Goal: Task Accomplishment & Management: Complete application form

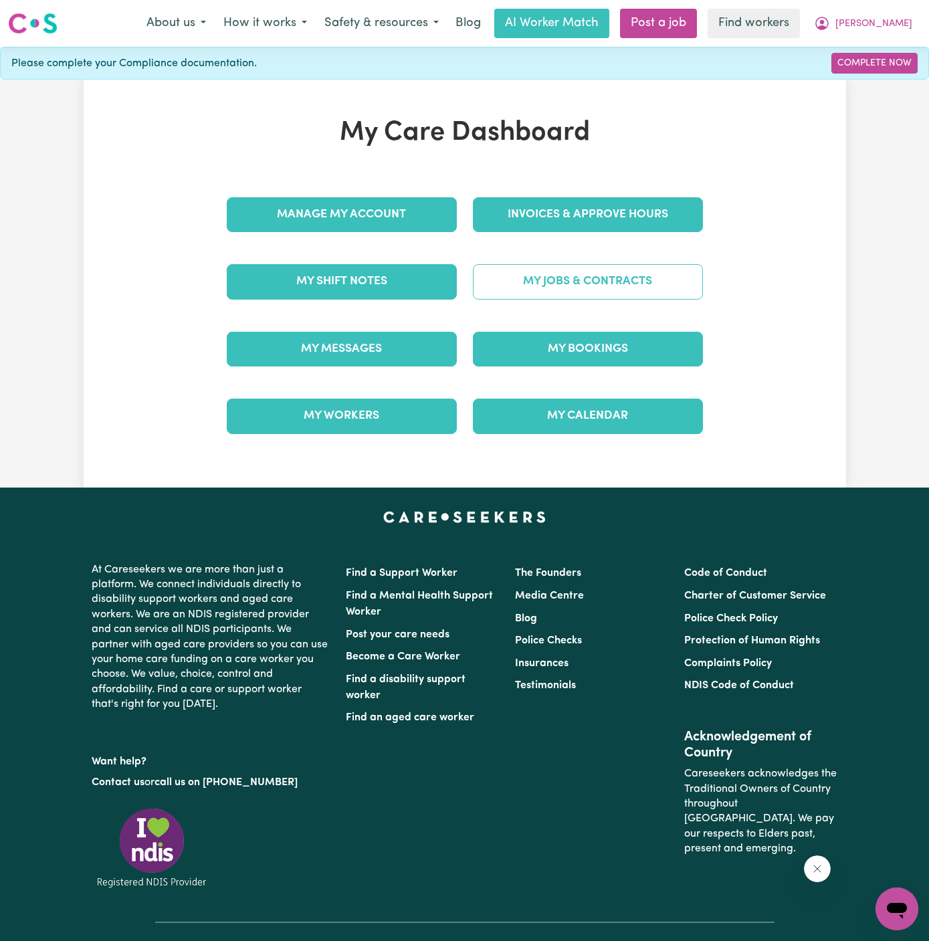
click at [576, 277] on link "My Jobs & Contracts" at bounding box center [588, 281] width 230 height 35
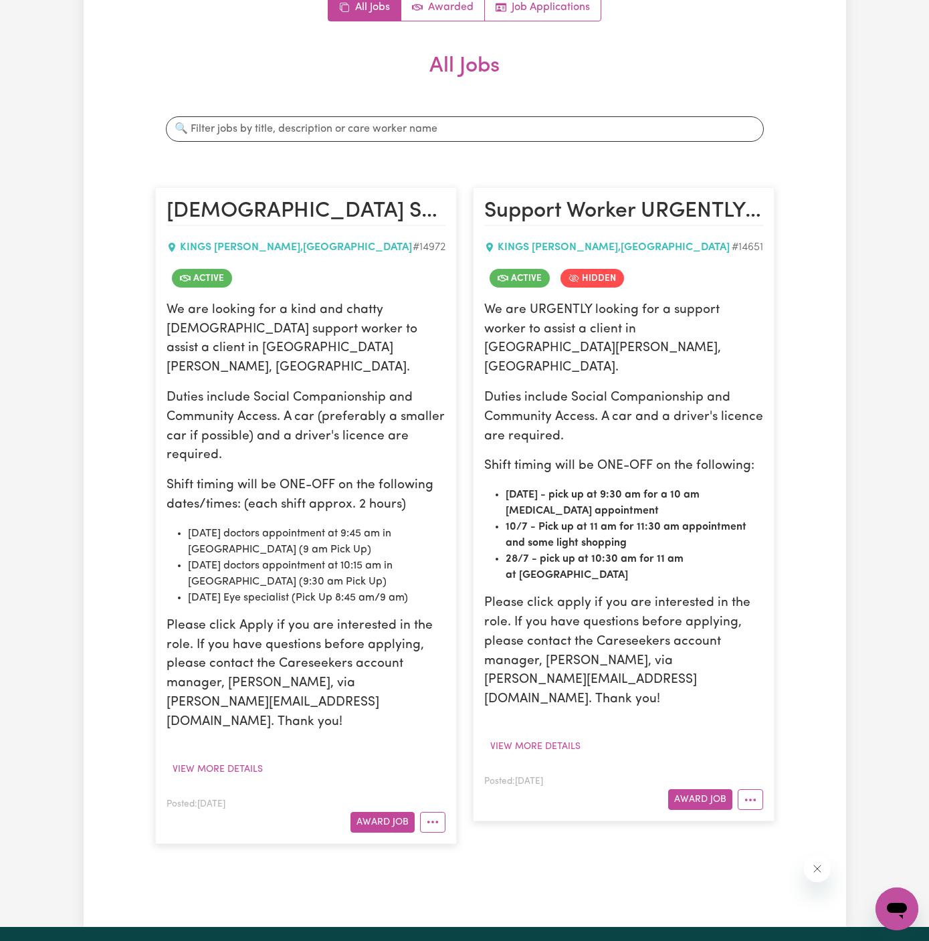
scroll to position [303, 0]
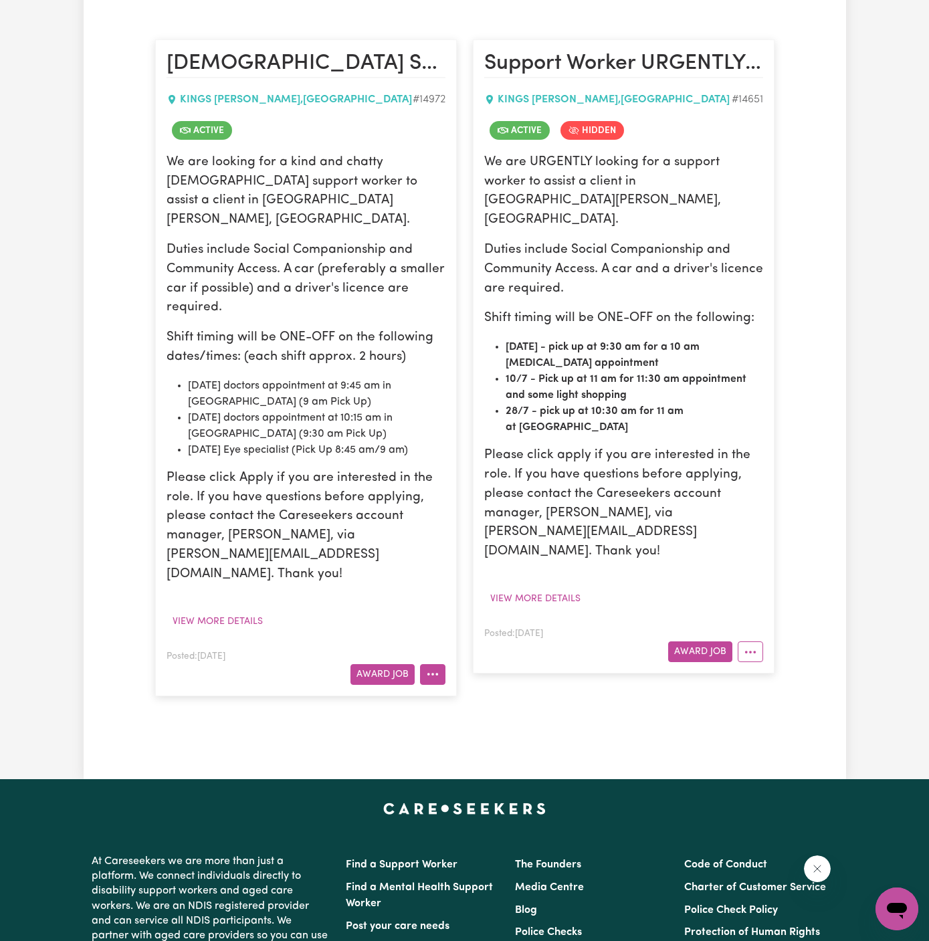
click at [432, 664] on button "More options" at bounding box center [432, 674] width 25 height 21
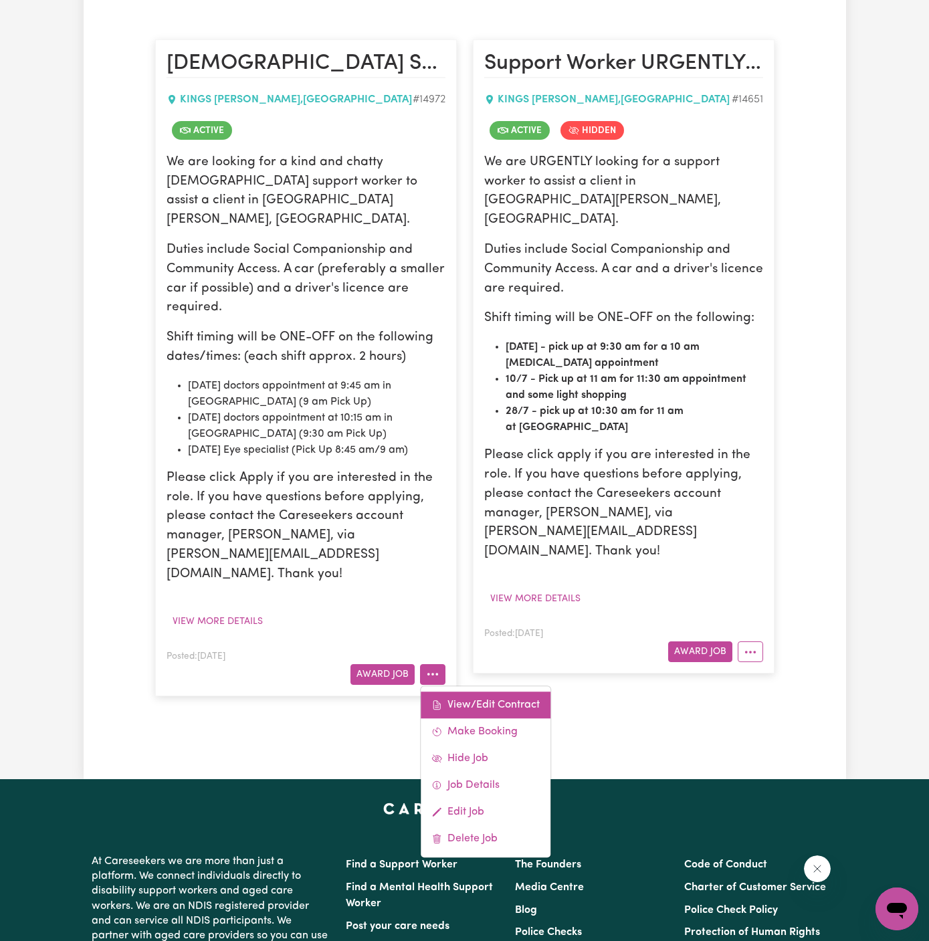
click at [468, 692] on link "View/Edit Contract" at bounding box center [486, 705] width 130 height 27
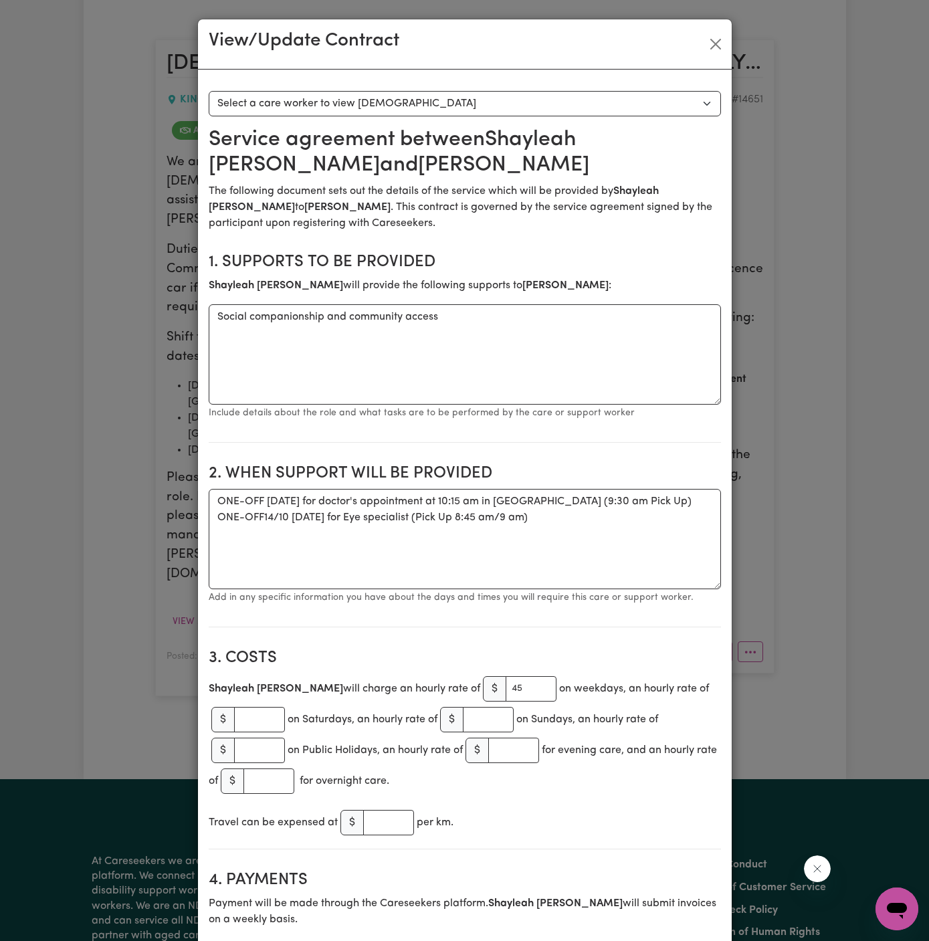
drag, startPoint x: 326, startPoint y: 163, endPoint x: 478, endPoint y: 150, distance: 152.3
click at [478, 150] on h2 "Service agreement between [PERSON_NAME] and [PERSON_NAME]" at bounding box center [465, 152] width 512 height 51
click at [718, 48] on button "Close" at bounding box center [715, 43] width 21 height 21
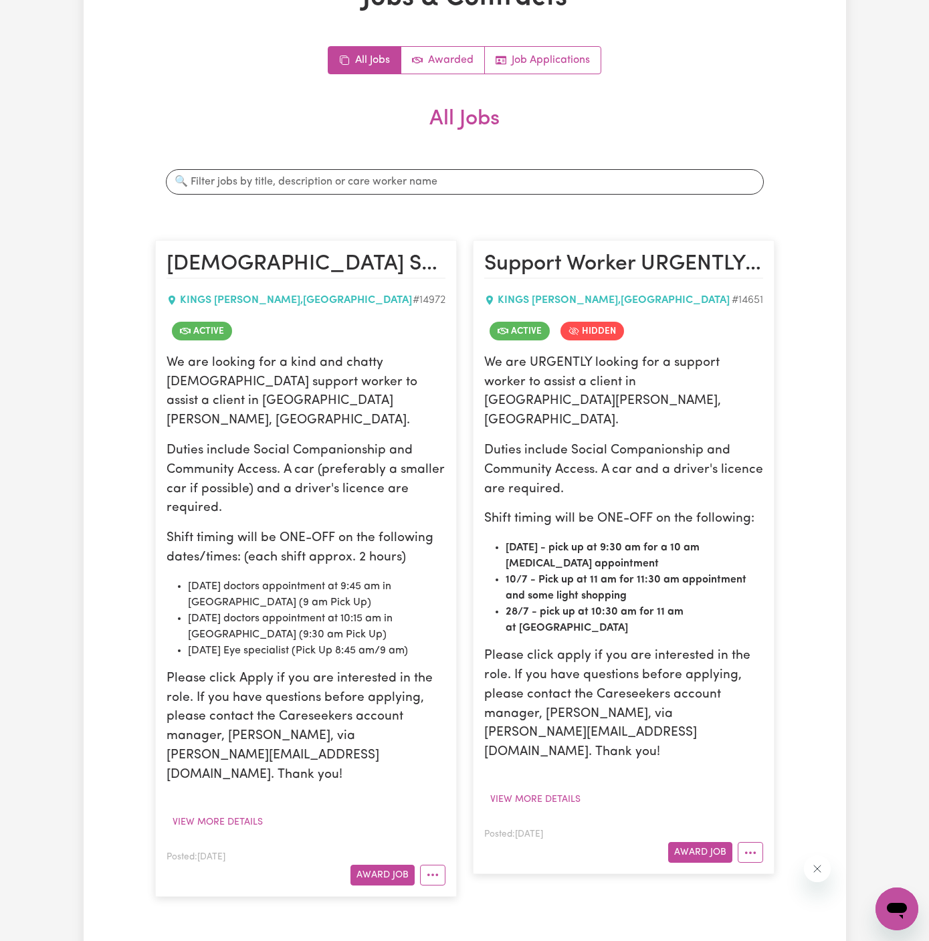
scroll to position [111, 0]
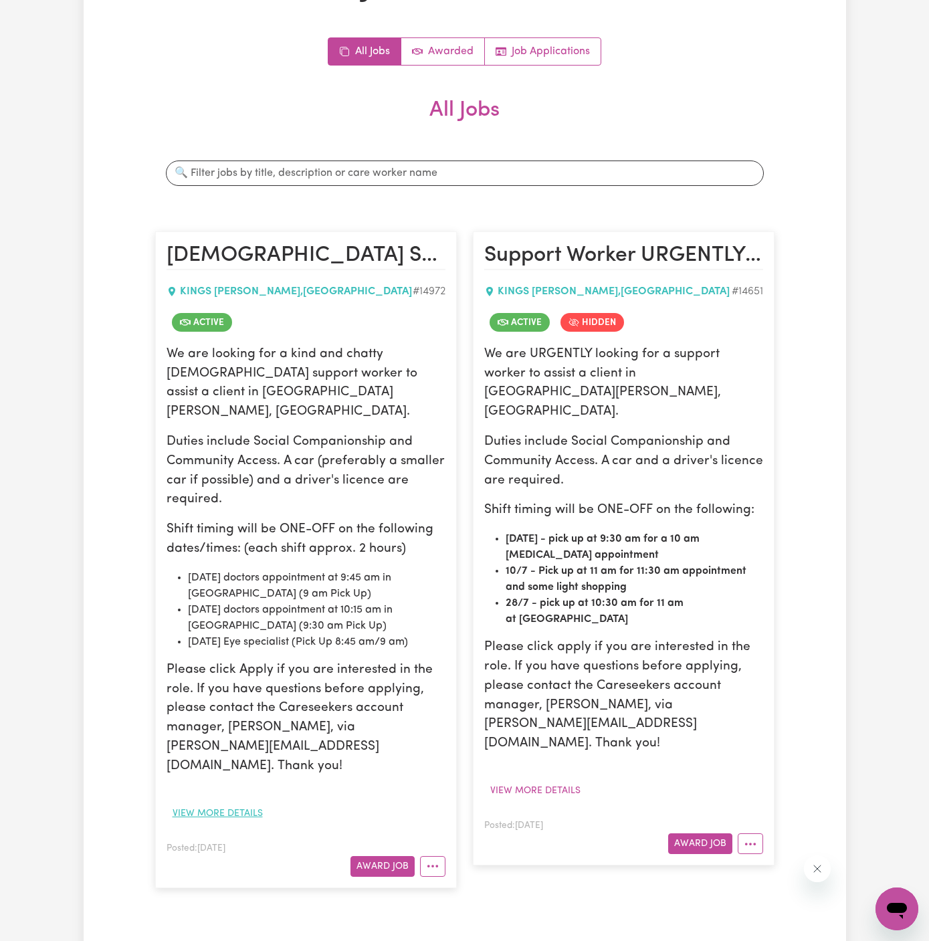
click at [243, 803] on button "View more details" at bounding box center [218, 813] width 102 height 21
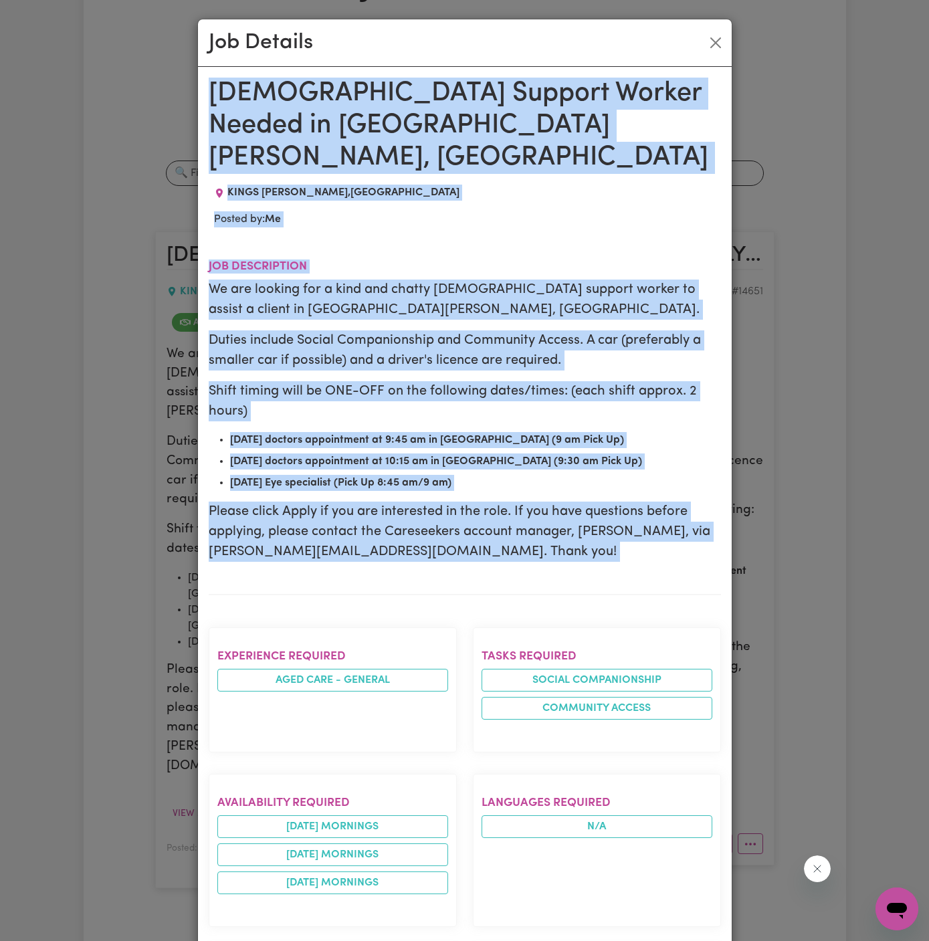
drag, startPoint x: 212, startPoint y: 92, endPoint x: 429, endPoint y: 940, distance: 875.9
click at [429, 940] on div "[DEMOGRAPHIC_DATA] Support Worker Needed in [GEOGRAPHIC_DATA][PERSON_NAME], [GE…" at bounding box center [465, 833] width 512 height 1511
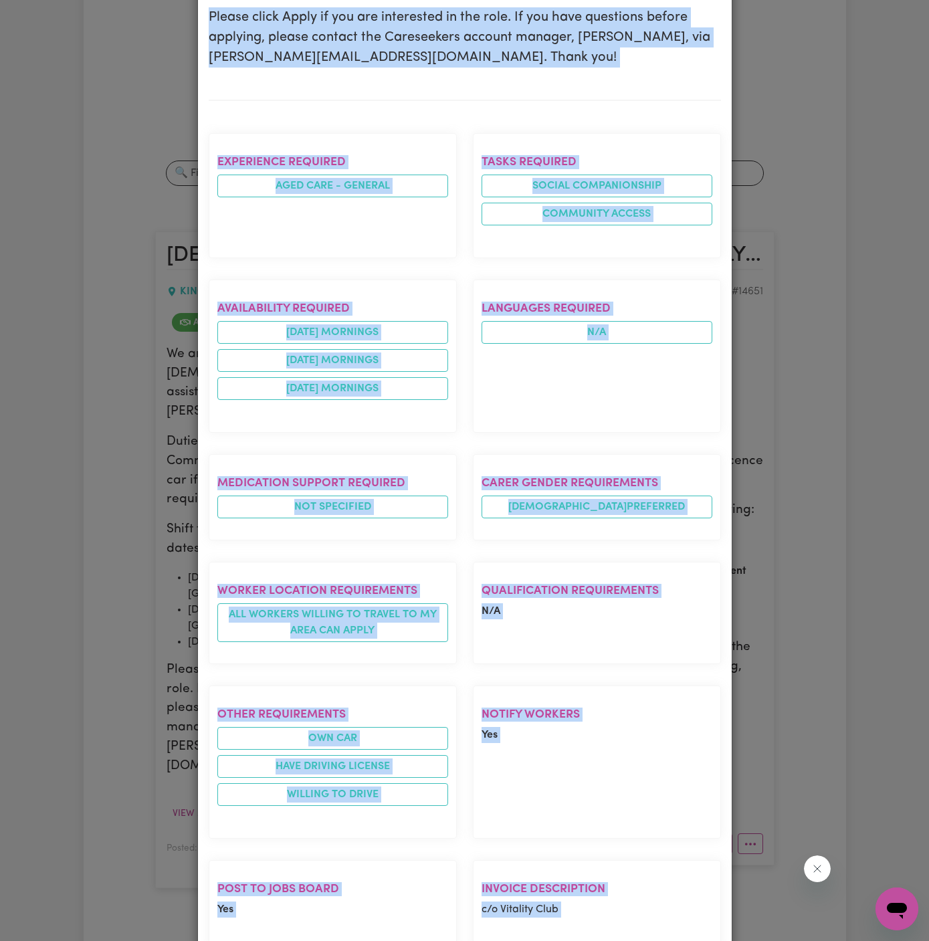
scroll to position [638, 0]
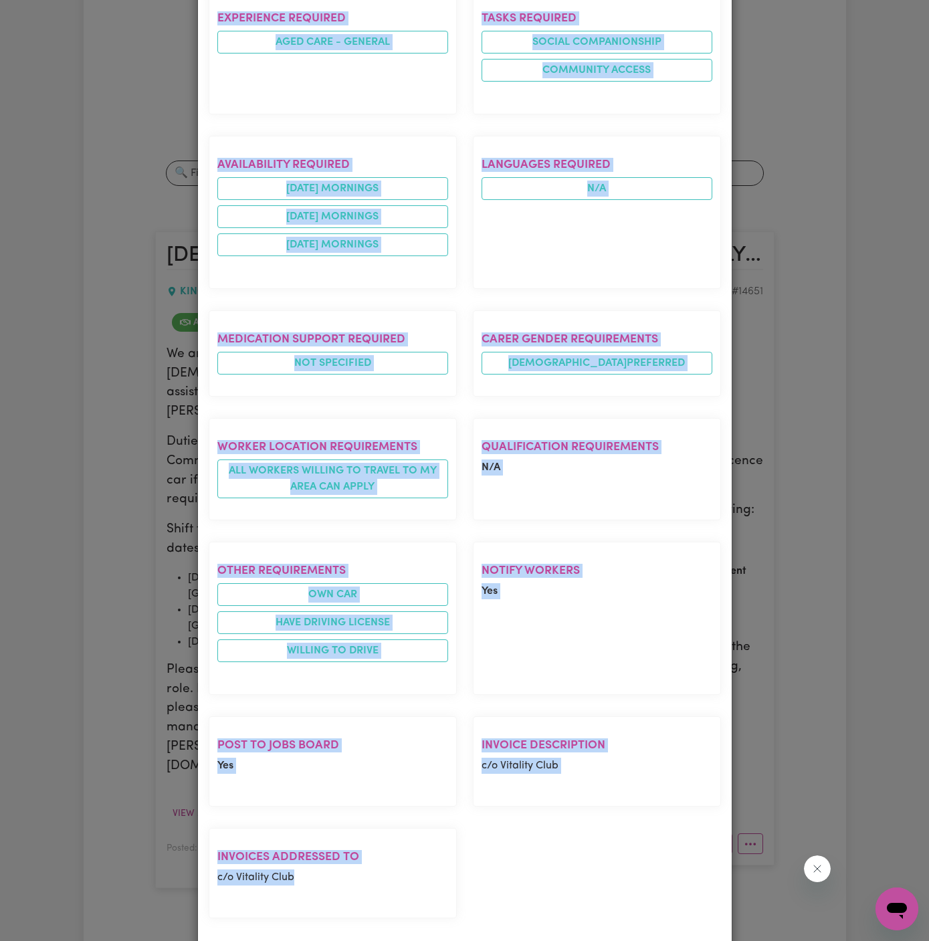
copy div "[DEMOGRAPHIC_DATA] Support Worker Needed in [GEOGRAPHIC_DATA][PERSON_NAME], [GE…"
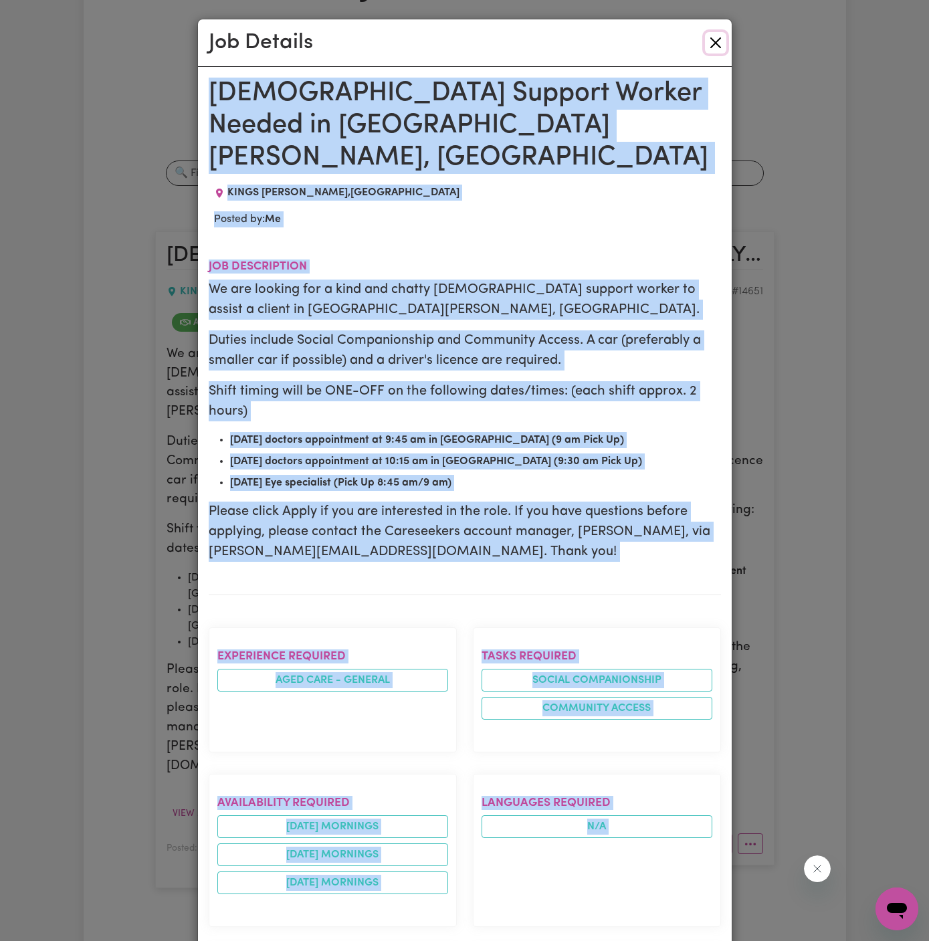
click at [721, 49] on button "Close" at bounding box center [715, 42] width 21 height 21
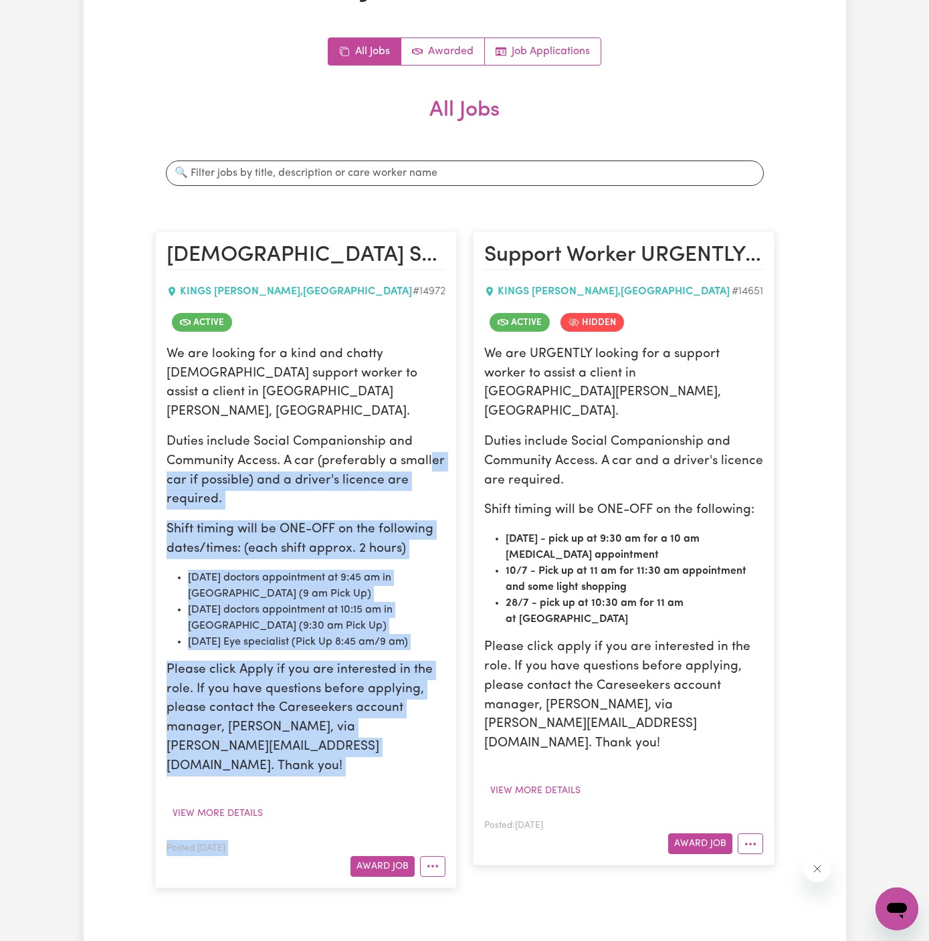
drag, startPoint x: 433, startPoint y: 813, endPoint x: 432, endPoint y: 379, distance: 434.0
click at [432, 379] on article "[DEMOGRAPHIC_DATA] Support Worker Needed in [GEOGRAPHIC_DATA][PERSON_NAME], [GE…" at bounding box center [306, 559] width 302 height 656
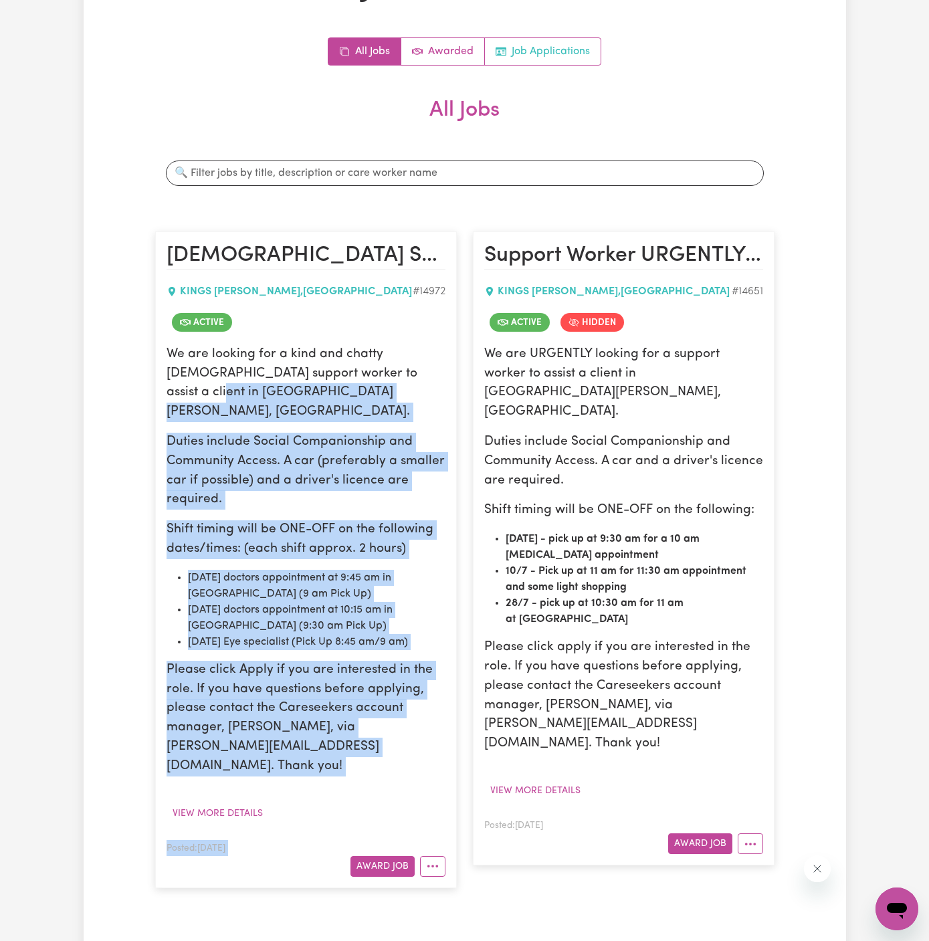
click at [550, 60] on link "Job Applications" at bounding box center [543, 51] width 116 height 27
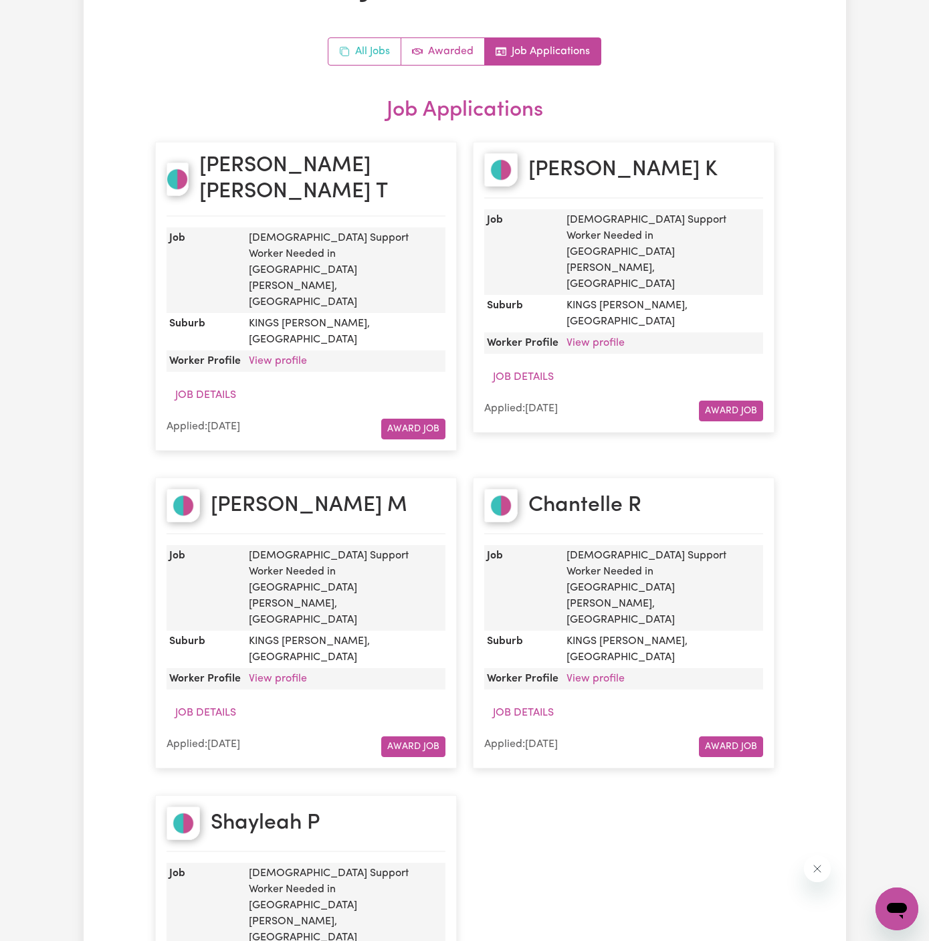
click at [365, 50] on link "All Jobs" at bounding box center [364, 51] width 73 height 27
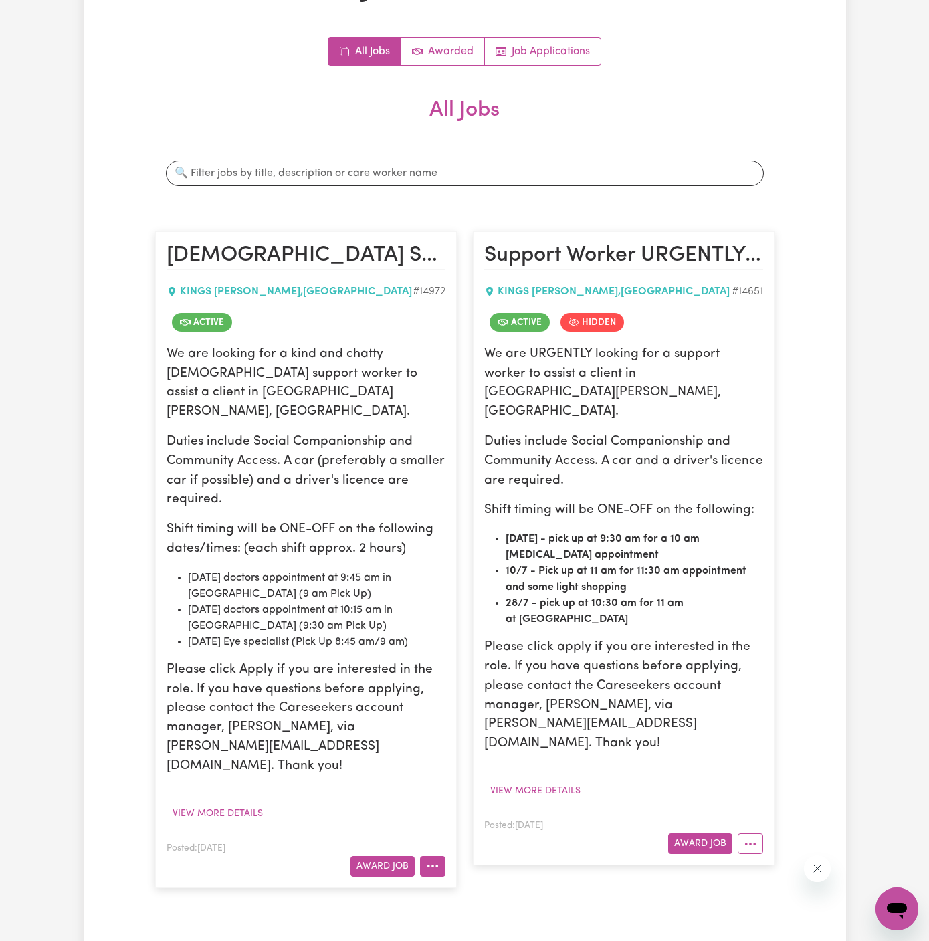
click at [435, 856] on button "More options" at bounding box center [432, 866] width 25 height 21
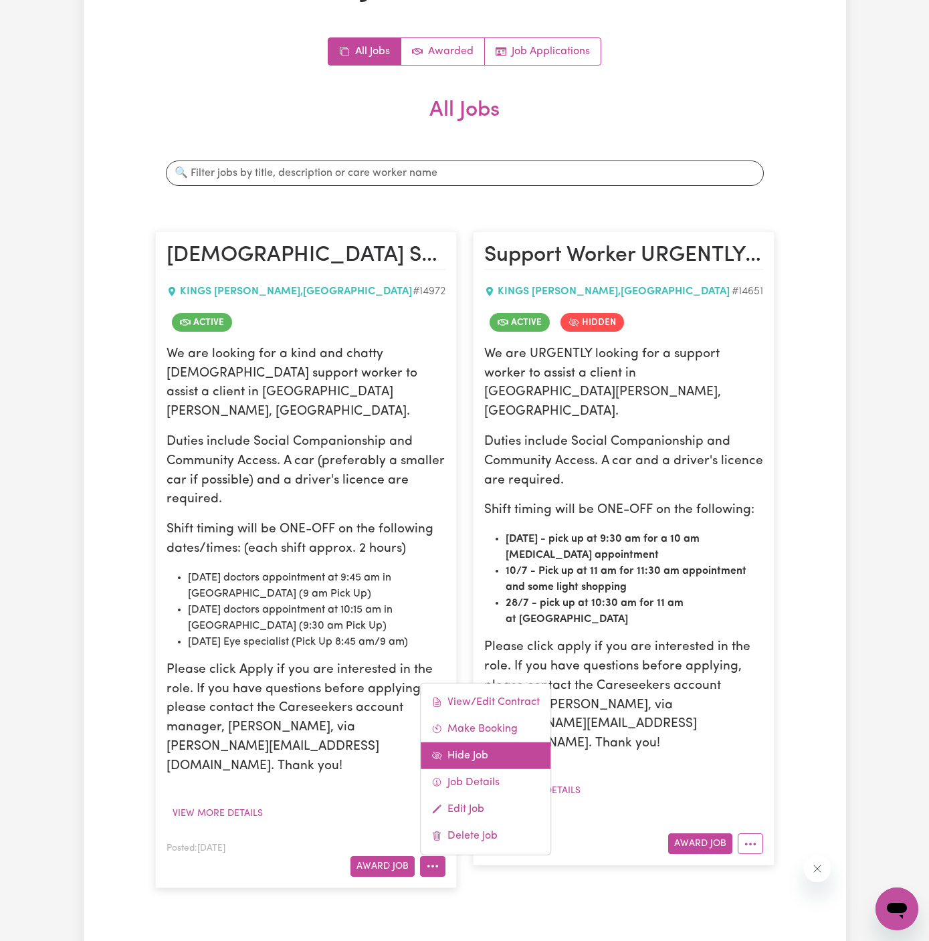
click at [516, 742] on link "Hide Job" at bounding box center [486, 755] width 130 height 27
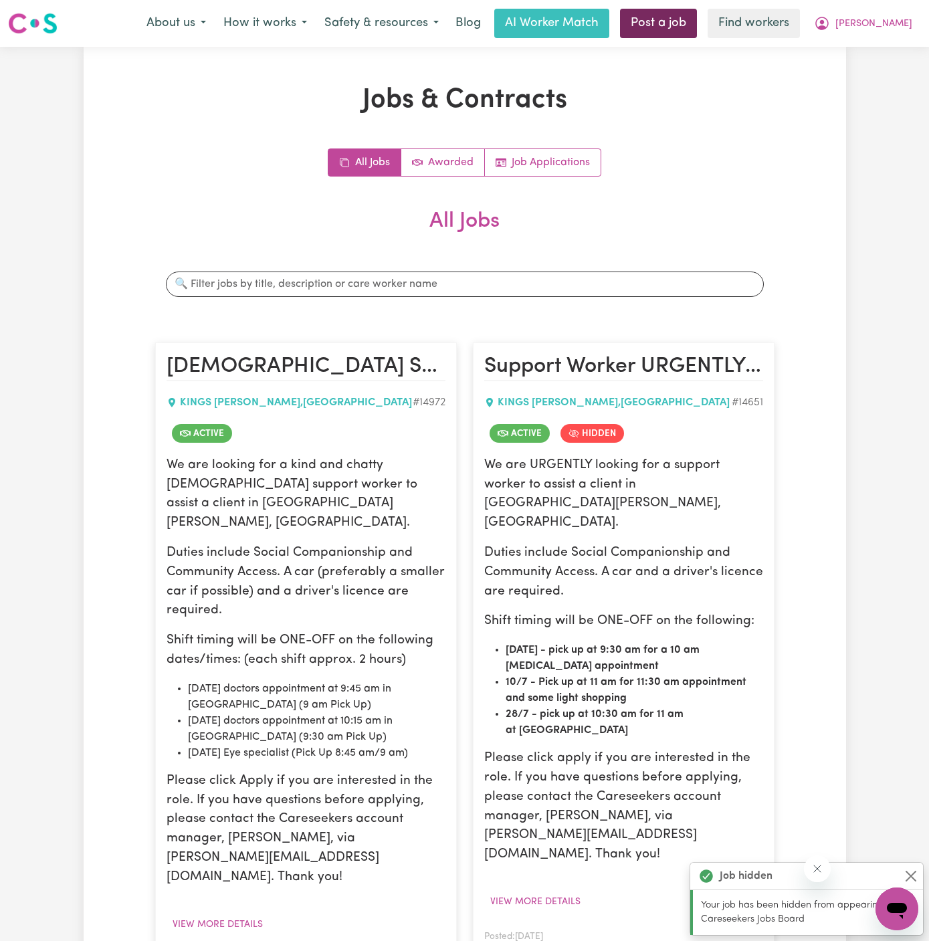
click at [697, 27] on link "Post a job" at bounding box center [658, 23] width 77 height 29
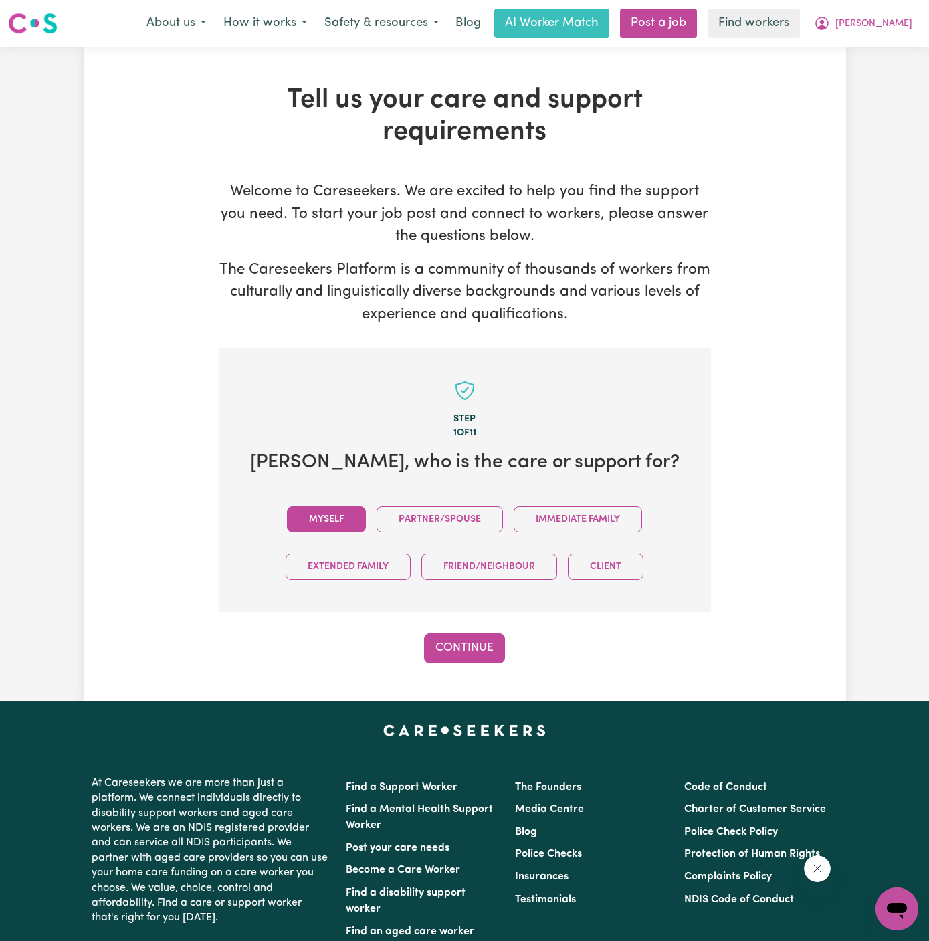
click at [340, 522] on button "Myself" at bounding box center [326, 519] width 79 height 26
click at [465, 636] on button "Continue" at bounding box center [464, 647] width 81 height 29
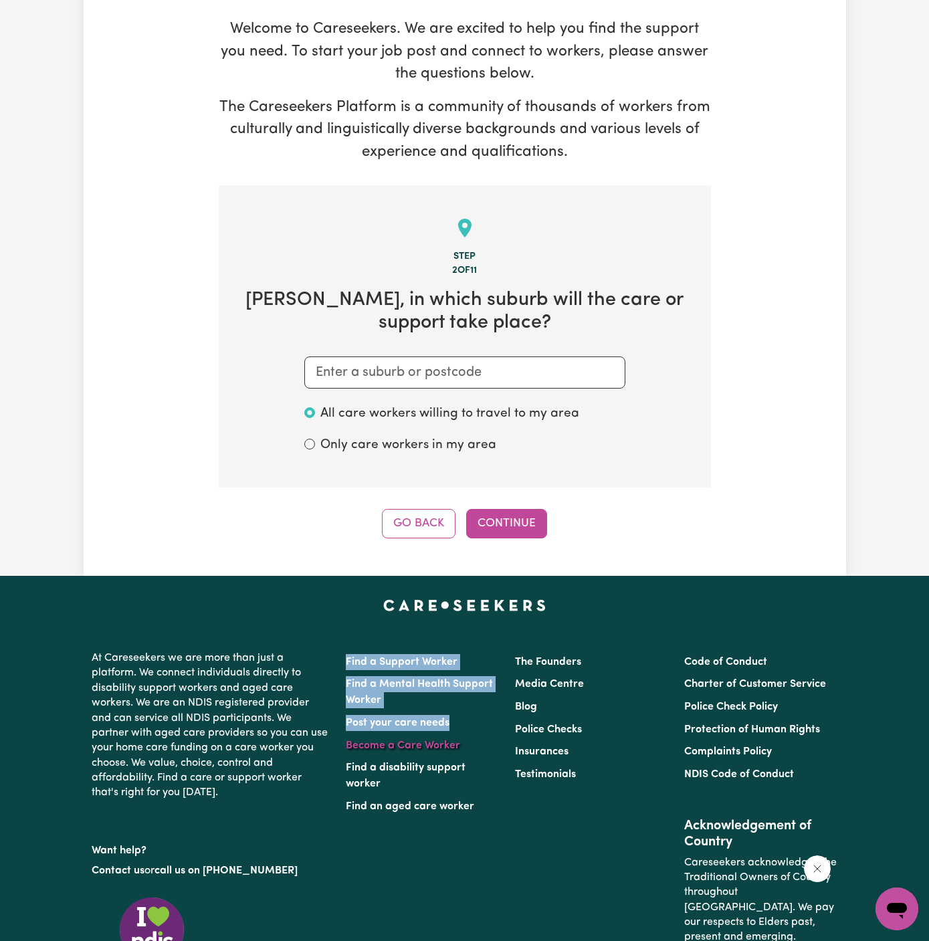
drag, startPoint x: 465, startPoint y: 636, endPoint x: 427, endPoint y: 594, distance: 56.8
click at [429, 599] on div "At Careseekers we are more than just a platform. We connect individuals directl…" at bounding box center [465, 803] width 762 height 413
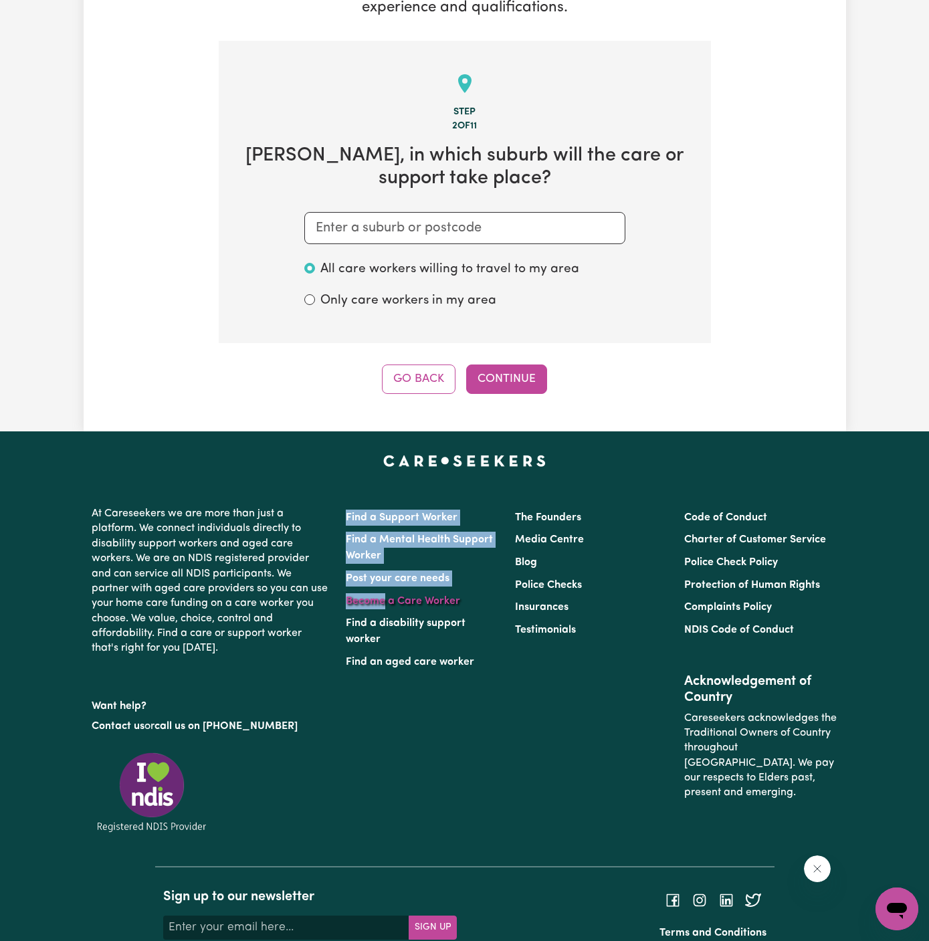
scroll to position [347, 0]
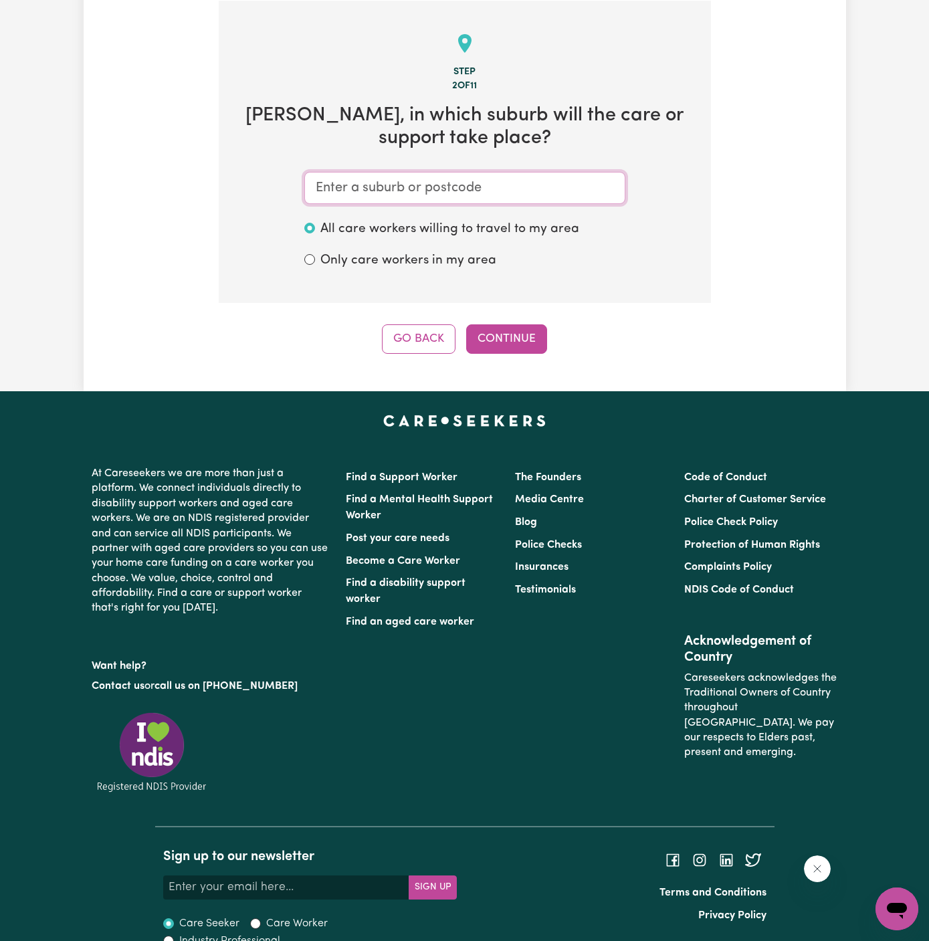
click at [459, 198] on input "text" at bounding box center [464, 188] width 321 height 32
type input "l"
type input "kings"
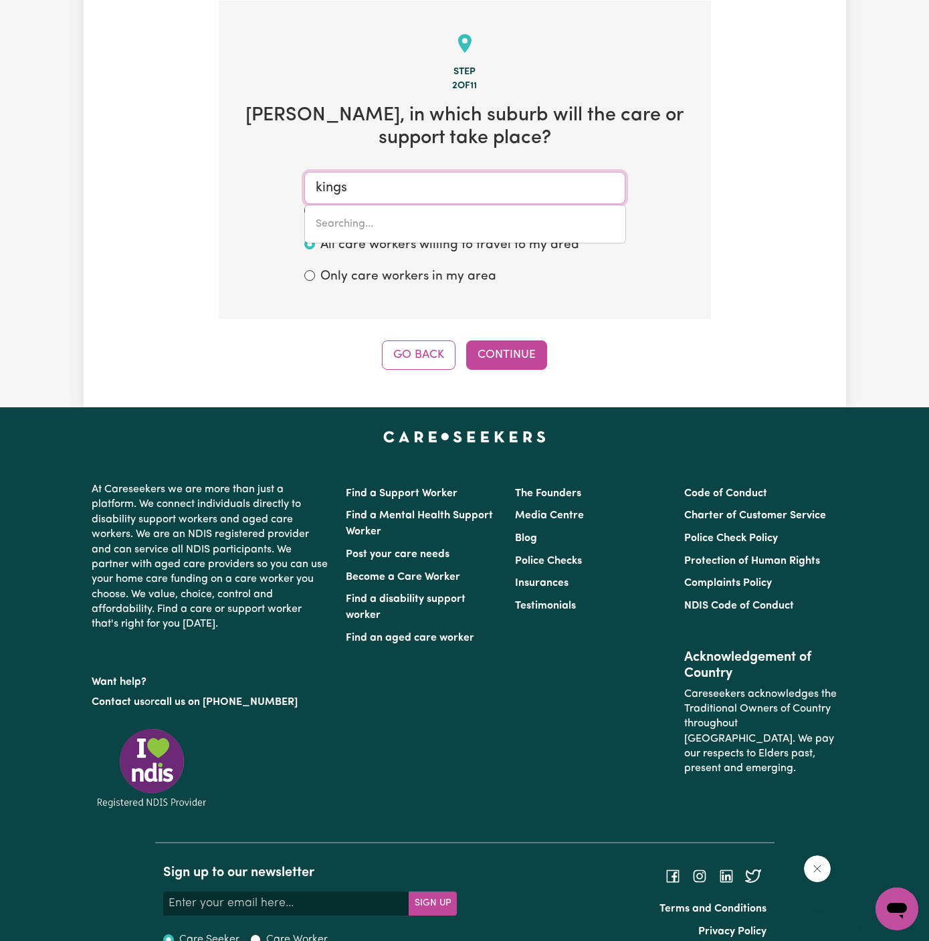
type input "[GEOGRAPHIC_DATA], [GEOGRAPHIC_DATA], 4551"
type input "kings l"
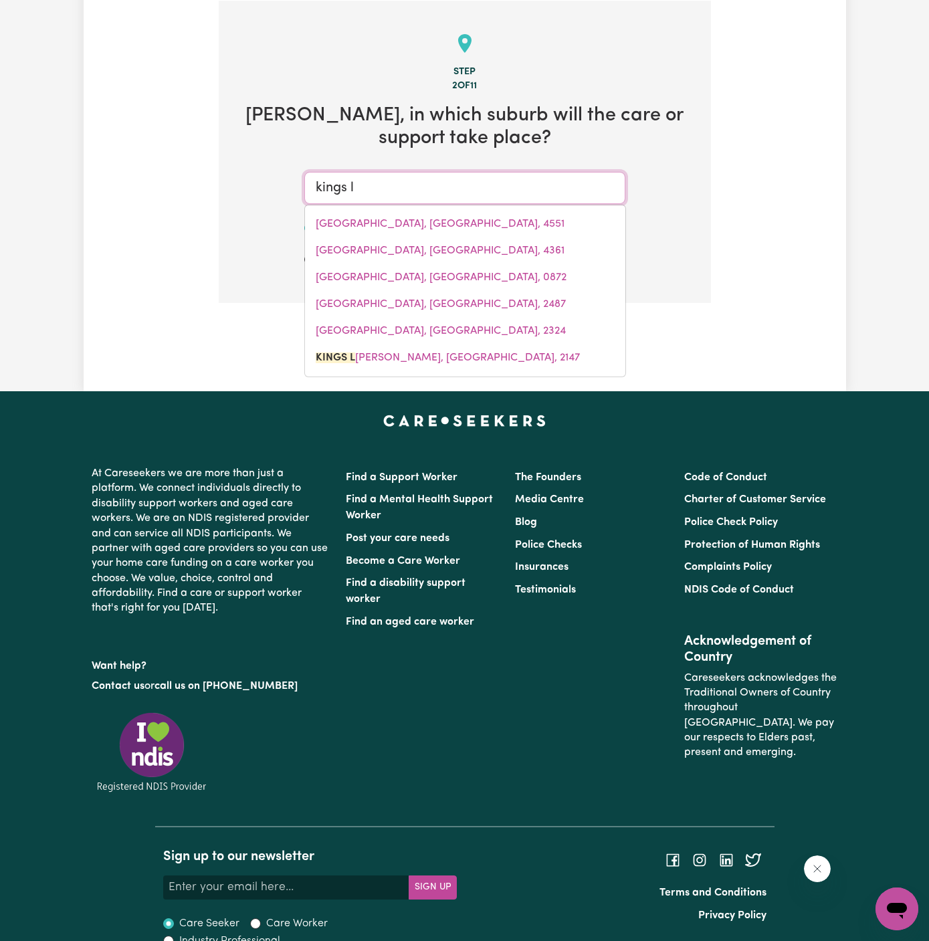
type input "kings la"
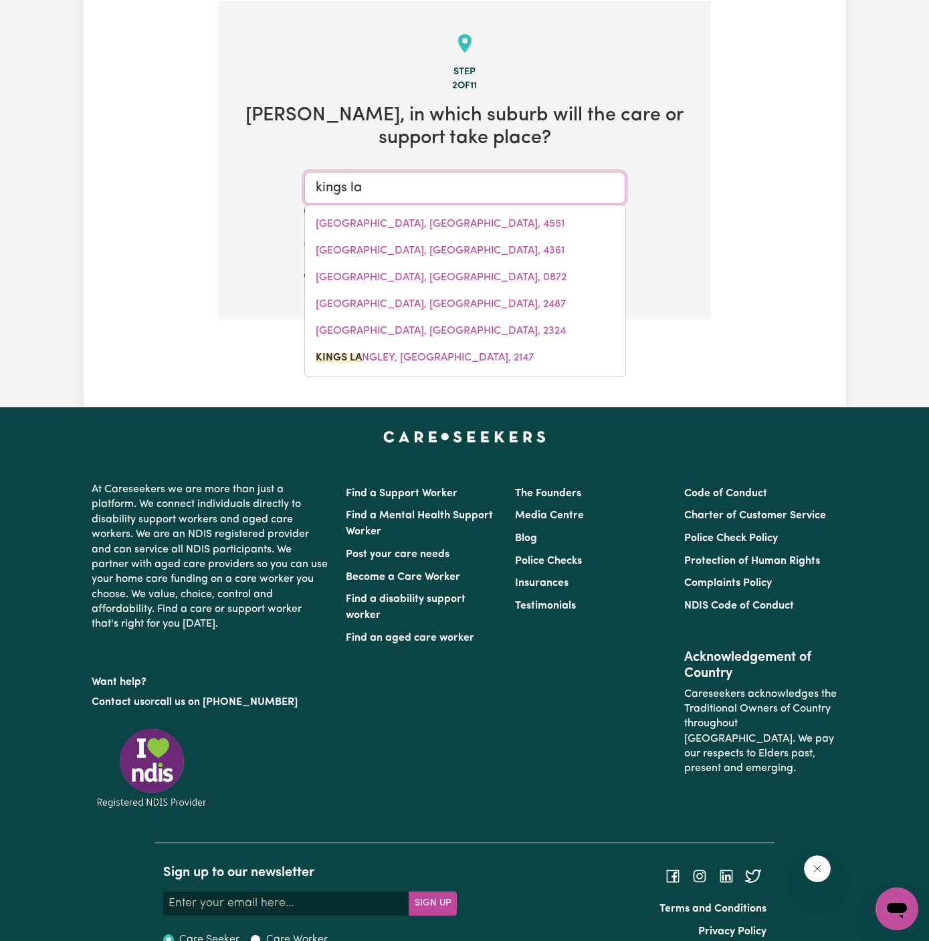
type input "kings [PERSON_NAME], [GEOGRAPHIC_DATA], 2147"
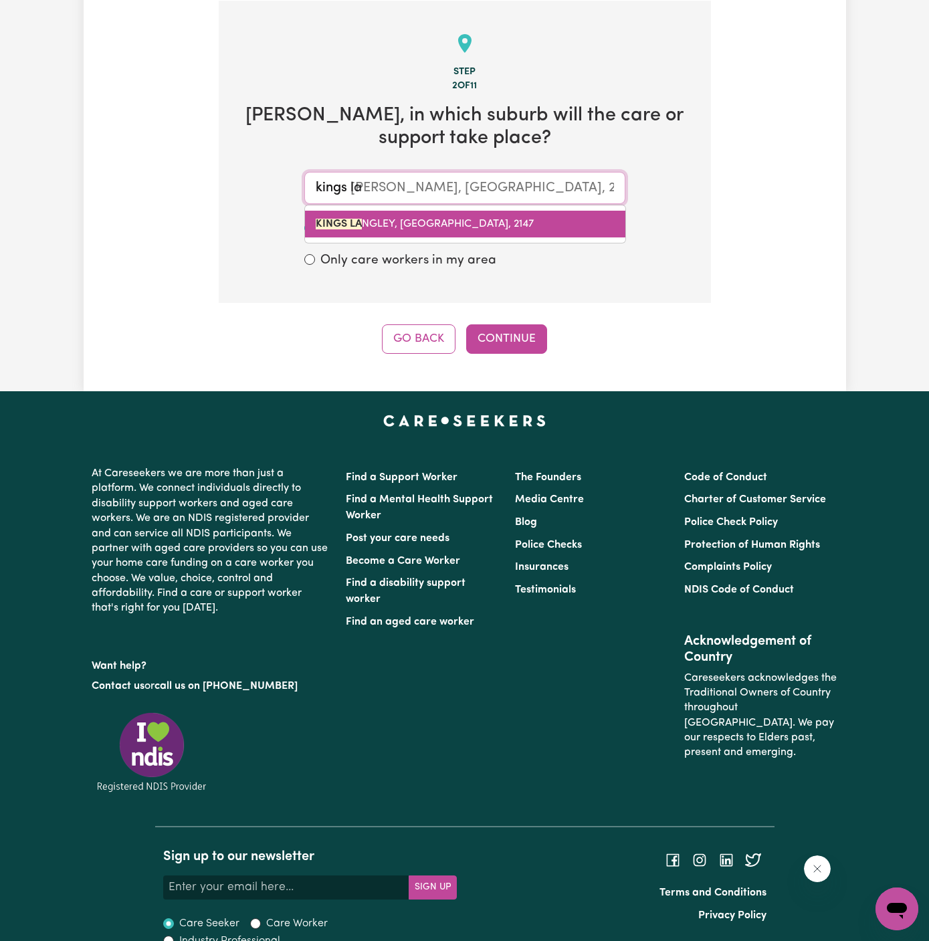
click at [550, 230] on link "KINGS LA NGLEY, [GEOGRAPHIC_DATA], 2147" at bounding box center [465, 224] width 320 height 27
type input "KINGS [PERSON_NAME], [GEOGRAPHIC_DATA], 2147"
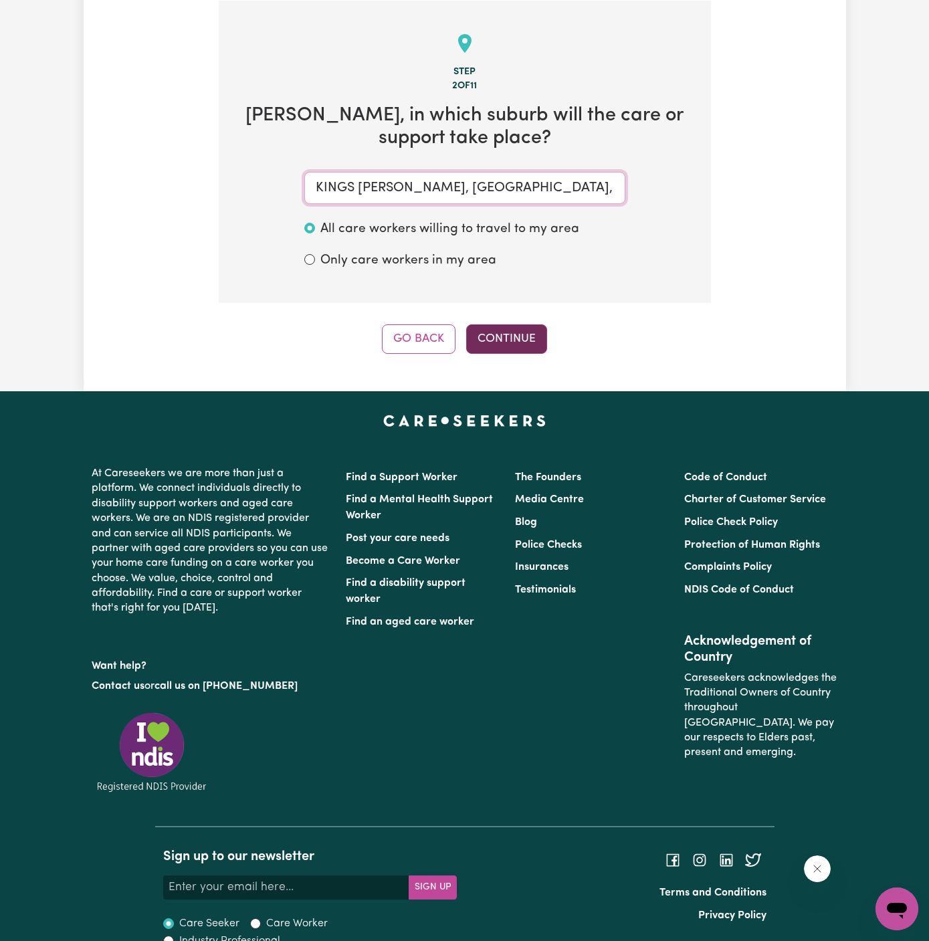
type input "KINGS [PERSON_NAME], [GEOGRAPHIC_DATA], 2147"
click at [530, 344] on button "Continue" at bounding box center [506, 338] width 81 height 29
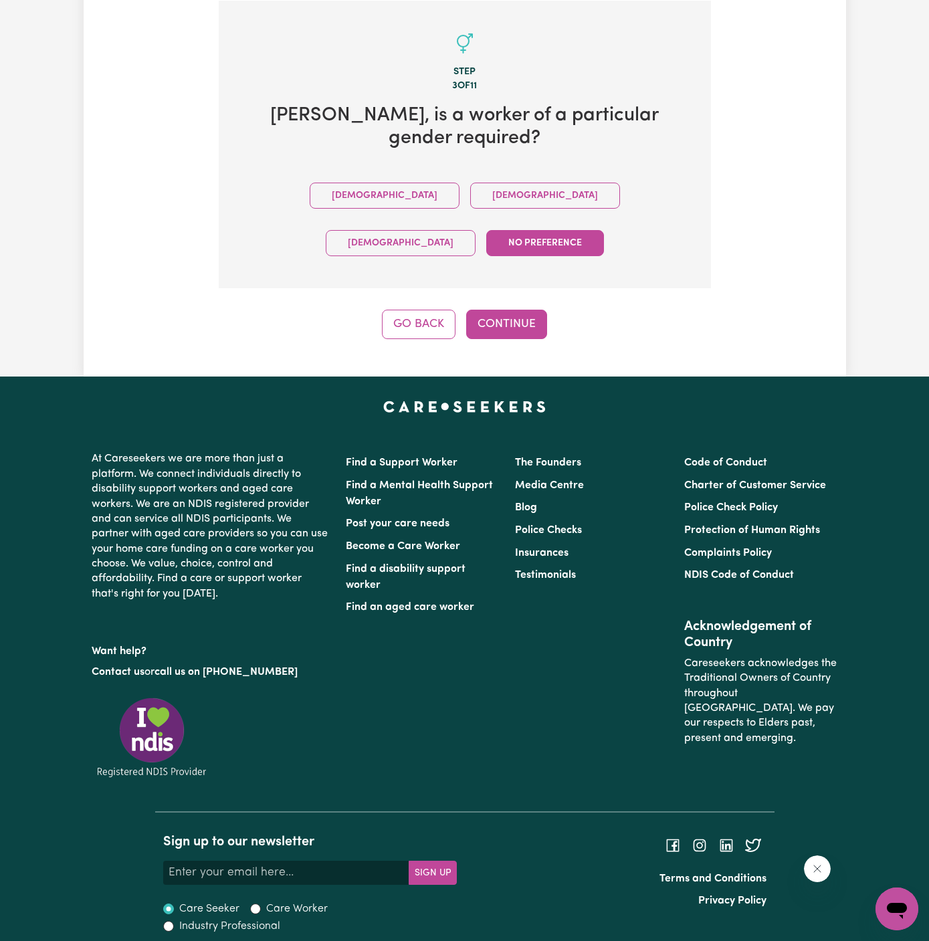
scroll to position [286, 0]
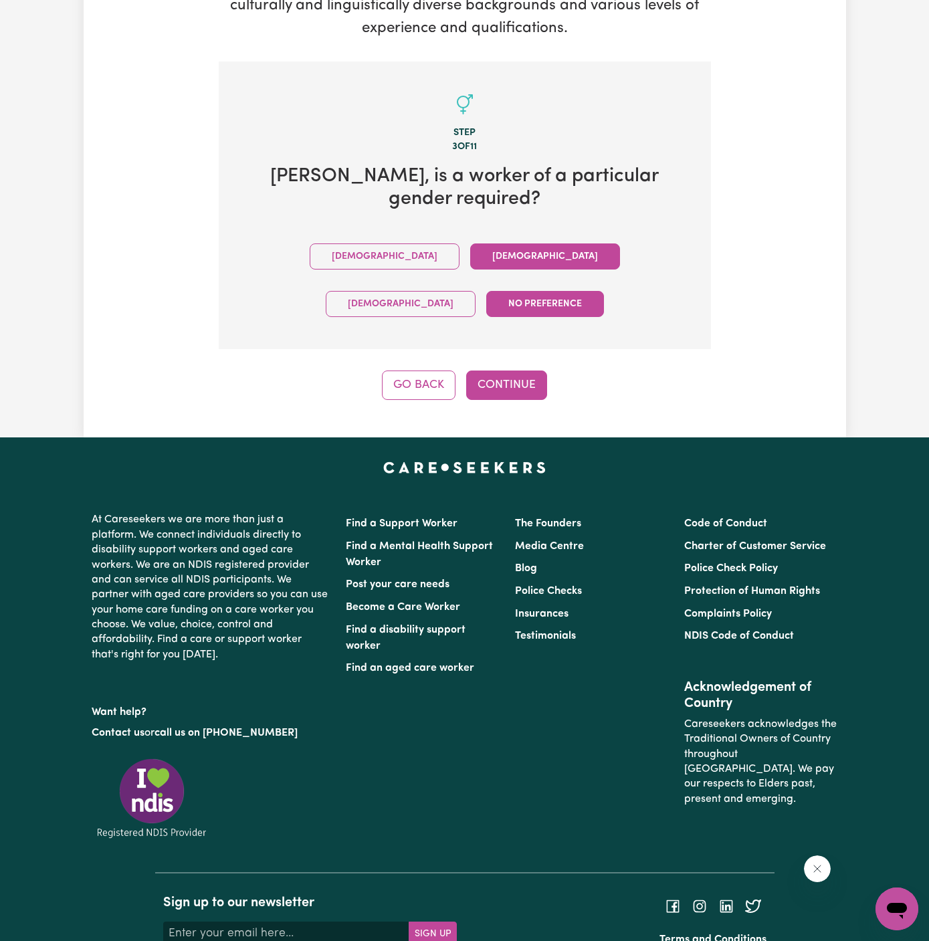
click at [470, 243] on button "[DEMOGRAPHIC_DATA]" at bounding box center [545, 256] width 150 height 26
click at [486, 332] on div "Tell us your care and support requirements Welcome to Careseekers. We are excit…" at bounding box center [465, 99] width 762 height 677
click at [505, 371] on button "Continue" at bounding box center [506, 385] width 81 height 29
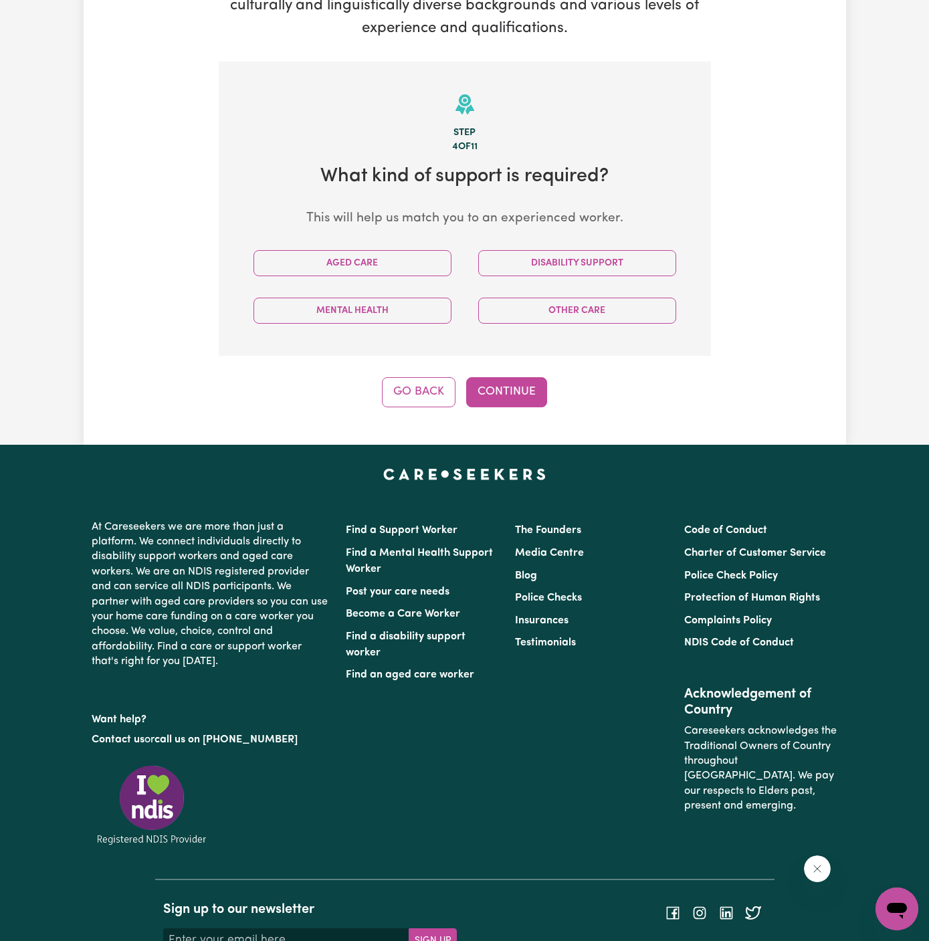
scroll to position [347, 0]
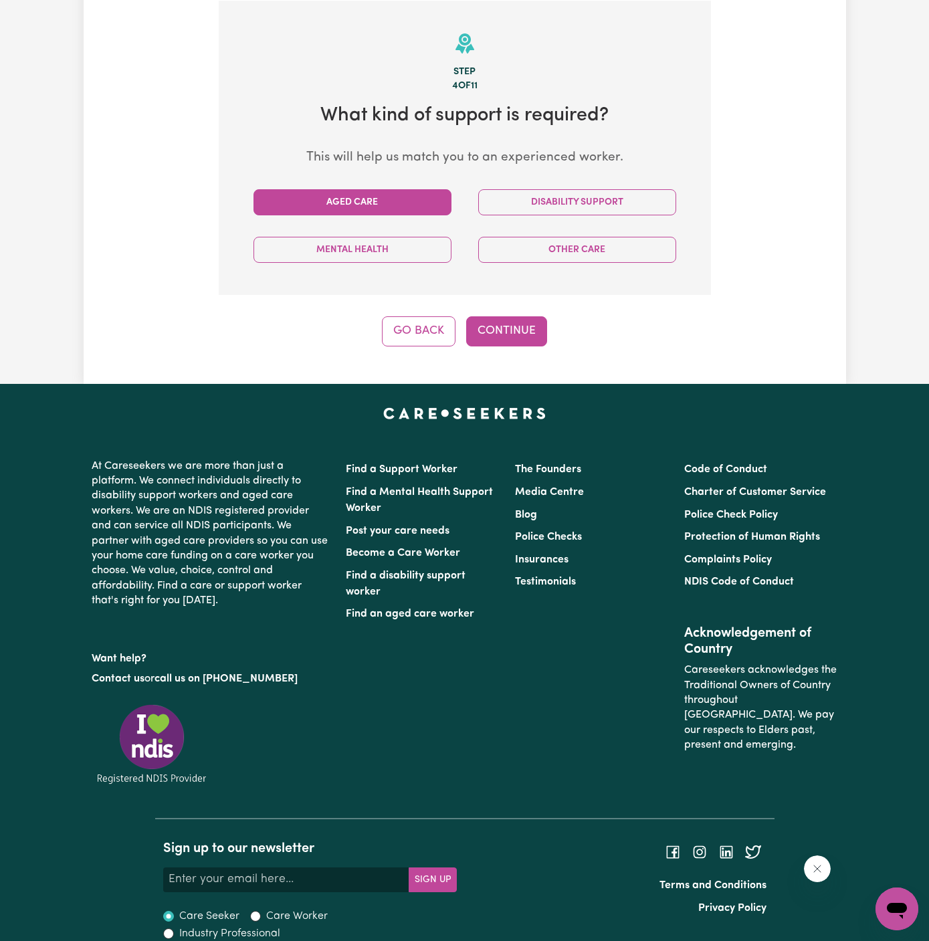
click at [364, 206] on button "Aged Care" at bounding box center [352, 202] width 198 height 26
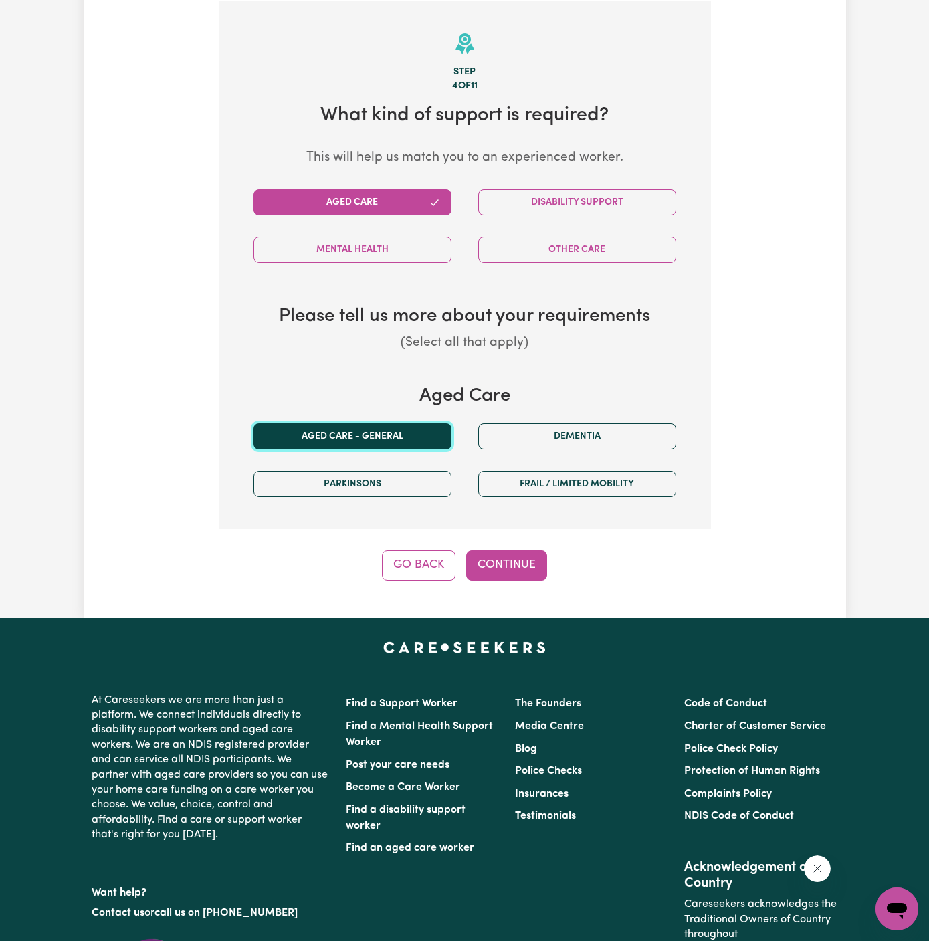
click at [397, 447] on button "Aged care - General" at bounding box center [352, 436] width 198 height 26
click at [496, 566] on button "Continue" at bounding box center [506, 564] width 81 height 29
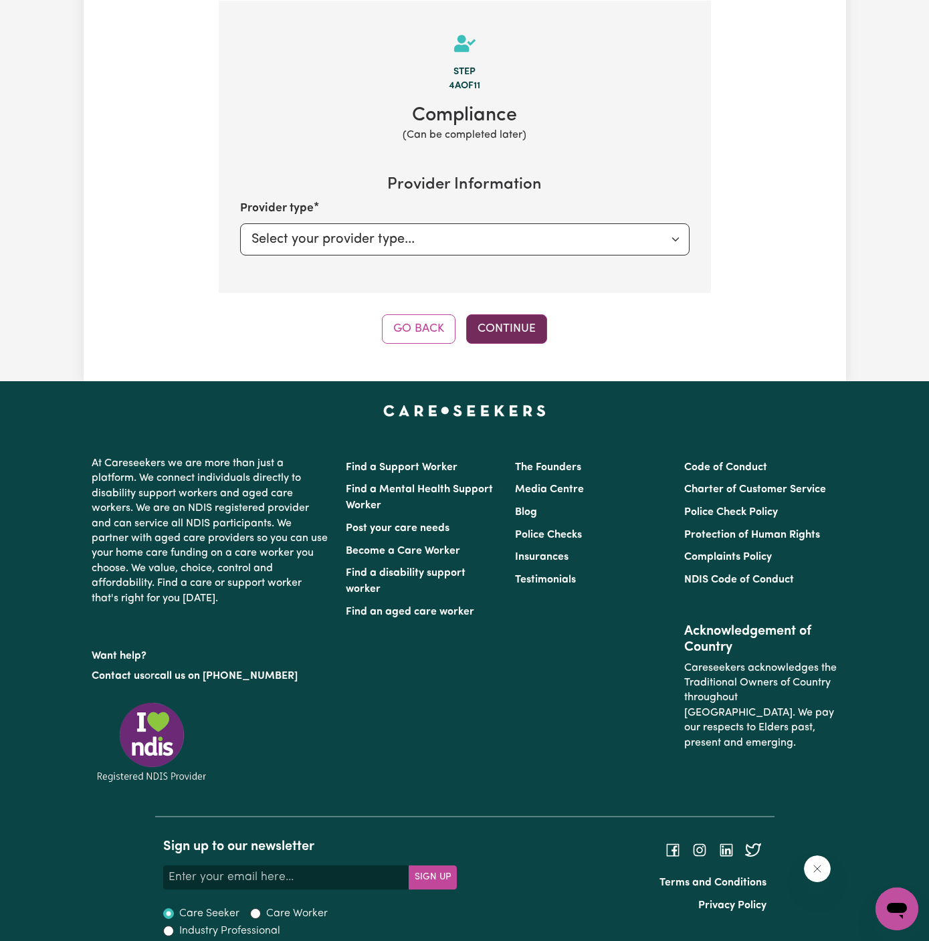
click at [522, 340] on button "Continue" at bounding box center [506, 328] width 81 height 29
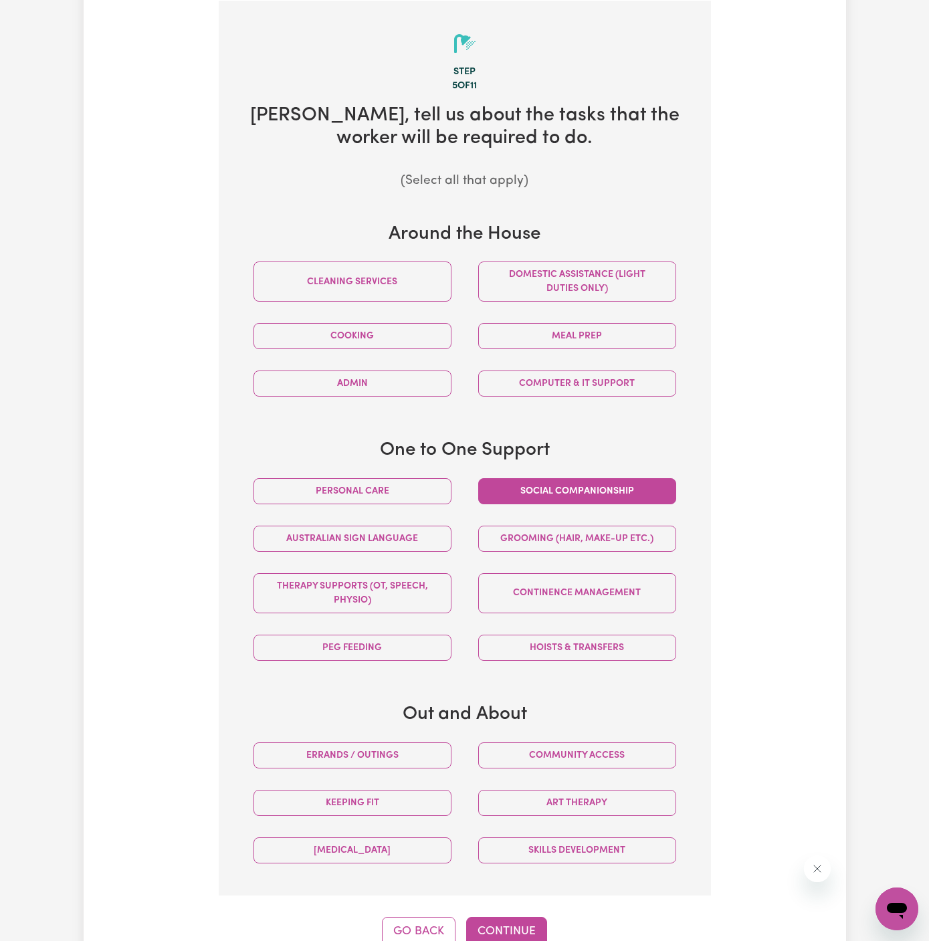
click at [584, 497] on button "Social companionship" at bounding box center [577, 491] width 198 height 26
click at [606, 756] on button "Community access" at bounding box center [577, 755] width 198 height 26
click at [514, 920] on button "Continue" at bounding box center [506, 931] width 81 height 29
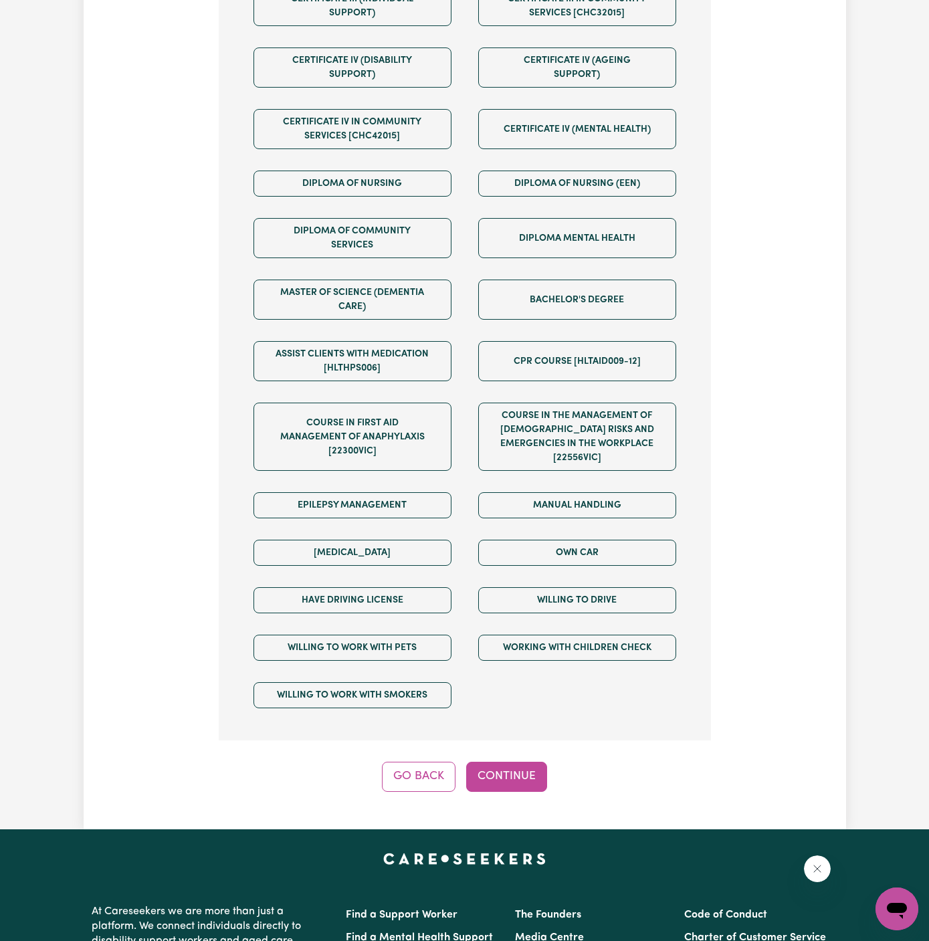
scroll to position [656, 0]
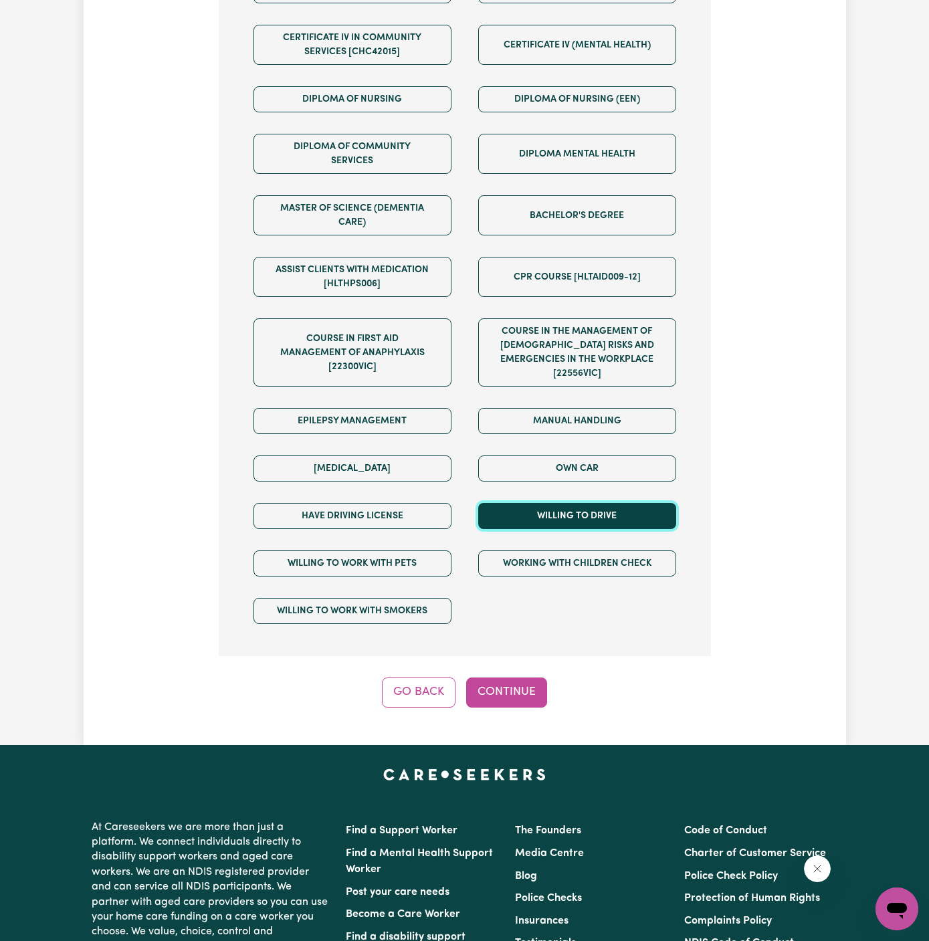
click at [632, 503] on button "Willing to drive" at bounding box center [577, 516] width 198 height 26
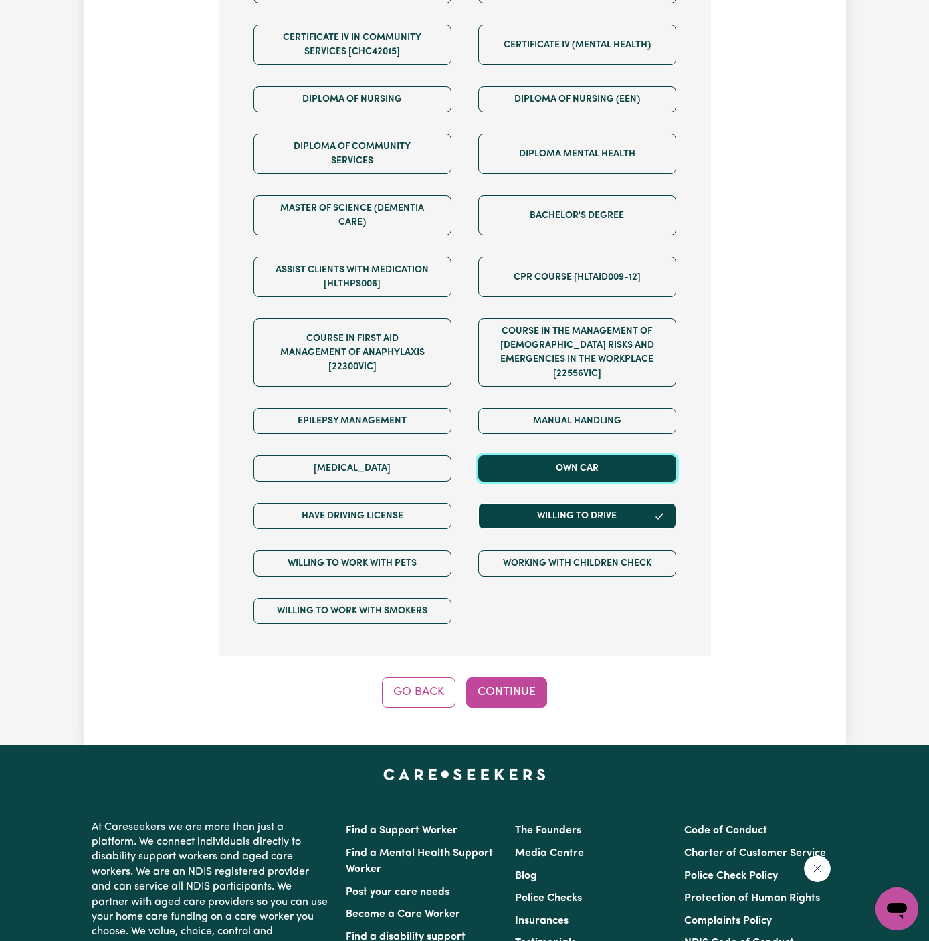
click at [629, 455] on button "Own Car" at bounding box center [577, 468] width 198 height 26
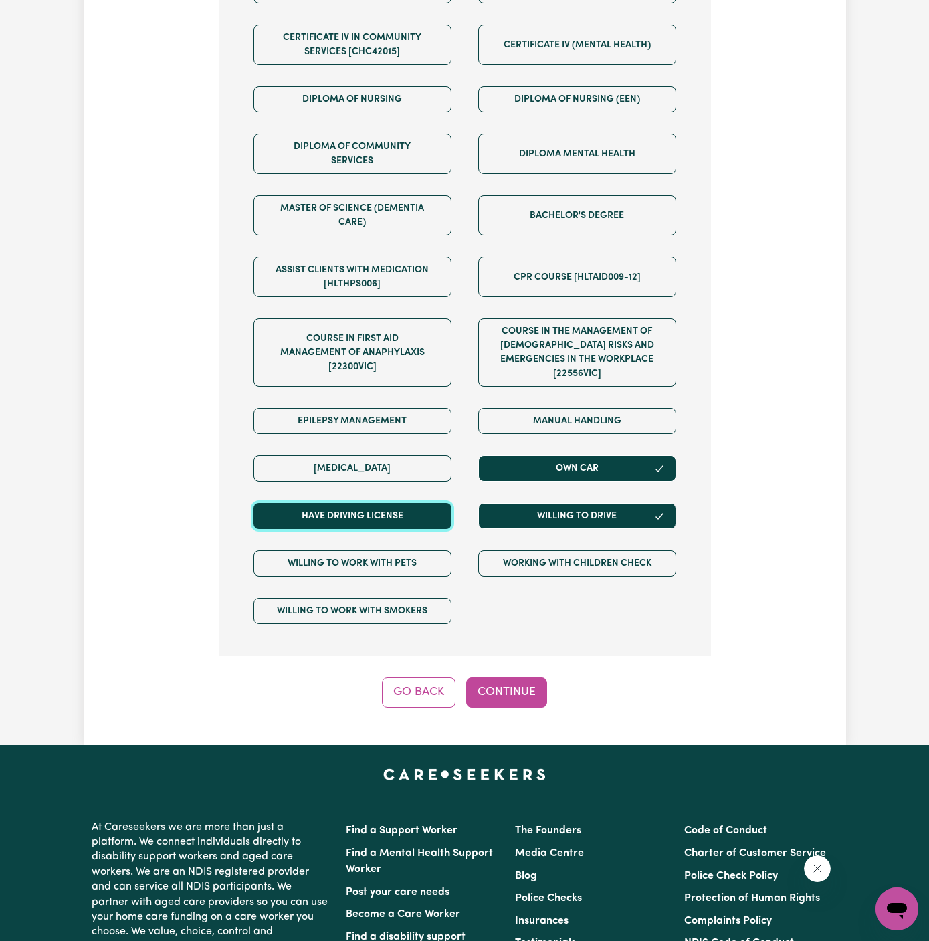
click at [404, 503] on button "Have driving license" at bounding box center [352, 516] width 198 height 26
click at [512, 677] on button "Continue" at bounding box center [506, 691] width 81 height 29
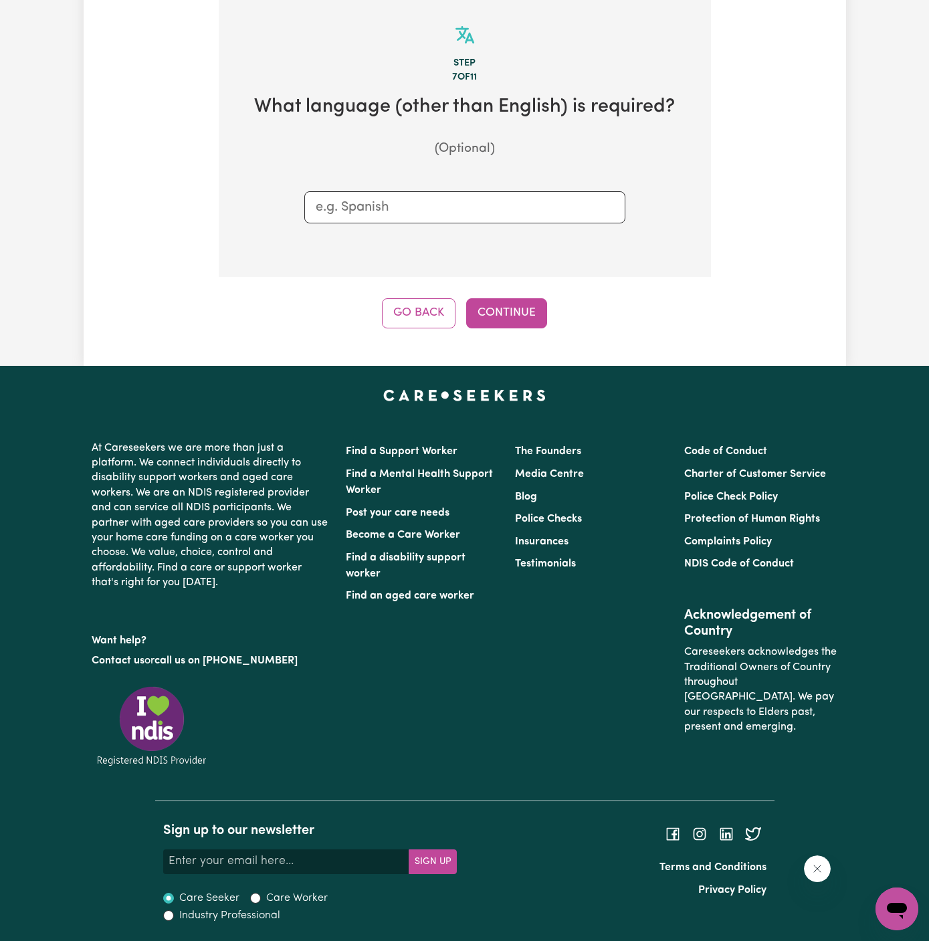
scroll to position [347, 0]
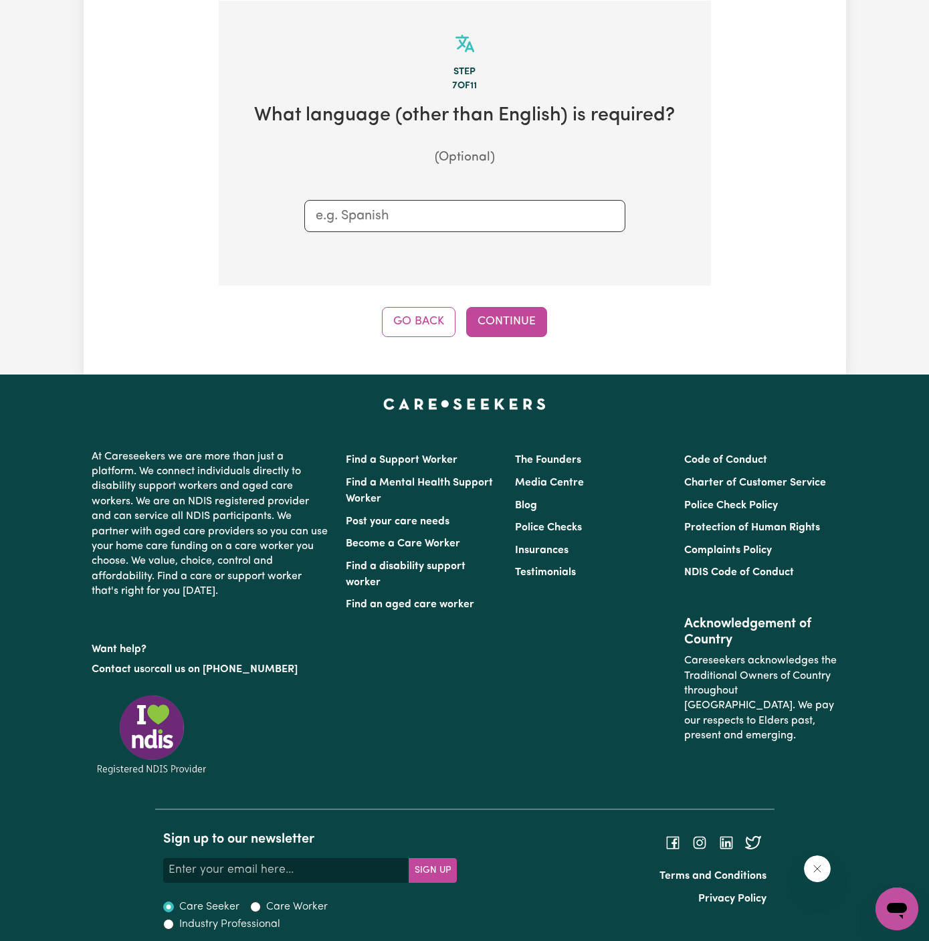
click at [485, 300] on div "Step 7 of 11 What language (other than English) is required? (Optional) Go Back…" at bounding box center [465, 169] width 492 height 336
click at [524, 330] on button "Continue" at bounding box center [506, 321] width 81 height 29
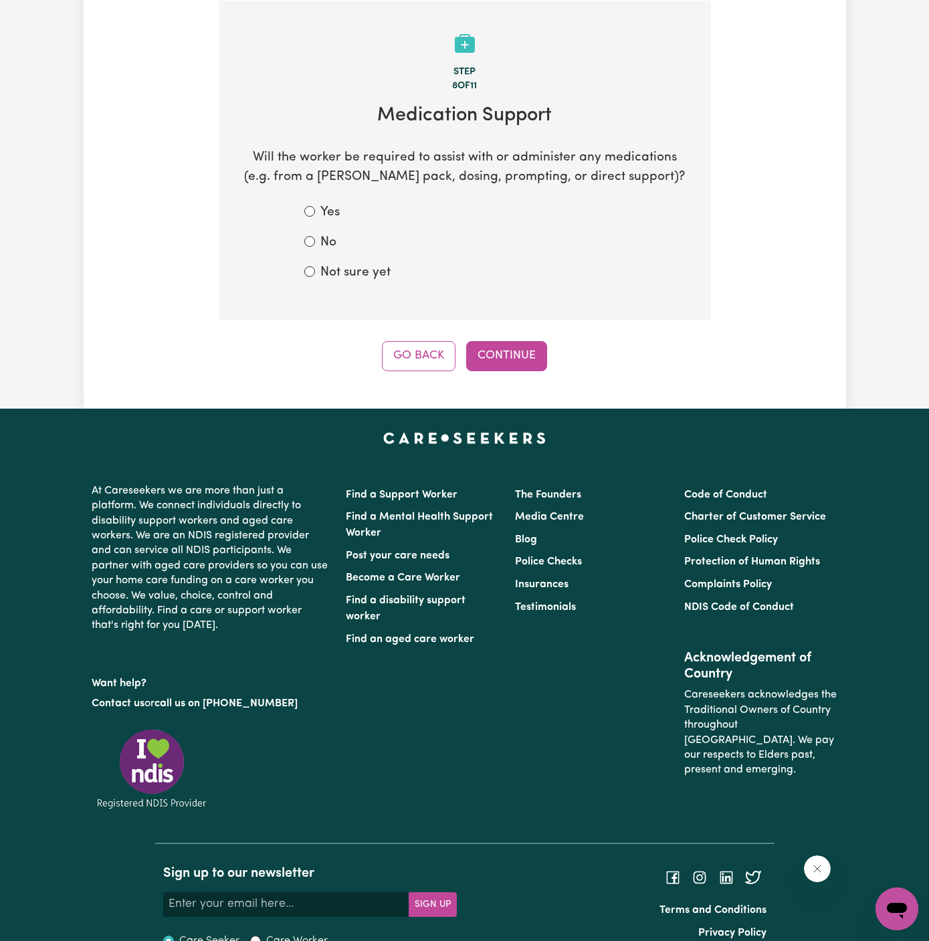
click at [371, 282] on section "Step 8 of 11 Medication Support Will the worker be required to assist with or a…" at bounding box center [465, 161] width 492 height 320
click at [328, 244] on label "No" at bounding box center [328, 242] width 16 height 19
click at [315, 244] on input "No" at bounding box center [309, 241] width 11 height 11
radio input "true"
click at [539, 346] on button "Continue" at bounding box center [506, 355] width 81 height 29
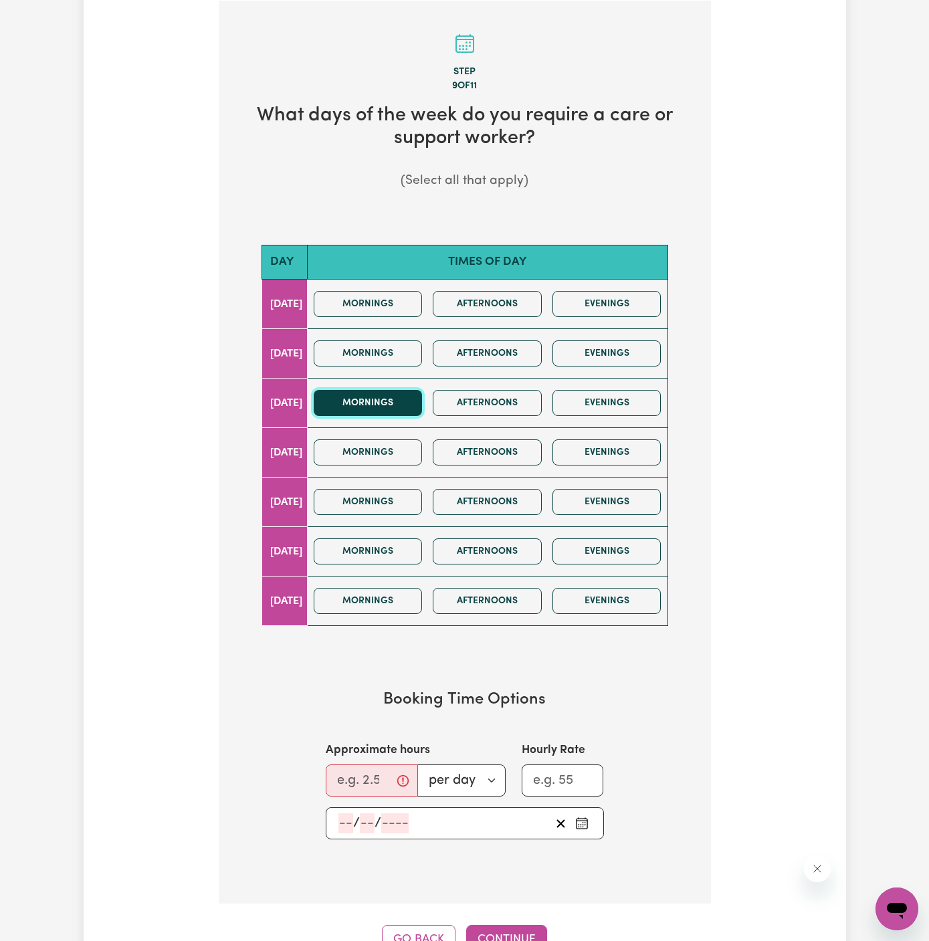
click at [409, 399] on button "Mornings" at bounding box center [368, 403] width 109 height 26
drag, startPoint x: 409, startPoint y: 399, endPoint x: 521, endPoint y: 405, distance: 111.8
click at [521, 405] on div "Mornings Afternoons Evenings" at bounding box center [487, 402] width 358 height 47
click at [521, 405] on button "Afternoons" at bounding box center [487, 403] width 109 height 26
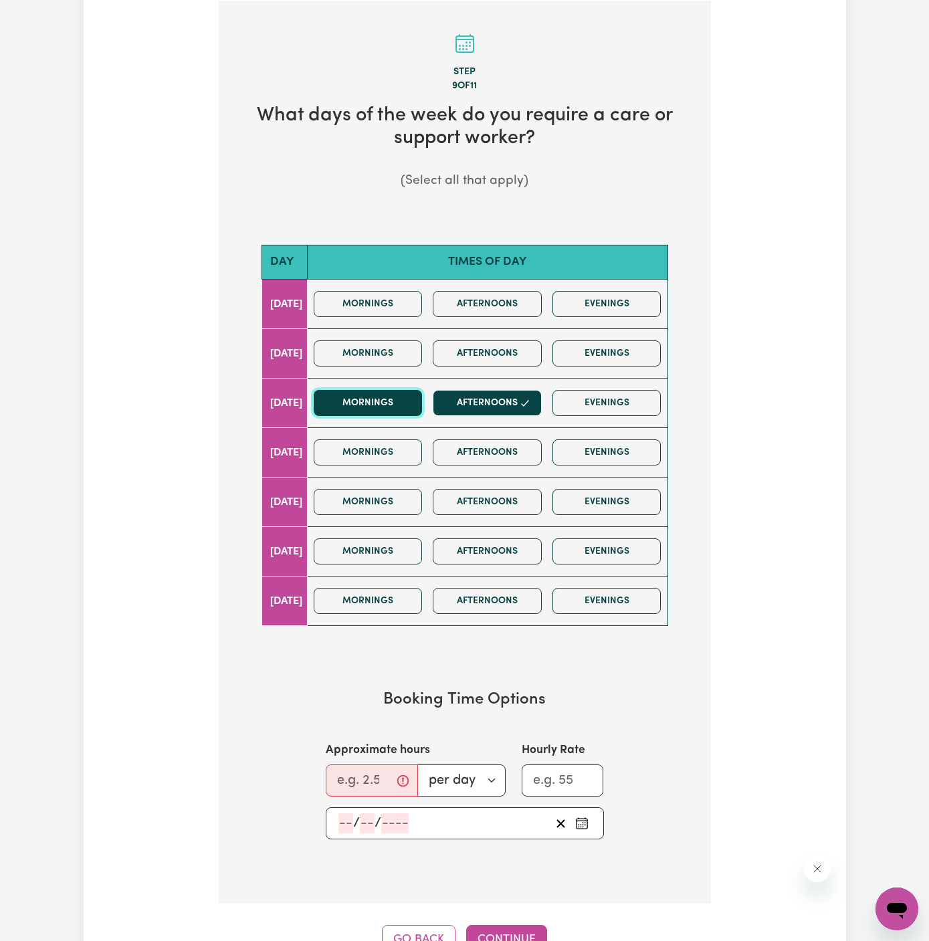
click at [373, 409] on button "Mornings" at bounding box center [368, 403] width 109 height 26
click at [510, 410] on button "Afternoons" at bounding box center [487, 403] width 109 height 26
click at [356, 786] on input "Approximate hours" at bounding box center [372, 780] width 92 height 32
type input "2"
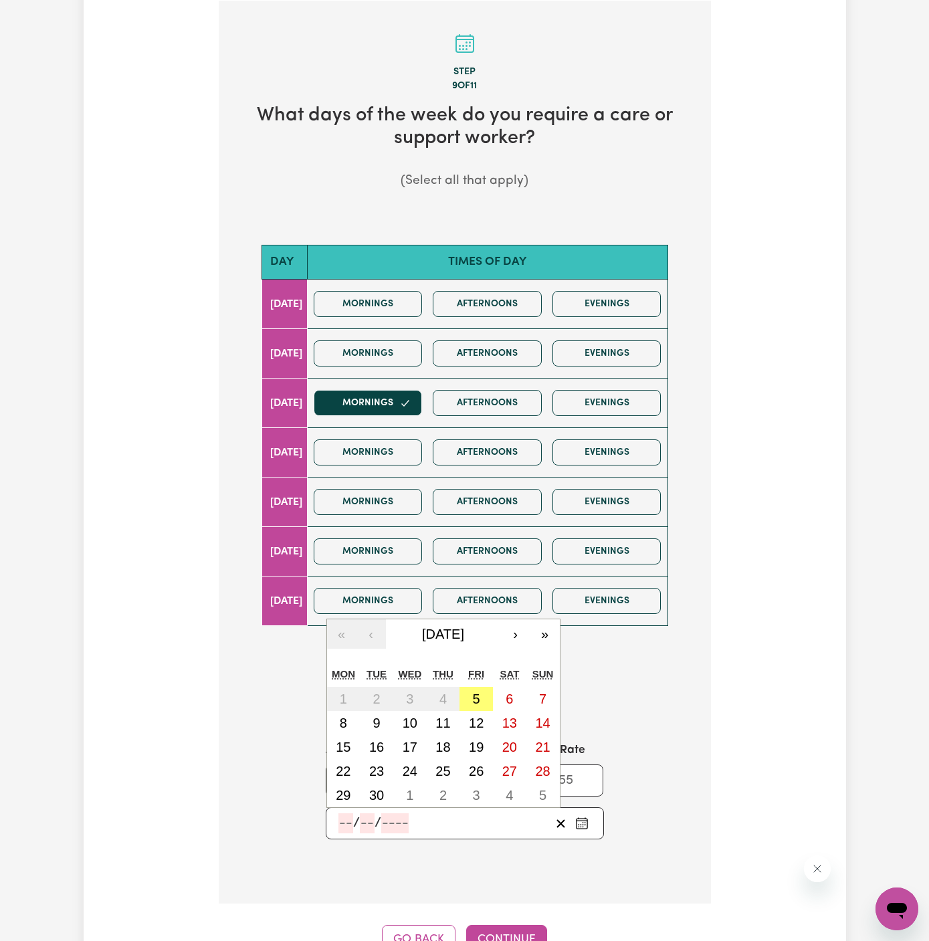
click at [344, 815] on input "number" at bounding box center [345, 823] width 15 height 20
click at [418, 741] on button "17" at bounding box center [409, 747] width 33 height 24
type input "[DATE]"
type input "17"
type input "9"
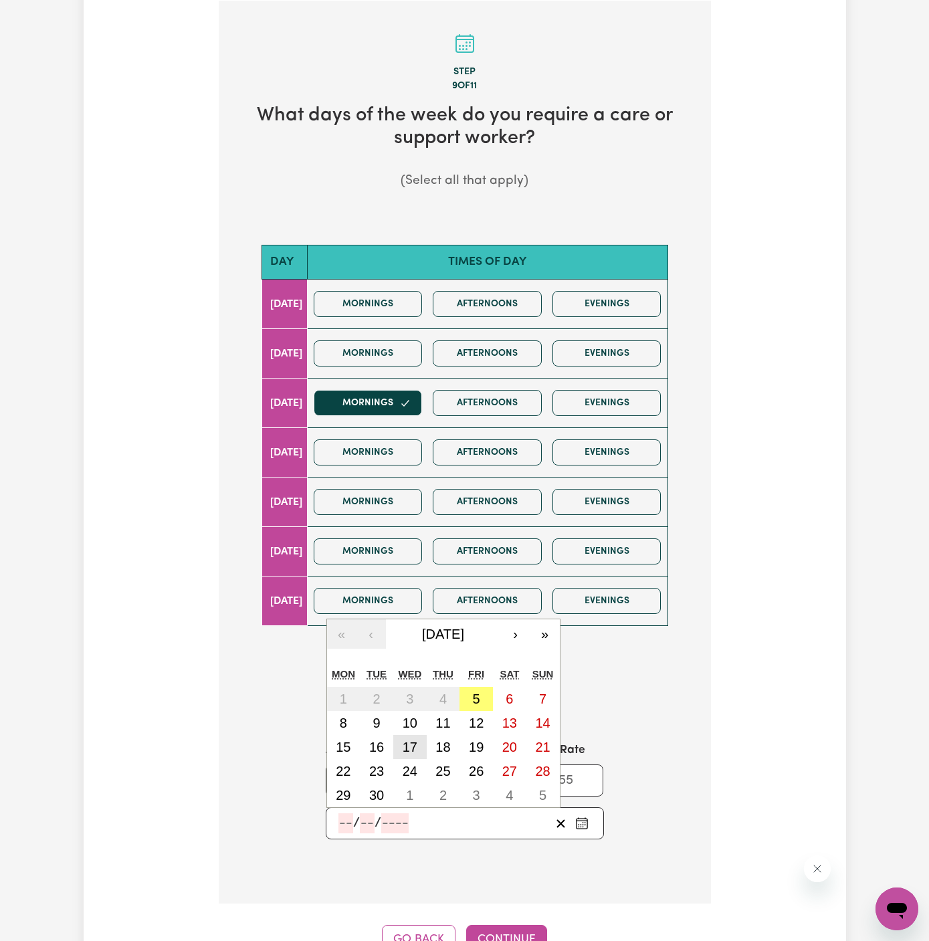
type input "2025"
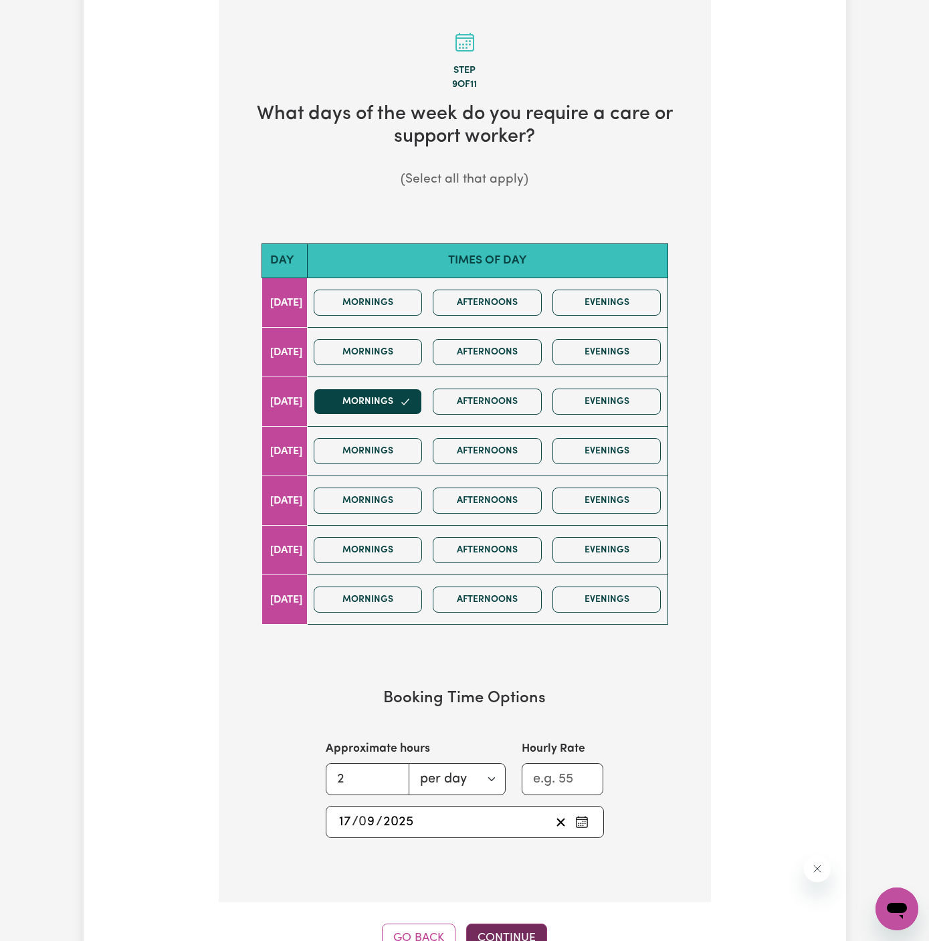
click at [510, 929] on button "Continue" at bounding box center [506, 938] width 81 height 29
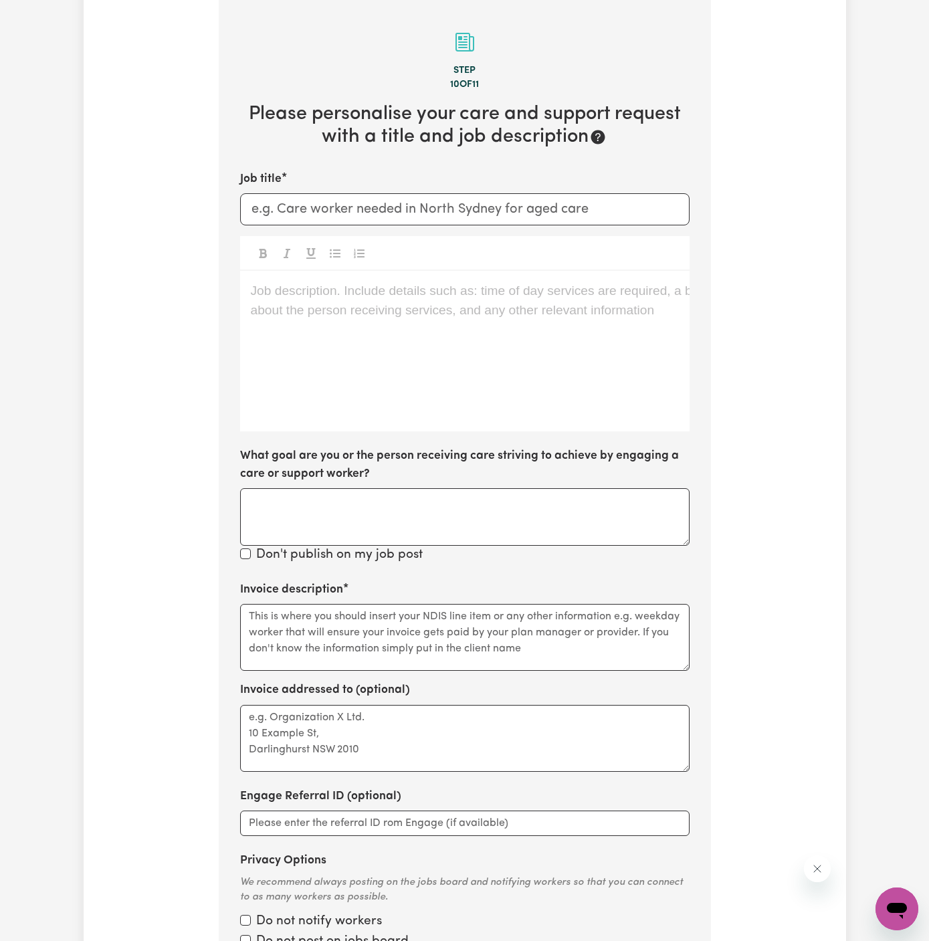
scroll to position [347, 0]
click at [455, 332] on div "Job description. Include details such as: time of day services are required, a …" at bounding box center [464, 352] width 449 height 161
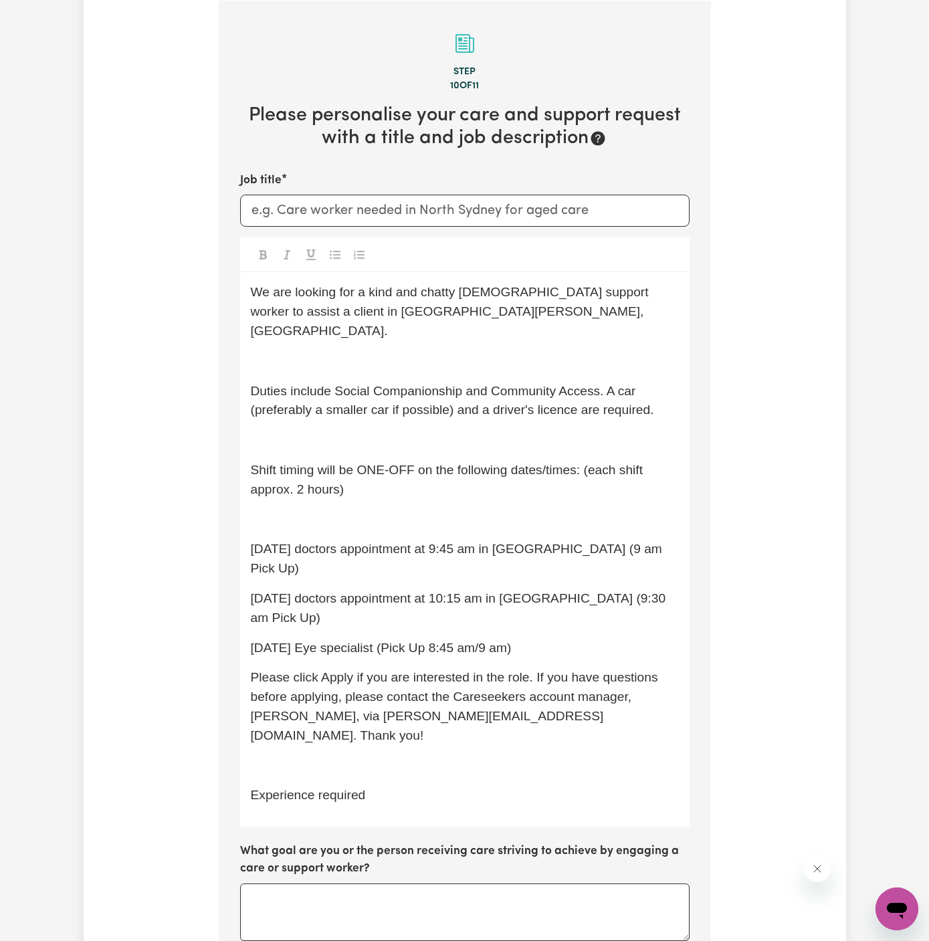
click at [416, 352] on p "﻿" at bounding box center [465, 361] width 428 height 19
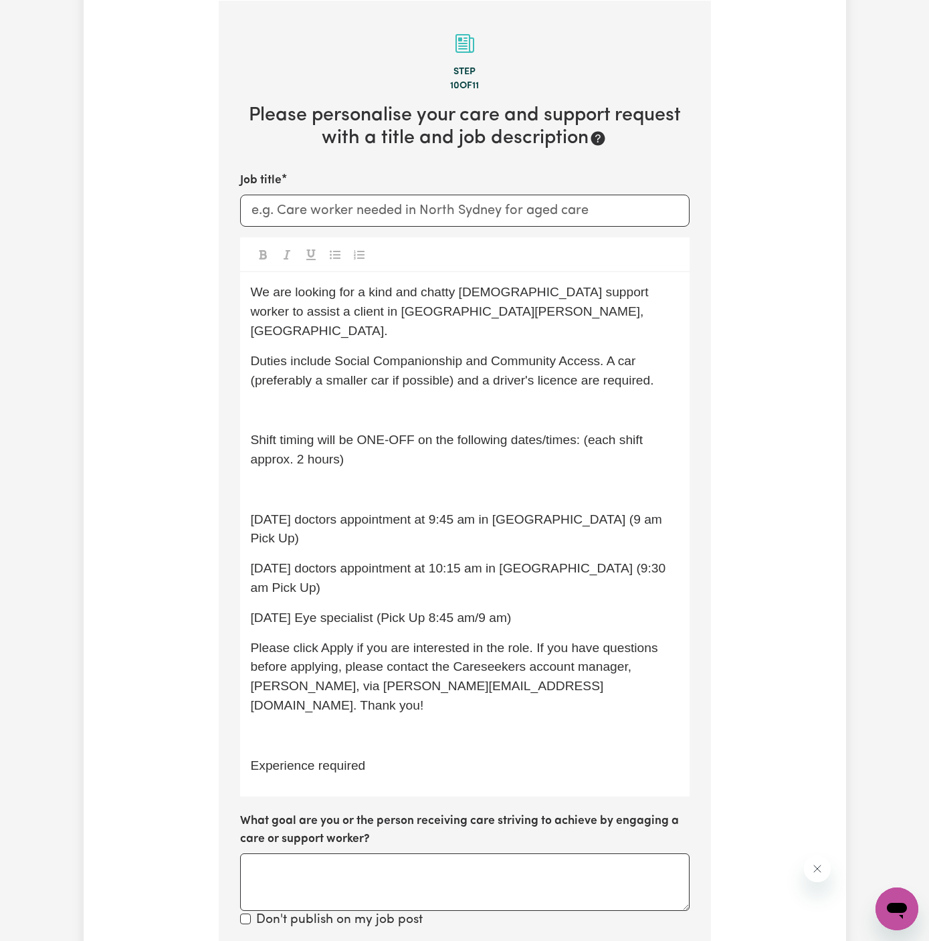
click at [433, 447] on p "Shift timing will be ONE-OFF on the following dates/times: (each shift approx. …" at bounding box center [465, 450] width 428 height 39
drag, startPoint x: 571, startPoint y: 591, endPoint x: 222, endPoint y: 552, distance: 351.3
click at [222, 550] on section "Step 10 of 11 Please personalise your care and support request with a title and…" at bounding box center [465, 675] width 492 height 1348
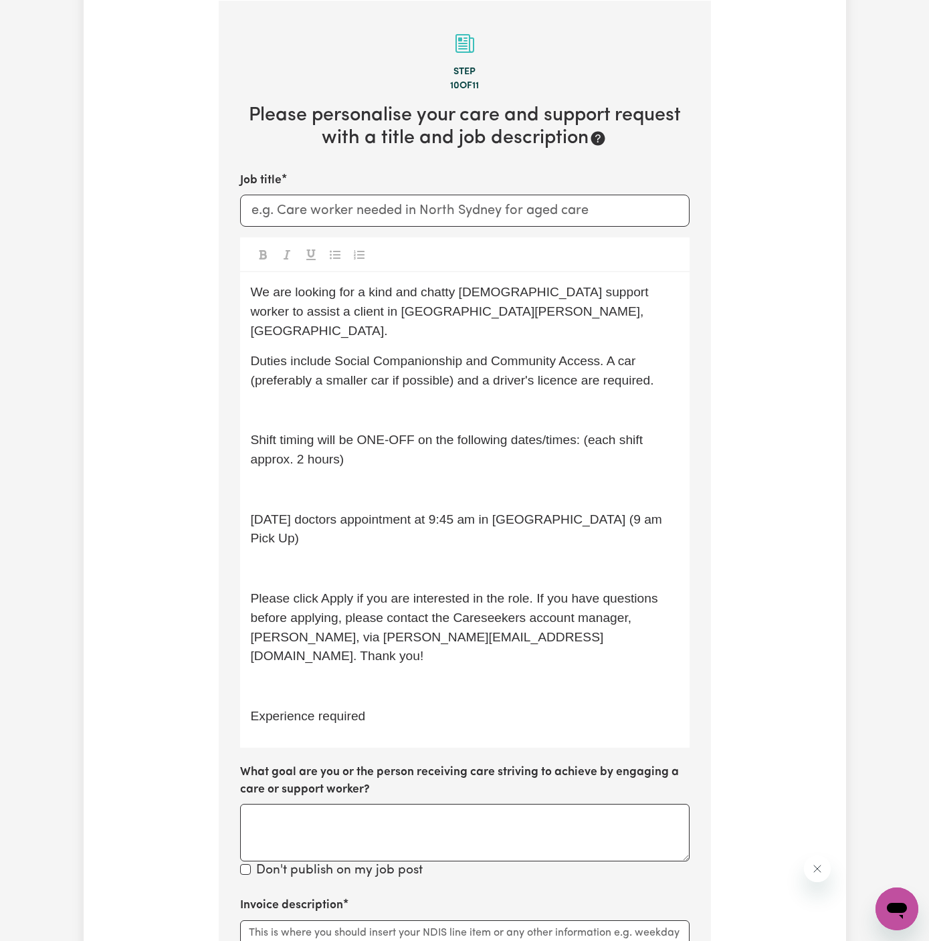
click at [284, 480] on div "We are looking for a kind and chatty [DEMOGRAPHIC_DATA] support worker to assis…" at bounding box center [464, 509] width 449 height 475
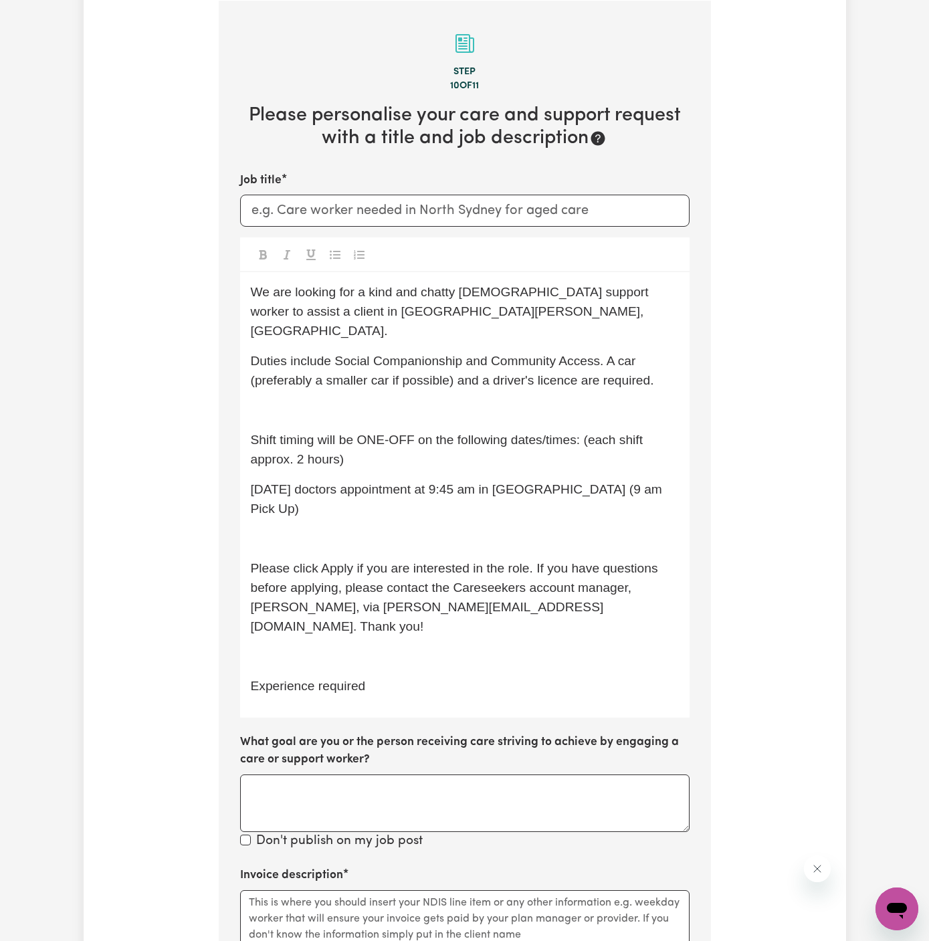
click at [410, 482] on p "[DATE] doctors appointment at 9:45 am in [GEOGRAPHIC_DATA] (9 am Pick Up)" at bounding box center [465, 499] width 428 height 39
click at [480, 482] on span "[DATE] doctors appointment at 9:45 am in [GEOGRAPHIC_DATA] (9 am Pick Up)" at bounding box center [458, 498] width 415 height 33
click at [581, 433] on span "Shift timing will be ONE-OFF on the following dates/times: (each shift approx. …" at bounding box center [449, 449] width 396 height 33
click at [290, 482] on span "[DATE] doctors appointment at 9:45 am in [GEOGRAPHIC_DATA] (9 am Pick Up)" at bounding box center [458, 498] width 415 height 33
drag, startPoint x: 249, startPoint y: 469, endPoint x: 455, endPoint y: 416, distance: 212.8
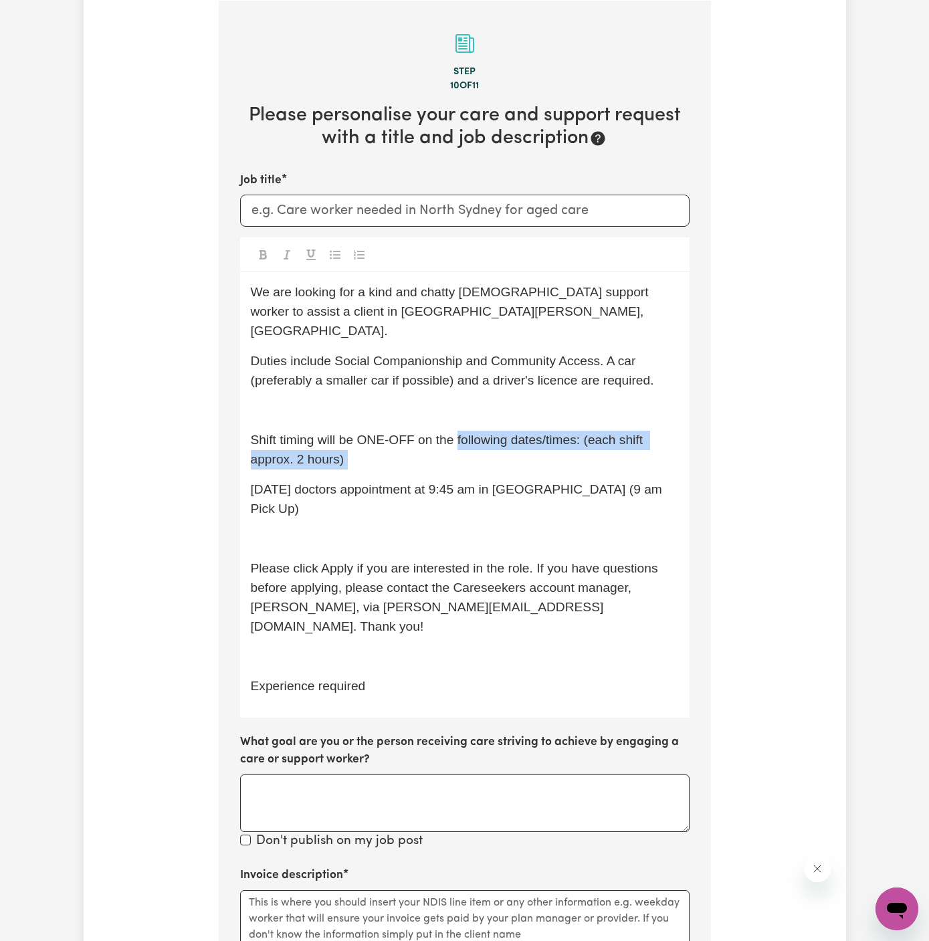
click at [455, 416] on div "We are looking for a kind and chatty [DEMOGRAPHIC_DATA] support worker to assis…" at bounding box center [464, 494] width 449 height 445
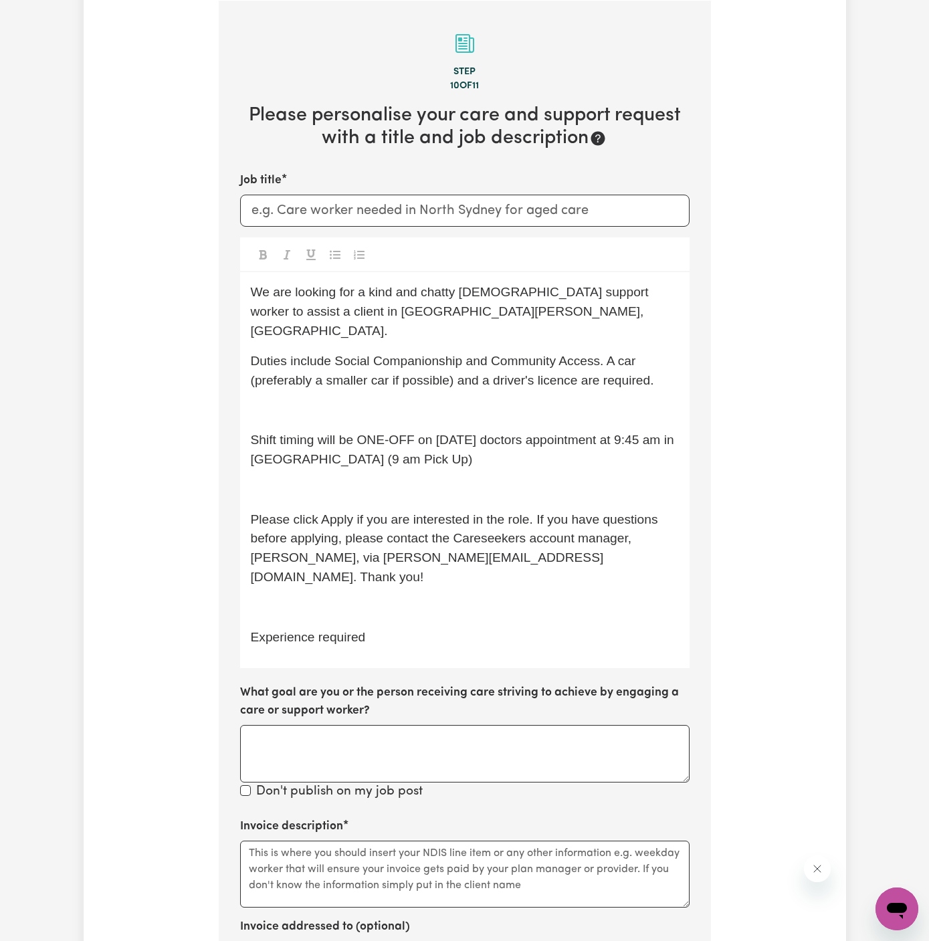
click at [524, 449] on div "We are looking for a kind and chatty [DEMOGRAPHIC_DATA] support worker to assis…" at bounding box center [464, 470] width 449 height 396
click at [524, 447] on p "Shift timing will be ONE-OFF on [DATE] doctors appointment at 9:45 am in [GEOGR…" at bounding box center [465, 450] width 428 height 39
click at [459, 437] on span "Shift timing will be ONE-OFF on [DATE] doctors appointment at 9:45 am in [GEOGR…" at bounding box center [464, 449] width 427 height 33
drag, startPoint x: 454, startPoint y: 441, endPoint x: 473, endPoint y: 463, distance: 29.5
click at [454, 441] on span "Shift timing will be ONE-OFF on [DATE] doctors appointment at 9:45 am in [GEOGR…" at bounding box center [464, 449] width 427 height 33
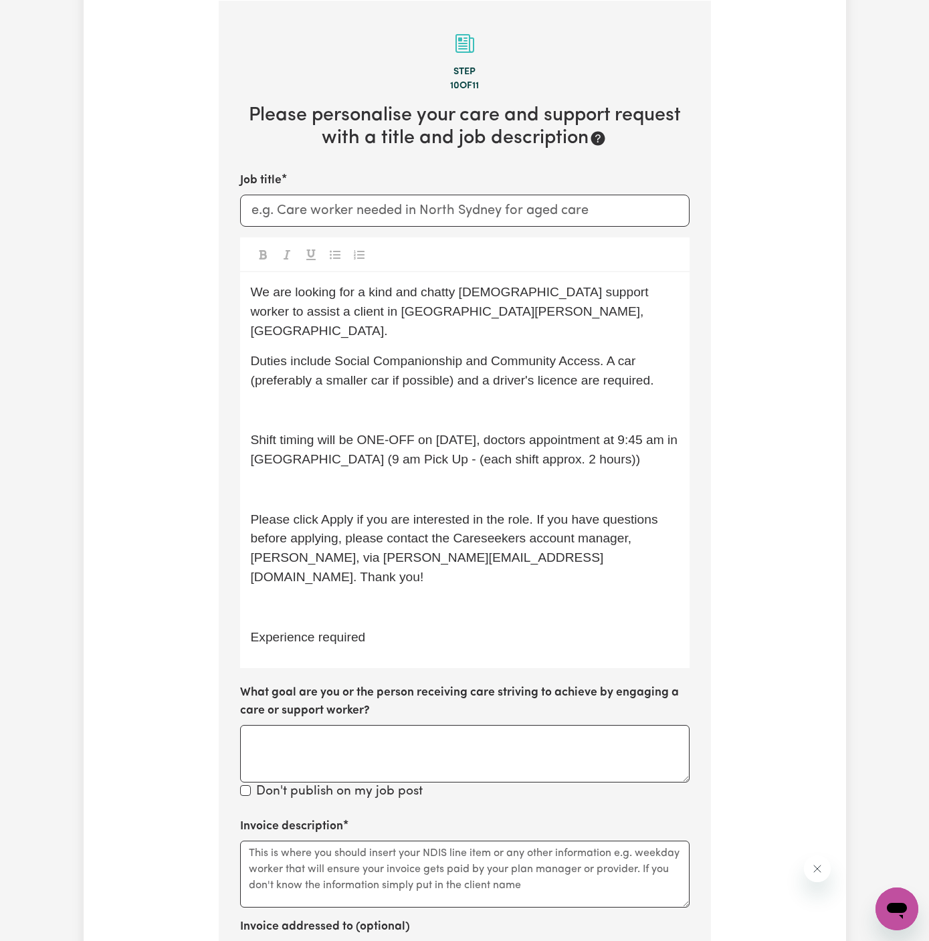
click at [494, 440] on span "Shift timing will be ONE-OFF on [DATE], doctors appointment at 9:45 am in [GEOG…" at bounding box center [466, 449] width 431 height 33
click at [502, 441] on span "Shift timing will be ONE-OFF on [DATE], doctors appointment at 9:45 am in [GEOG…" at bounding box center [466, 449] width 431 height 33
click at [604, 443] on p "Shift timing will be ONE-OFF on [DATE], doctors appointment at 9:45 am in [GEOG…" at bounding box center [465, 450] width 428 height 39
click at [558, 480] on p "﻿" at bounding box center [465, 489] width 428 height 19
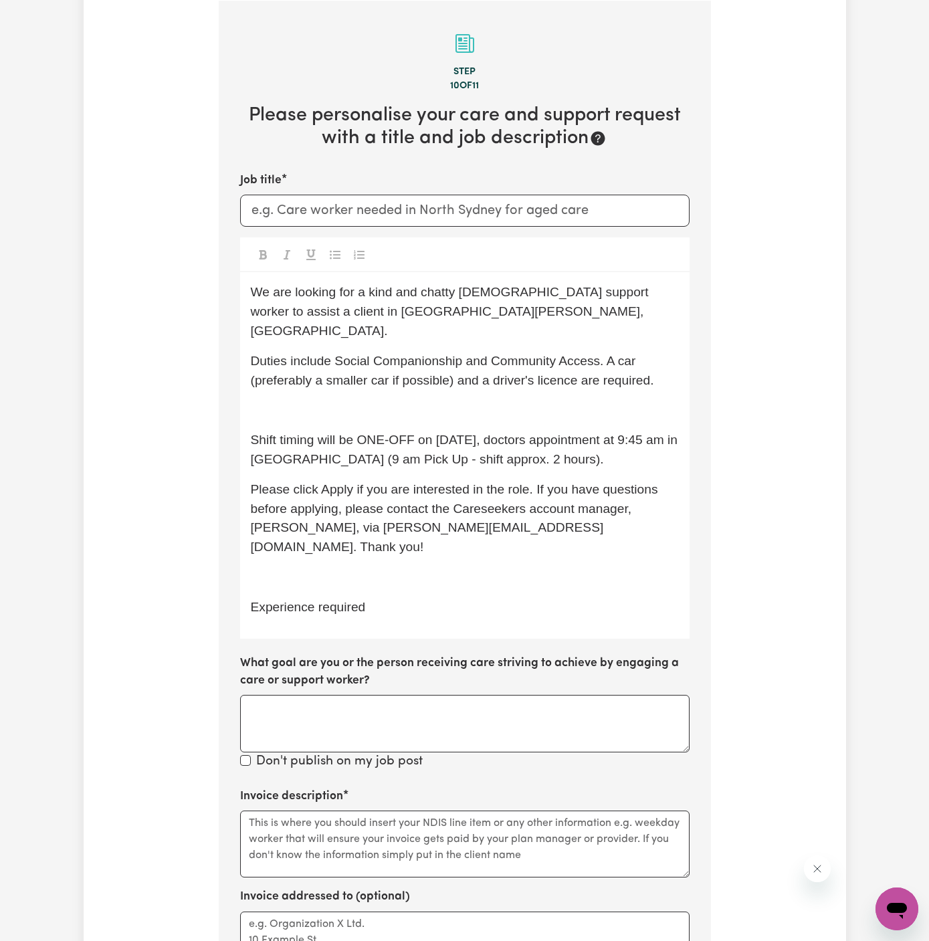
click at [312, 600] on span "Experience required" at bounding box center [308, 607] width 115 height 14
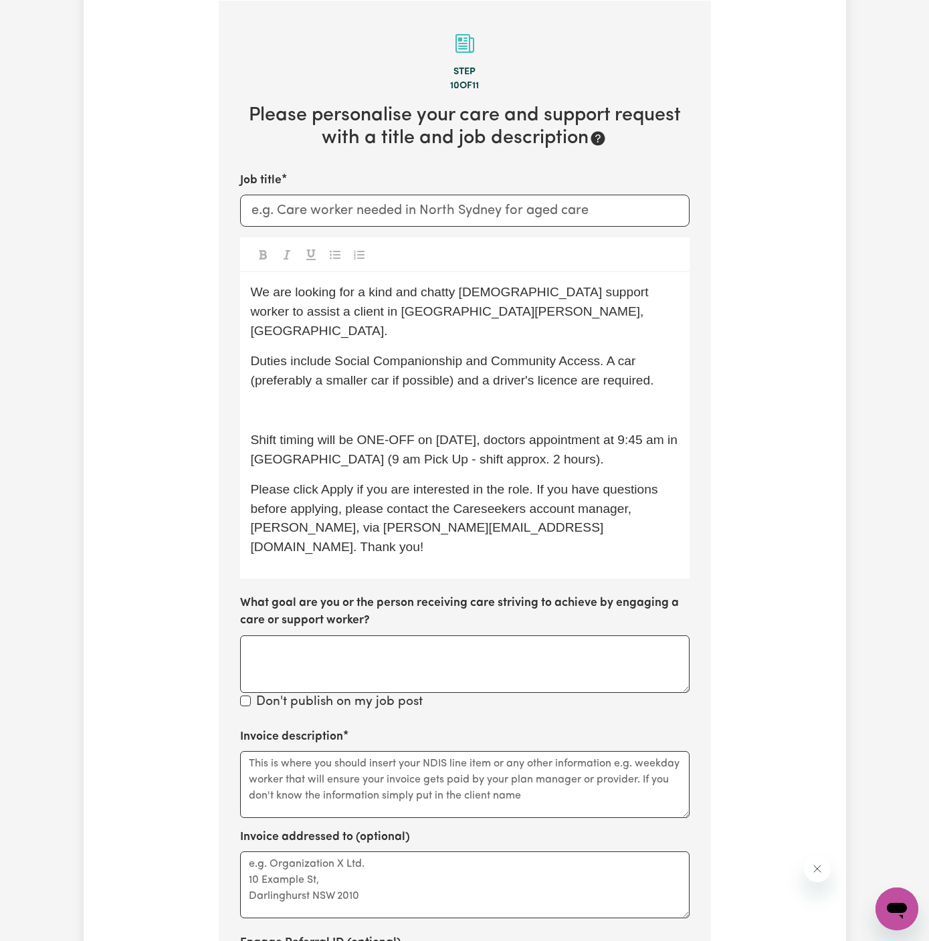
click at [331, 407] on div "We are looking for a kind and chatty [DEMOGRAPHIC_DATA] support worker to assis…" at bounding box center [464, 425] width 449 height 306
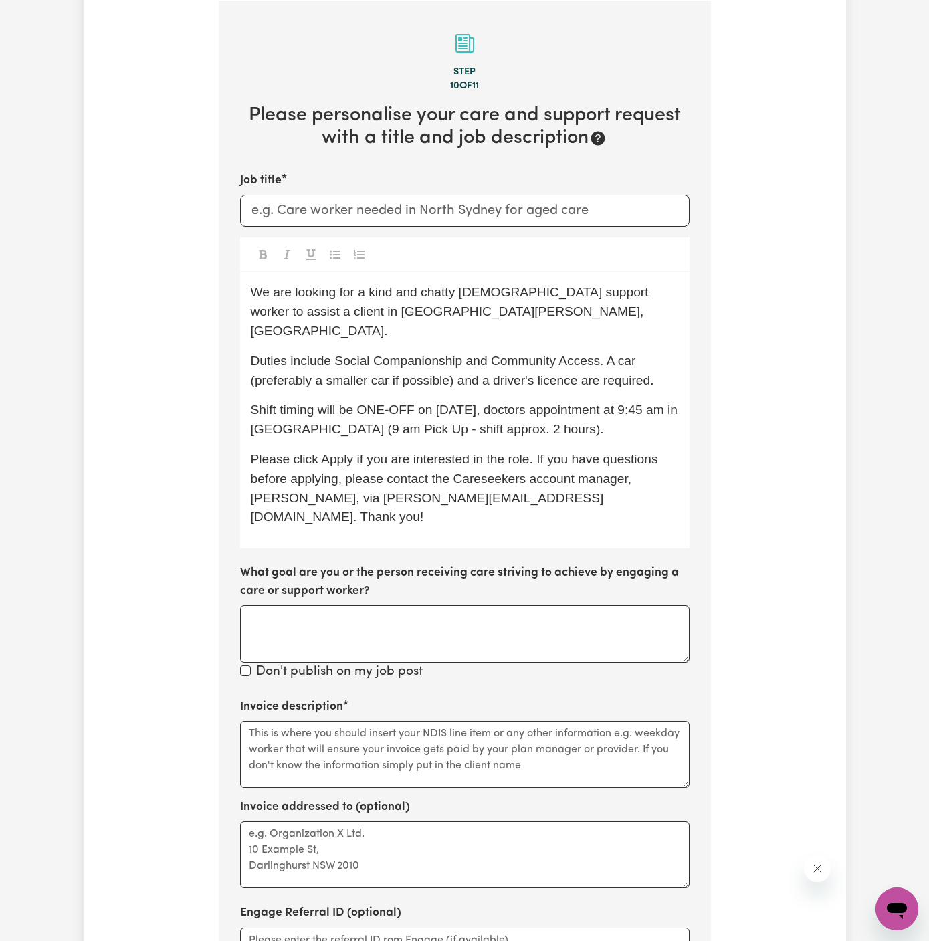
click at [373, 378] on div "We are looking for a kind and chatty [DEMOGRAPHIC_DATA] support worker to assis…" at bounding box center [464, 410] width 449 height 276
click at [330, 202] on input "Job title" at bounding box center [464, 211] width 449 height 32
click at [564, 201] on input "Job title" at bounding box center [464, 211] width 449 height 32
paste input "[DEMOGRAPHIC_DATA] Support Worker Needed in [GEOGRAPHIC_DATA][PERSON_NAME], [GE…"
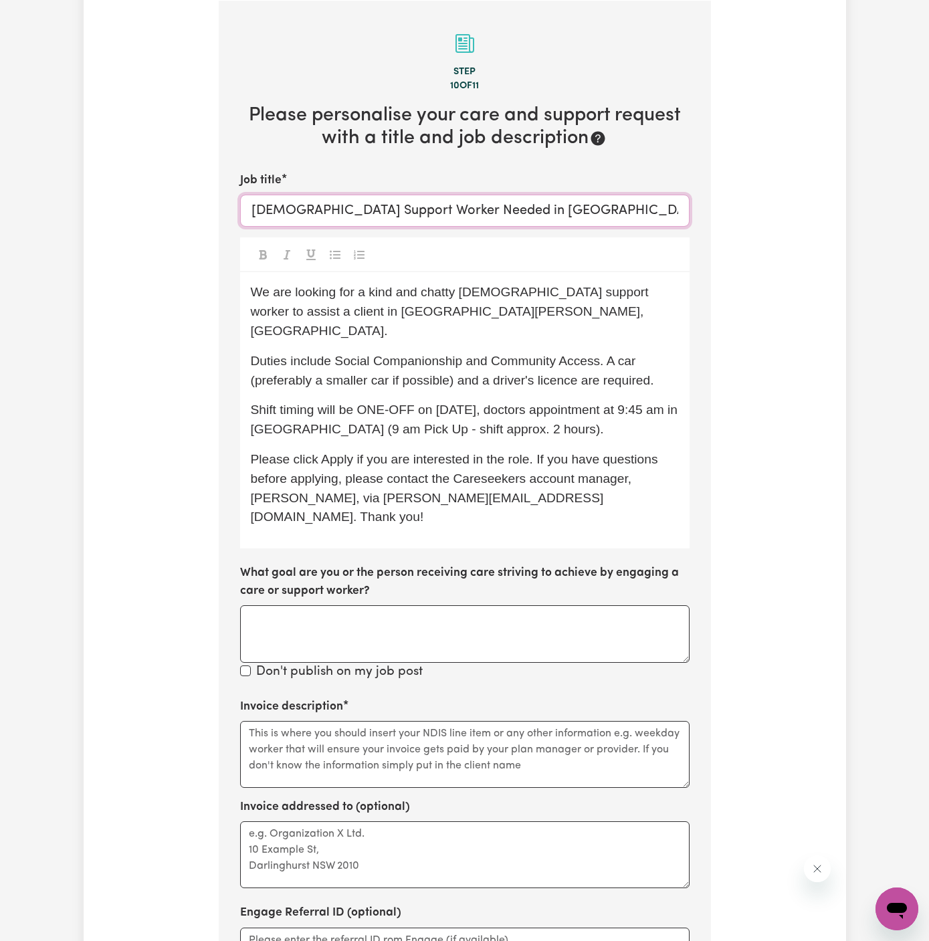
type input "[DEMOGRAPHIC_DATA] Support Worker Needed in [GEOGRAPHIC_DATA][PERSON_NAME], [GE…"
click at [342, 741] on textarea "Invoice description" at bounding box center [464, 754] width 449 height 67
paste textarea "c/o Vitality Club"
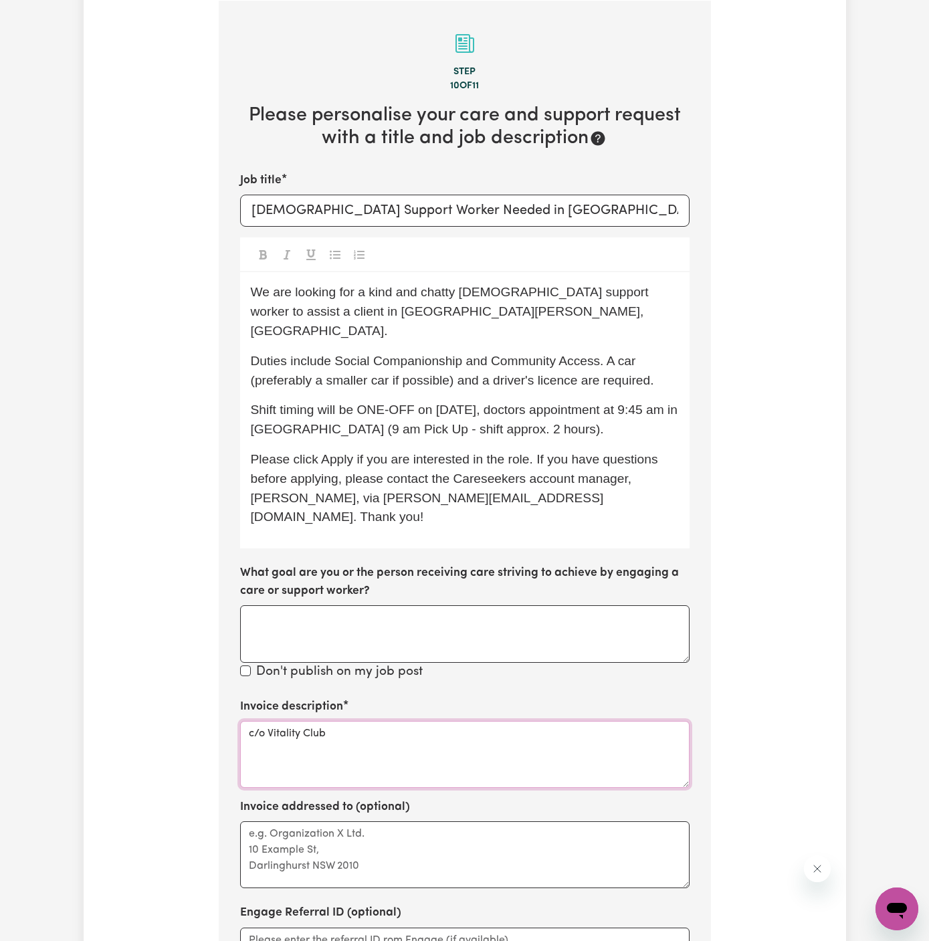
type textarea "c/o Vitality Club"
click at [348, 821] on textarea "Invoice addressed to (optional)" at bounding box center [464, 854] width 449 height 67
paste textarea "c/o Vitality Club"
type textarea "c/o Vitality Club"
click at [605, 354] on span "Duties include Social Companionship and Community Access. A car (preferably a s…" at bounding box center [452, 370] width 403 height 33
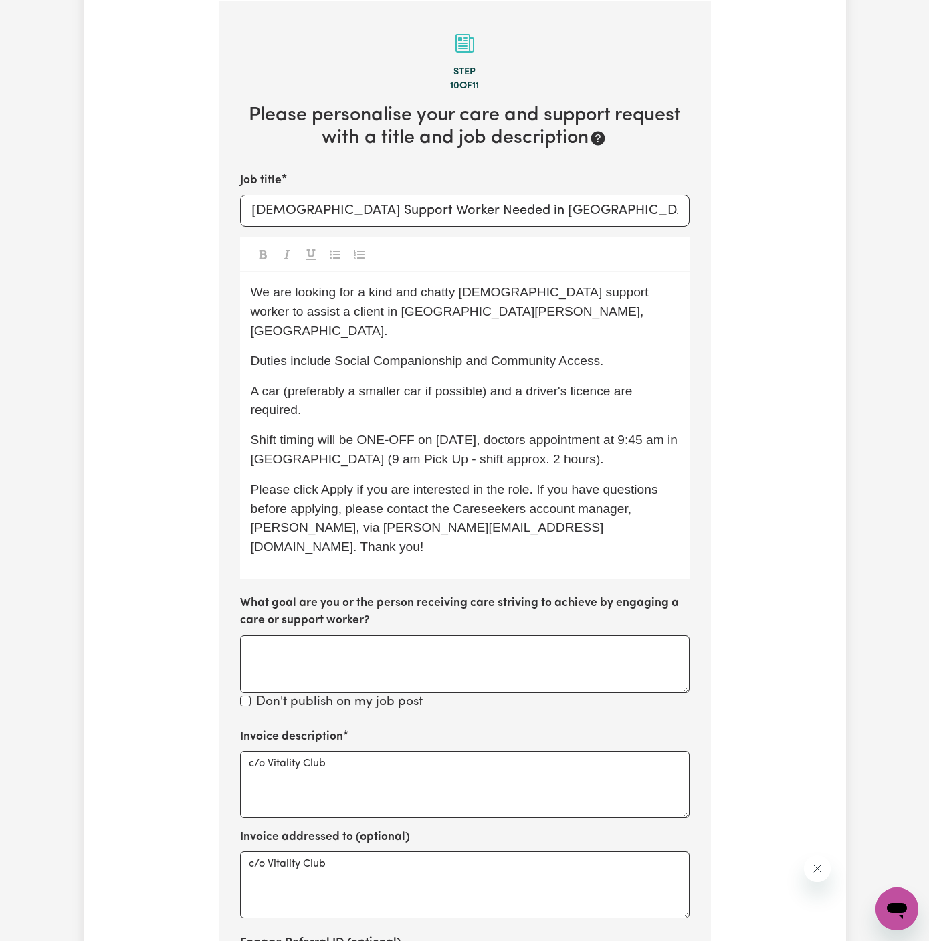
click at [563, 433] on span "Shift timing will be ONE-OFF on [DATE], doctors appointment at 9:45 am in [GEOG…" at bounding box center [466, 449] width 431 height 33
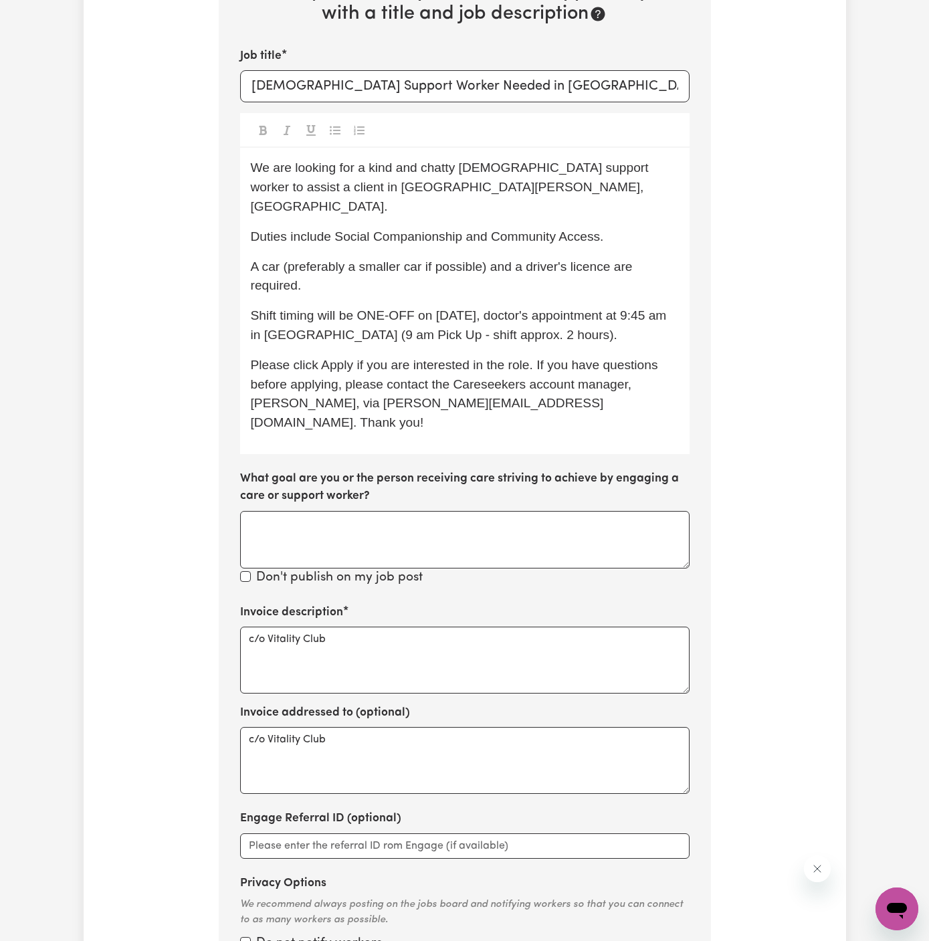
scroll to position [750, 0]
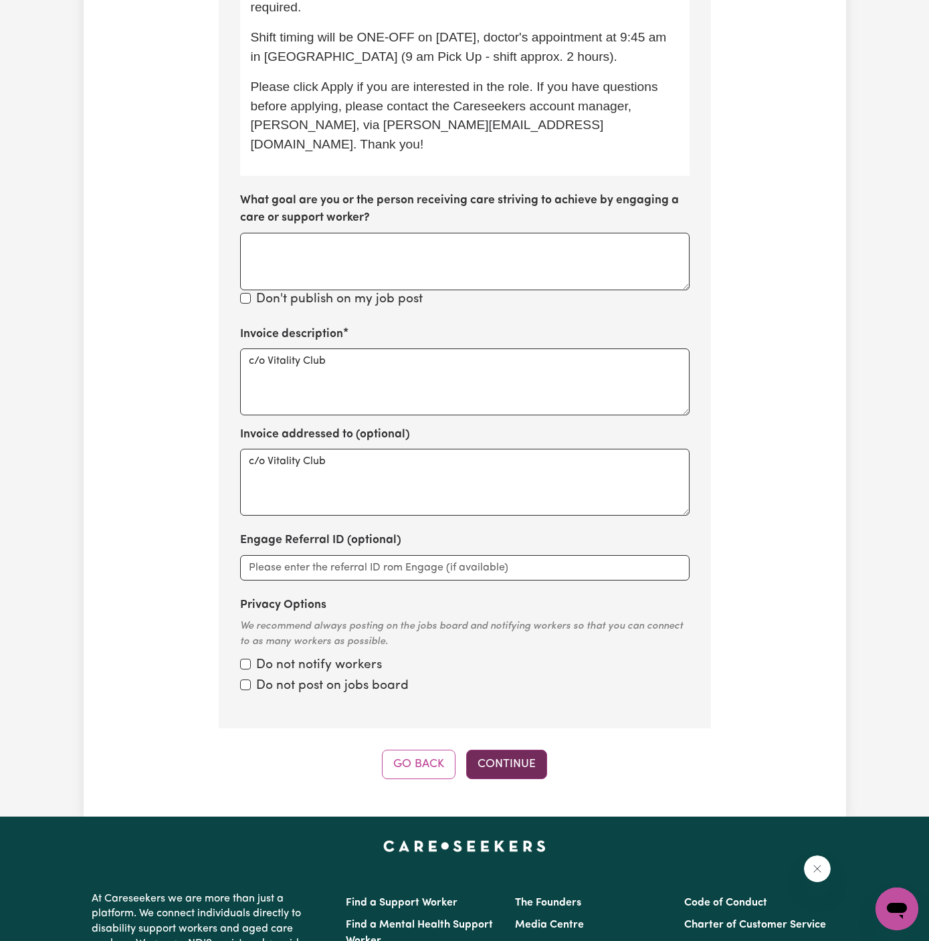
click at [515, 750] on button "Continue" at bounding box center [506, 764] width 81 height 29
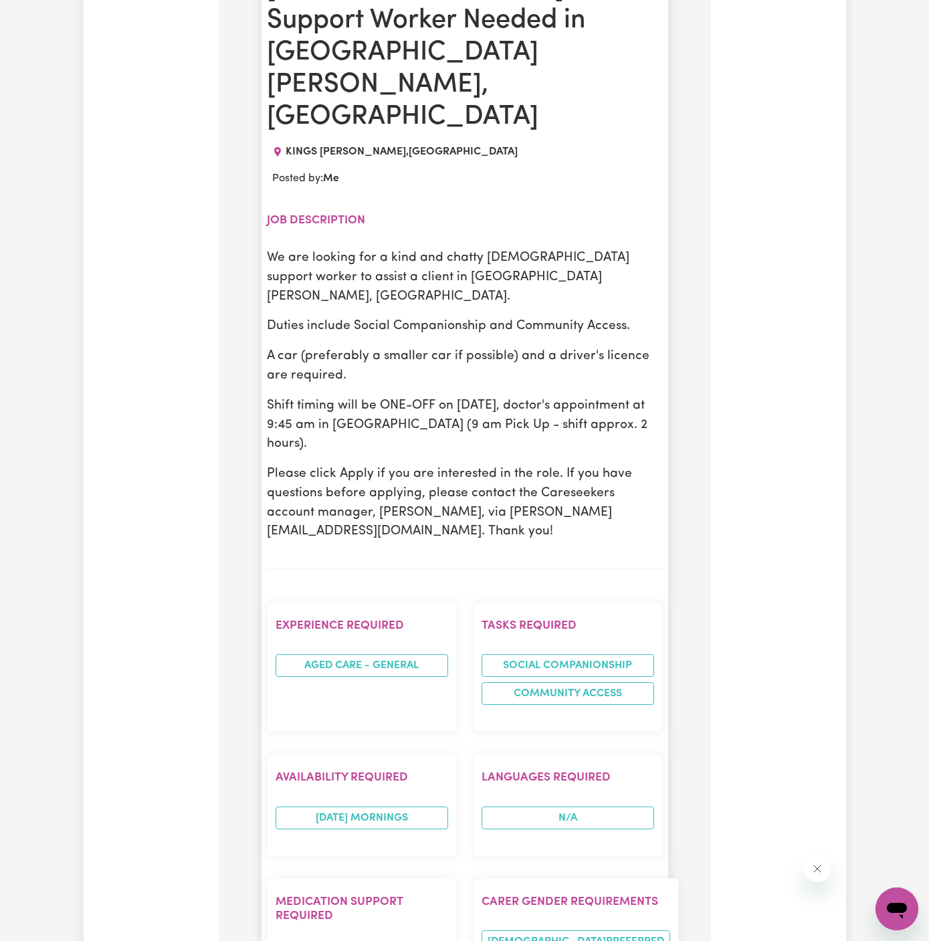
scroll to position [645, 0]
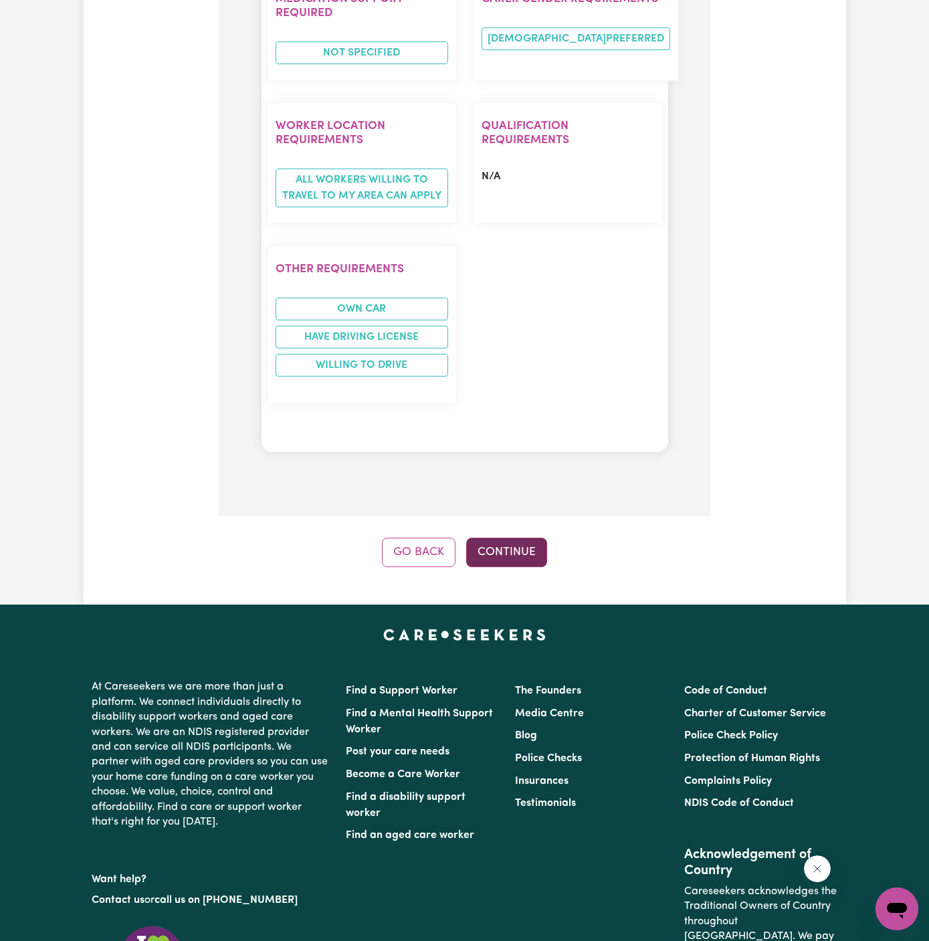
click at [514, 538] on button "Continue" at bounding box center [506, 552] width 81 height 29
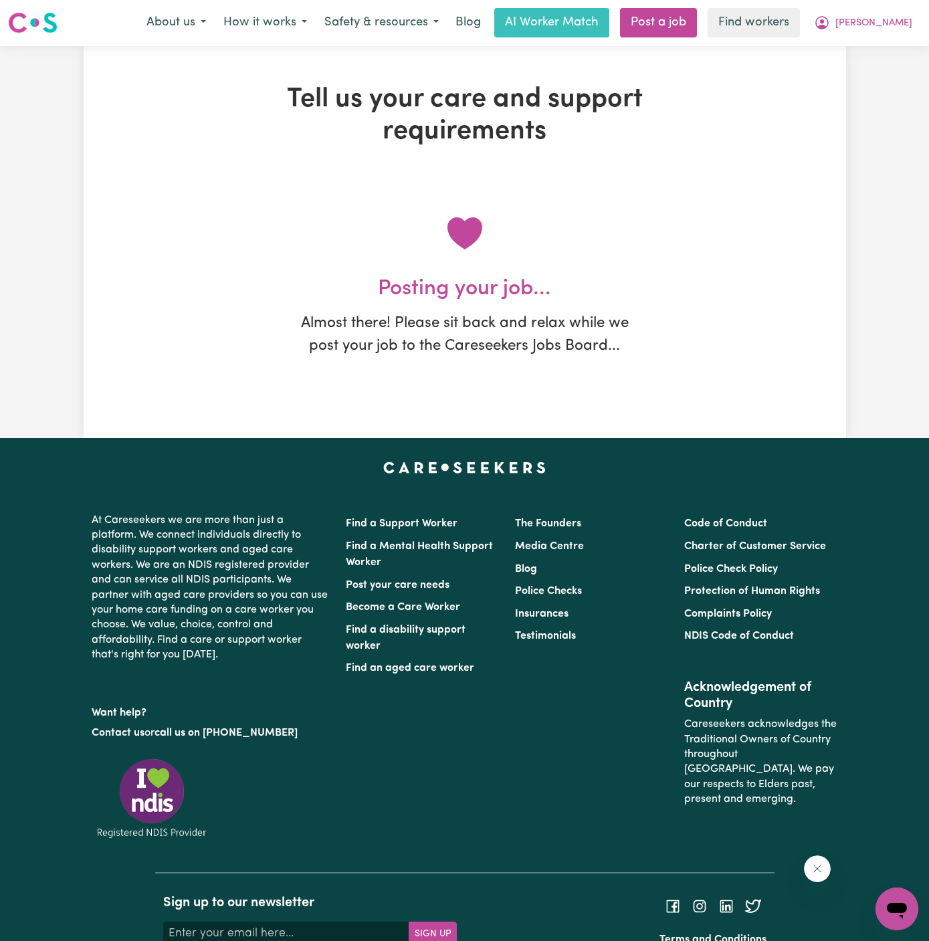
scroll to position [0, 0]
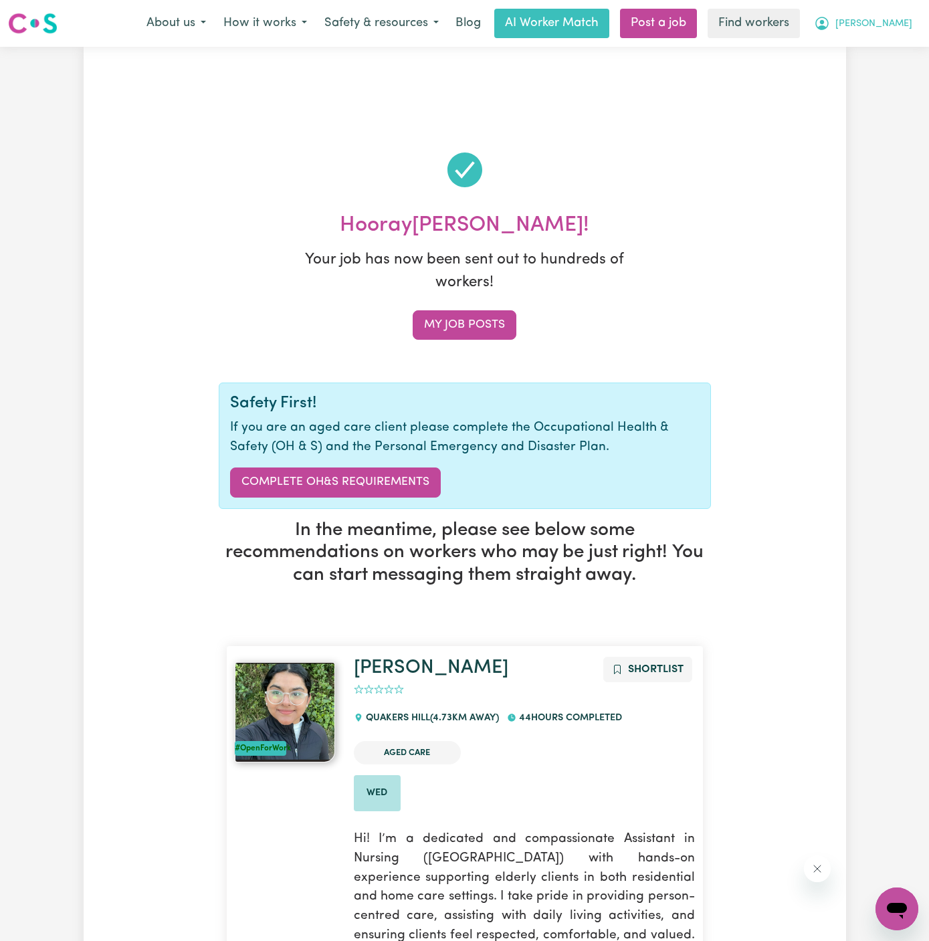
click at [910, 17] on span "[PERSON_NAME]" at bounding box center [873, 24] width 77 height 15
click at [898, 48] on link "My Dashboard" at bounding box center [868, 51] width 106 height 25
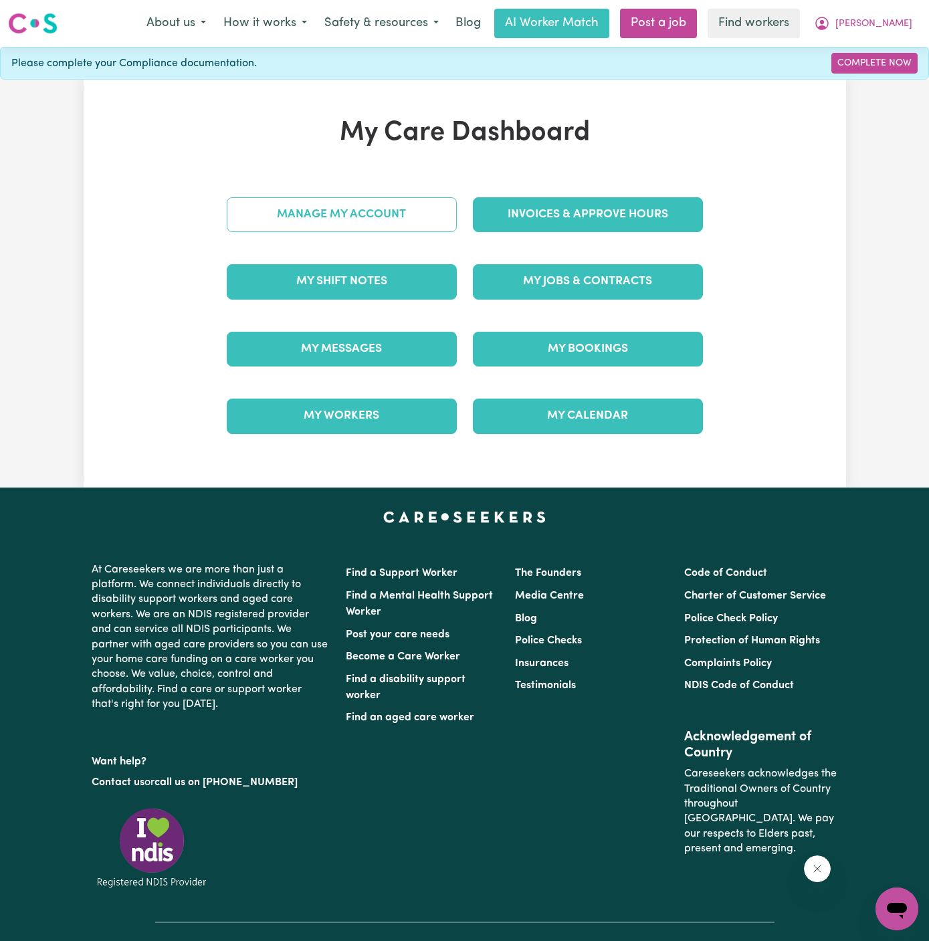
click at [399, 219] on link "Manage My Account" at bounding box center [342, 214] width 230 height 35
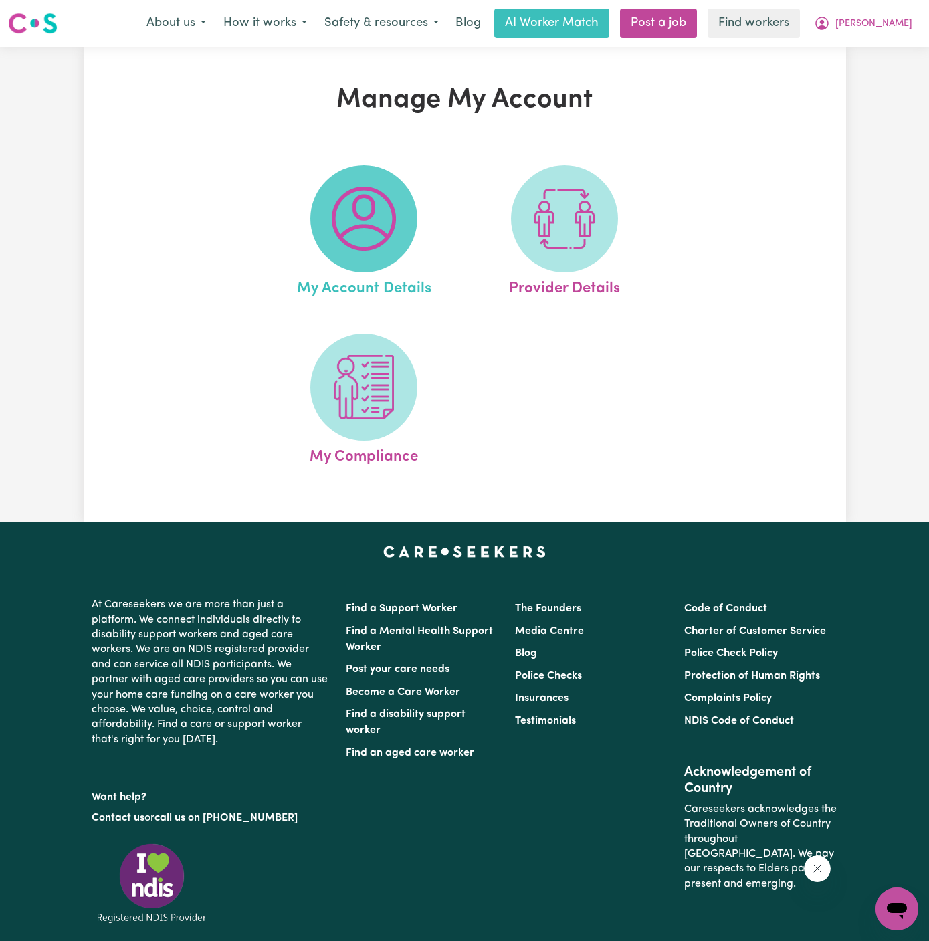
click at [390, 215] on img at bounding box center [364, 219] width 64 height 64
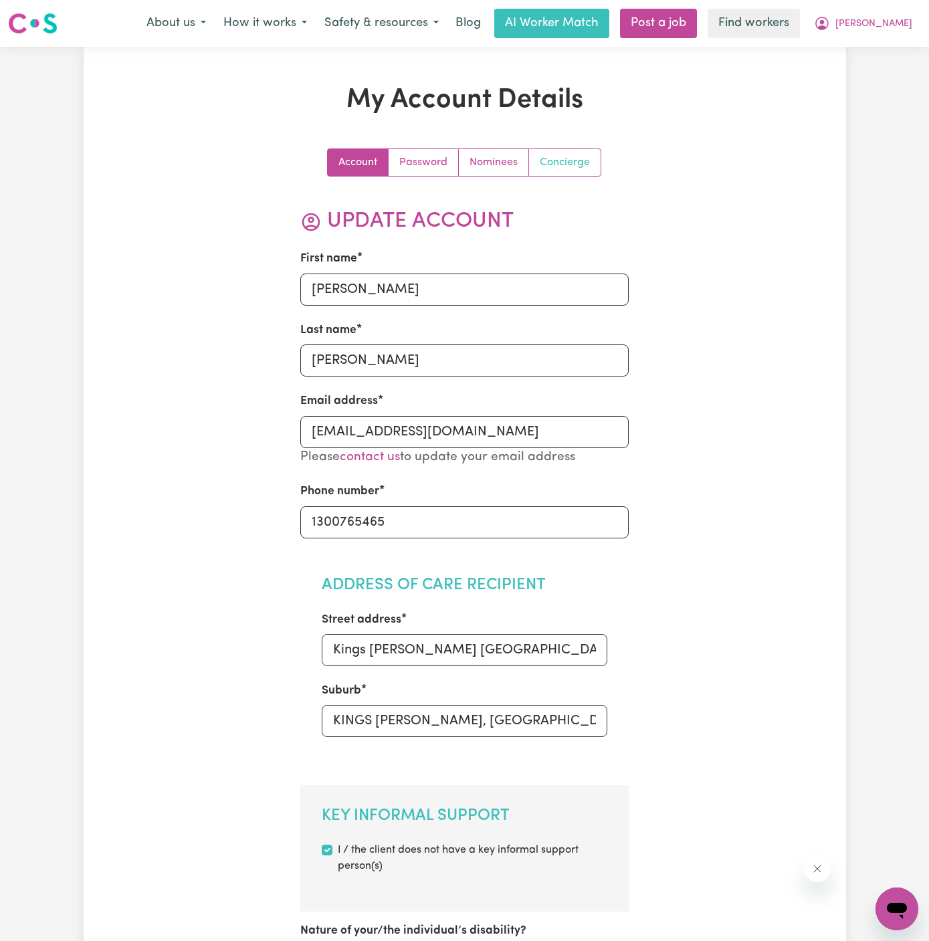
click at [559, 169] on link "Concierge" at bounding box center [565, 162] width 72 height 27
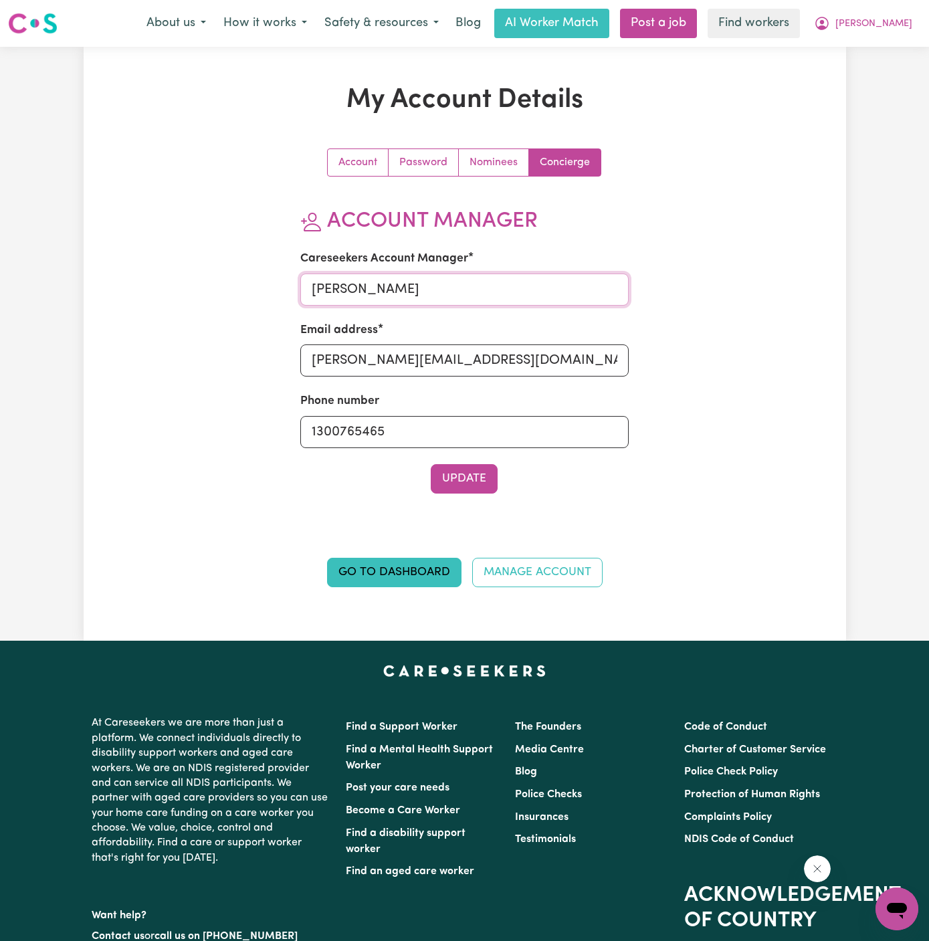
click at [449, 293] on input "[PERSON_NAME]" at bounding box center [464, 290] width 328 height 32
type input "[PERSON_NAME]"
click at [442, 338] on div "Email address [PERSON_NAME][EMAIL_ADDRESS][DOMAIN_NAME]" at bounding box center [464, 349] width 328 height 55
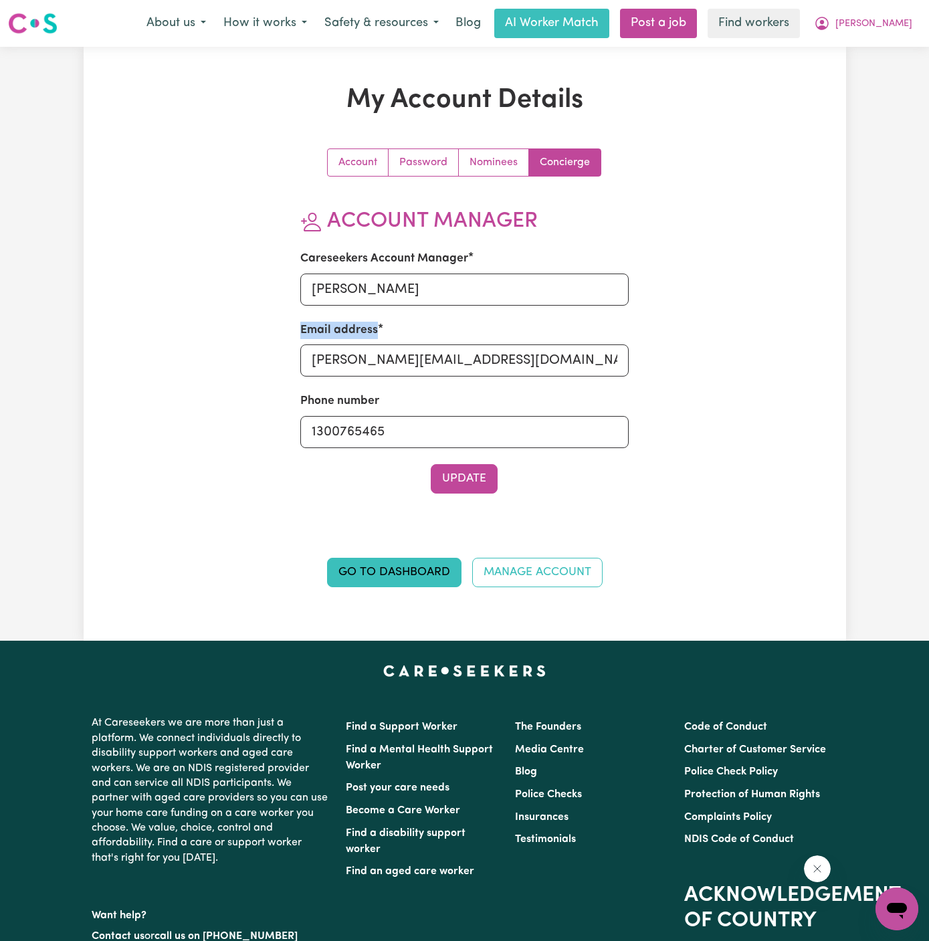
click at [442, 338] on div "Email address [PERSON_NAME][EMAIL_ADDRESS][DOMAIN_NAME]" at bounding box center [464, 349] width 328 height 55
click at [442, 344] on input "[PERSON_NAME][EMAIL_ADDRESS][DOMAIN_NAME]" at bounding box center [464, 360] width 328 height 32
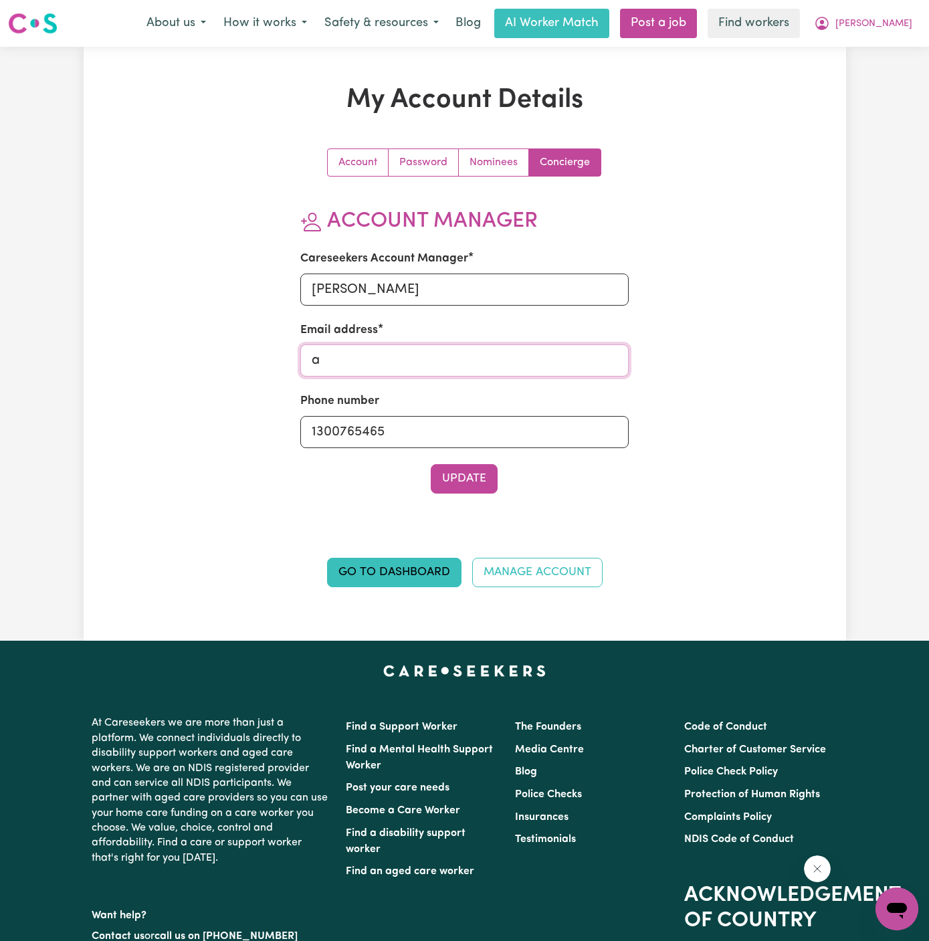
type input "[PERSON_NAME][EMAIL_ADDRESS][DOMAIN_NAME]"
click at [471, 480] on button "Update" at bounding box center [464, 478] width 67 height 29
click at [907, 29] on span "[PERSON_NAME]" at bounding box center [873, 24] width 77 height 15
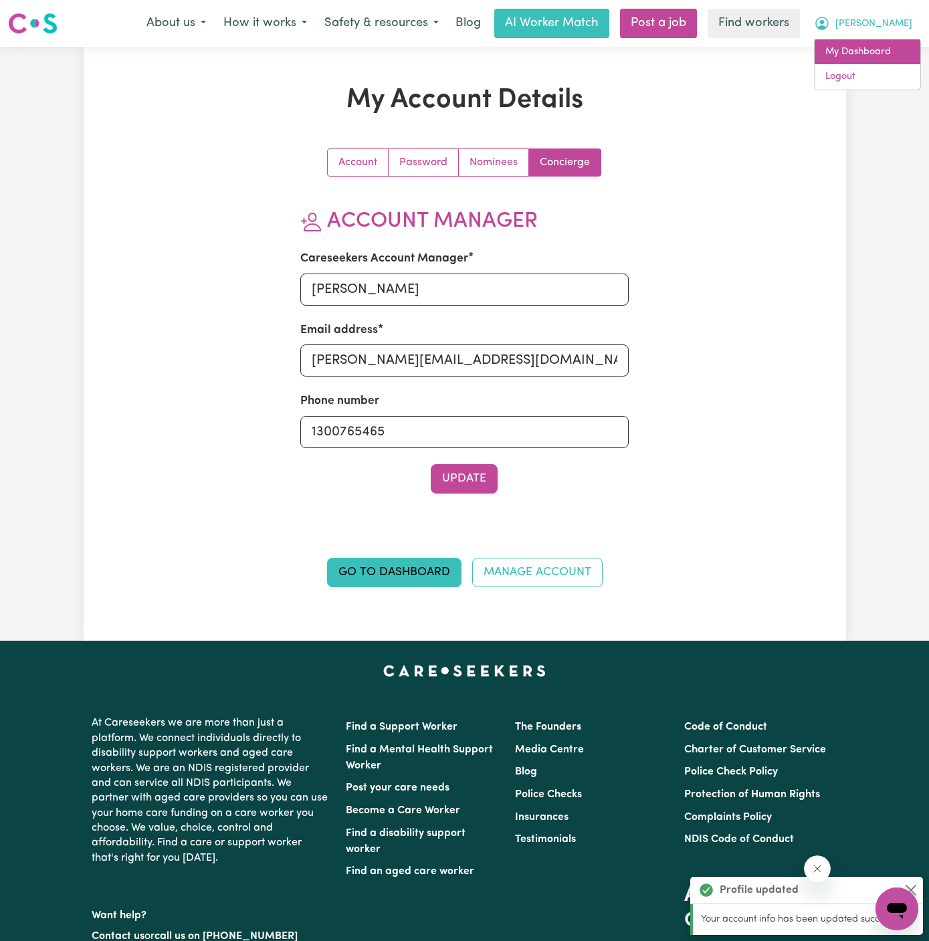
click at [893, 45] on link "My Dashboard" at bounding box center [868, 51] width 106 height 25
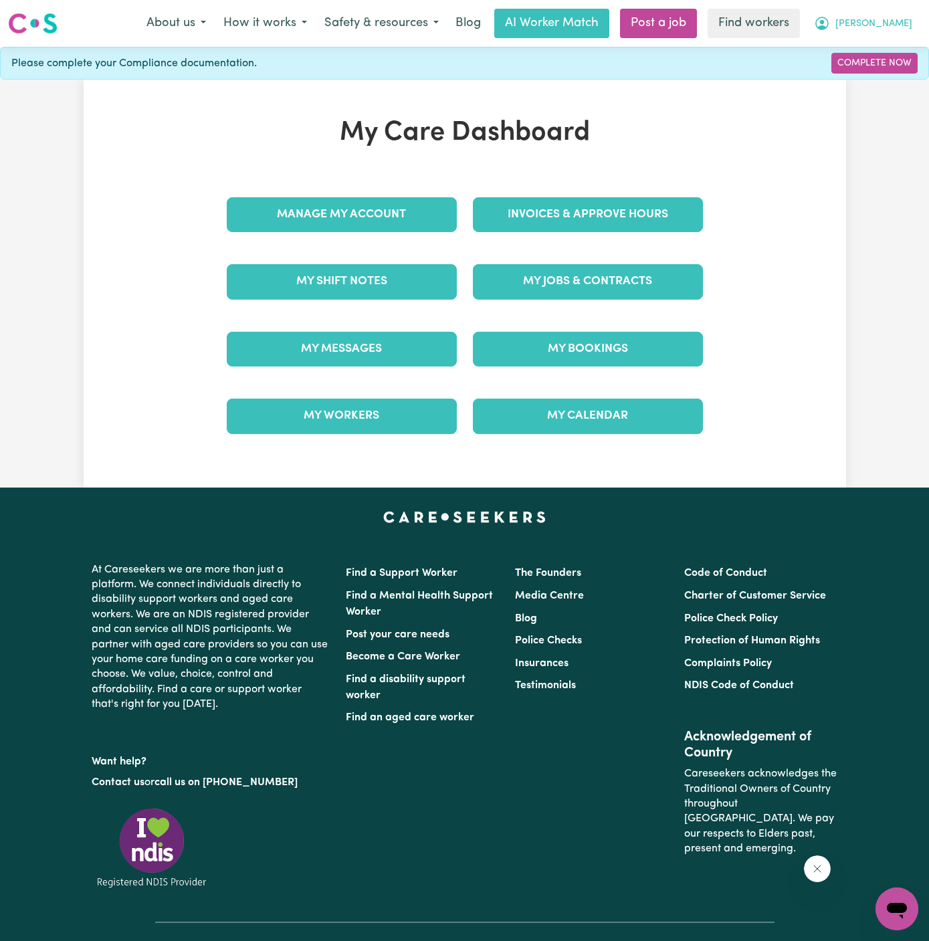
click at [914, 15] on button "[PERSON_NAME]" at bounding box center [863, 23] width 116 height 28
click at [874, 74] on link "Logout" at bounding box center [868, 76] width 106 height 25
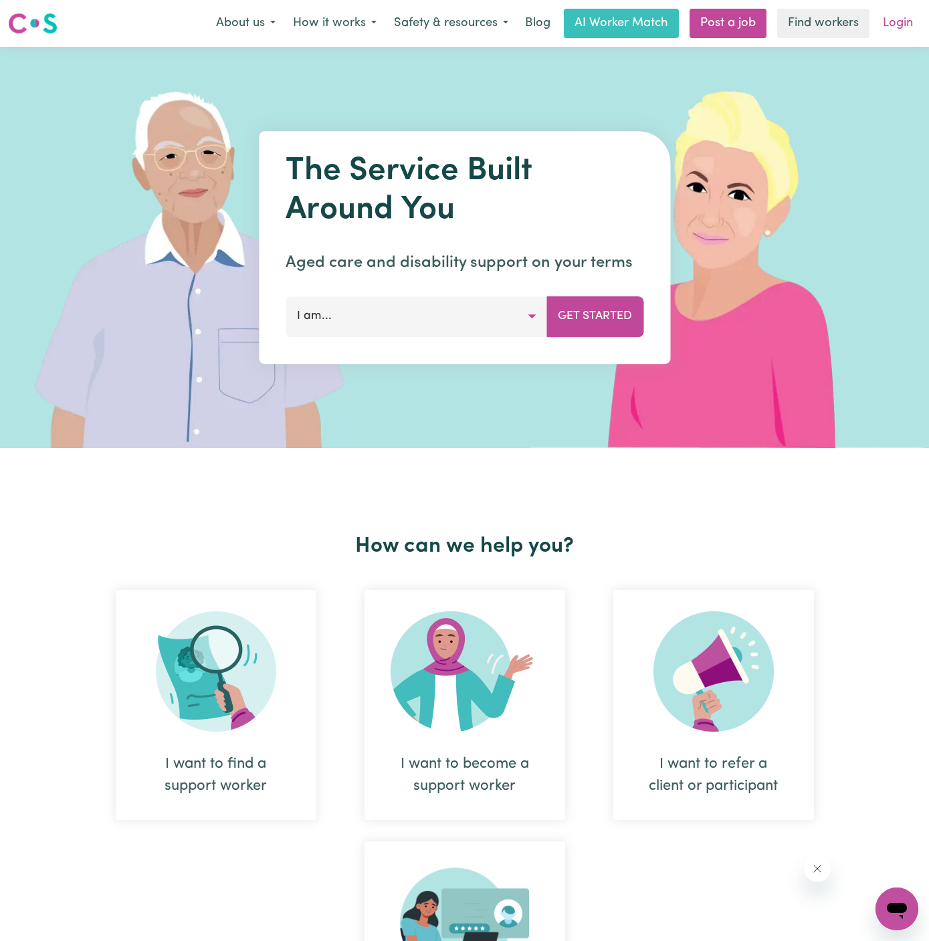
click at [896, 25] on link "Login" at bounding box center [898, 23] width 46 height 29
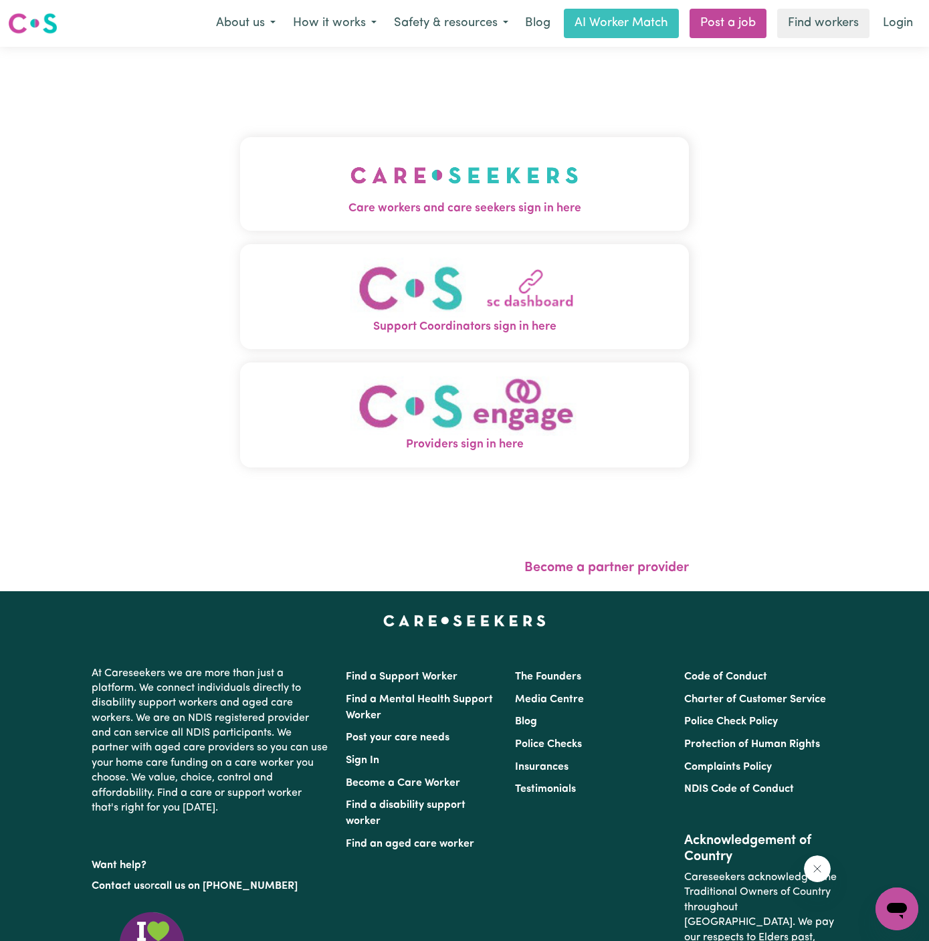
click at [433, 185] on img "Care workers and care seekers sign in here" at bounding box center [464, 174] width 228 height 49
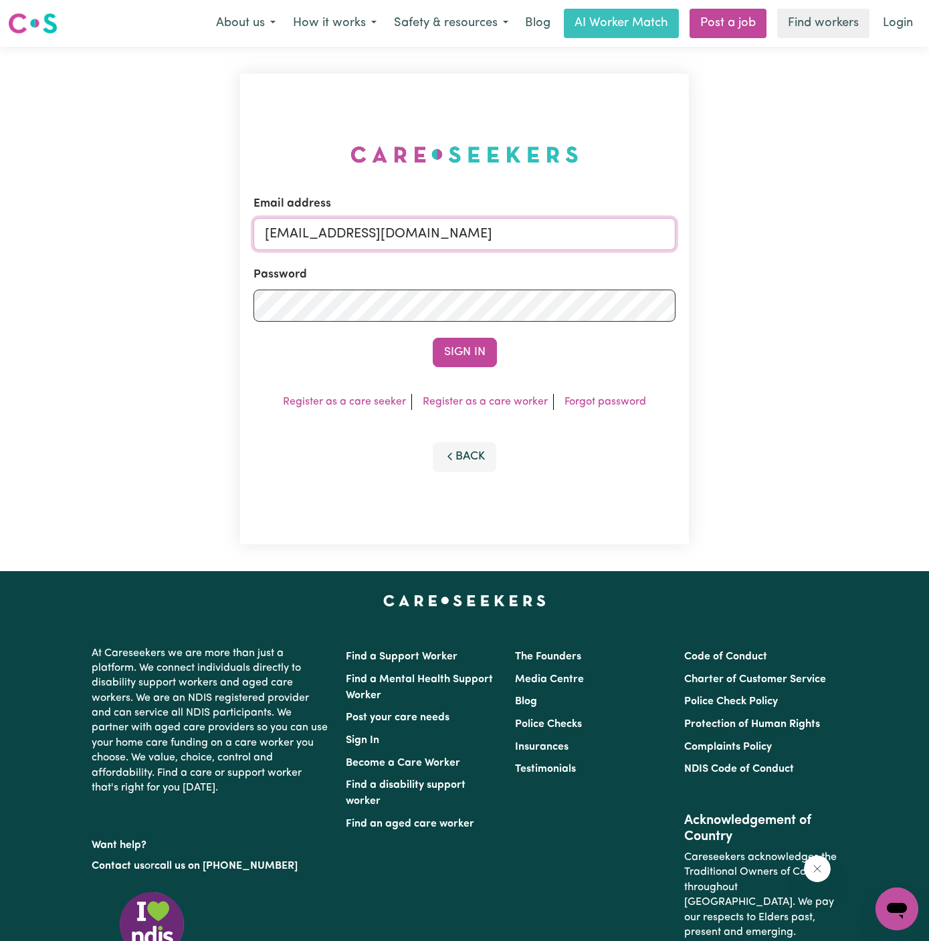
drag, startPoint x: 336, startPoint y: 235, endPoint x: 811, endPoint y: 235, distance: 475.5
click at [811, 235] on div "Email address [EMAIL_ADDRESS][DOMAIN_NAME] Password Sign In Register as a care …" at bounding box center [464, 309] width 929 height 524
type input "[EMAIL_ADDRESS][DOMAIN_NAME]"
click at [478, 362] on button "Sign In" at bounding box center [465, 352] width 64 height 29
